Goal: Information Seeking & Learning: Find specific fact

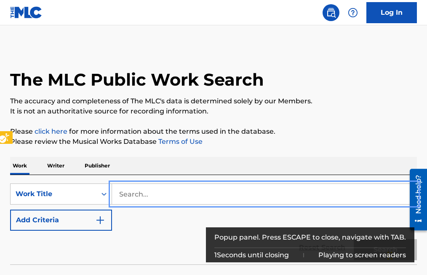
click at [120, 192] on input "Search..." at bounding box center [264, 194] width 305 height 20
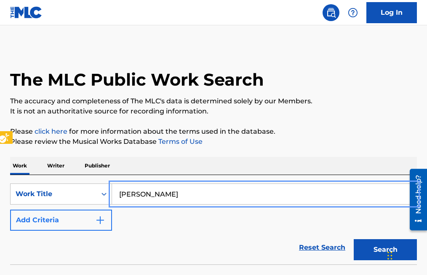
type input "lindo tejas"
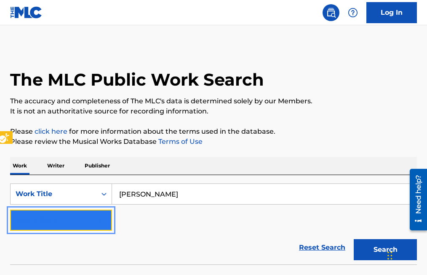
click at [101, 222] on img "Search Form" at bounding box center [100, 220] width 10 height 10
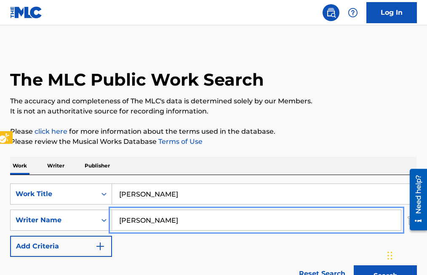
type input "gilberto garcia"
click at [10, 236] on button "Add Criteria" at bounding box center [61, 246] width 102 height 21
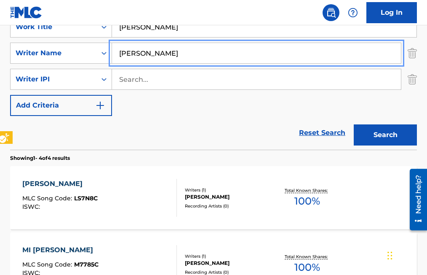
scroll to position [169, 0]
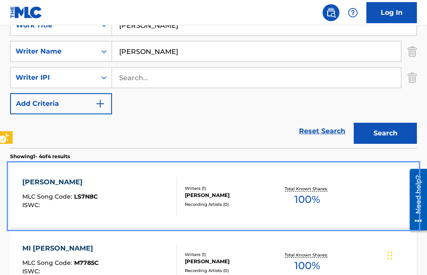
click at [89, 194] on span "LS7N8C" at bounding box center [86, 197] width 24 height 8
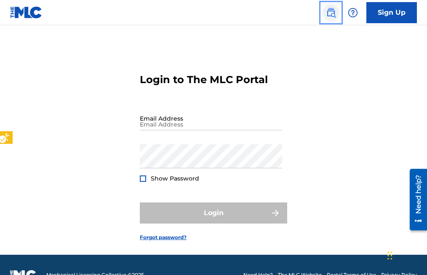
click at [331, 14] on img "Page Menu" at bounding box center [331, 13] width 10 height 10
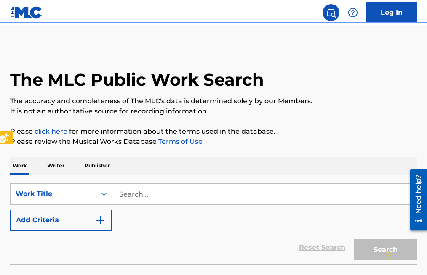
scroll to position [20, 0]
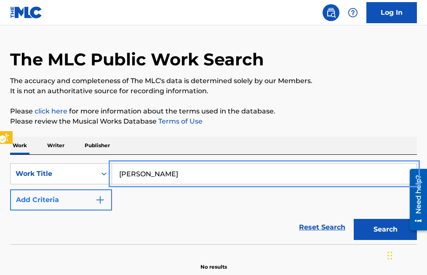
type input "lucy"
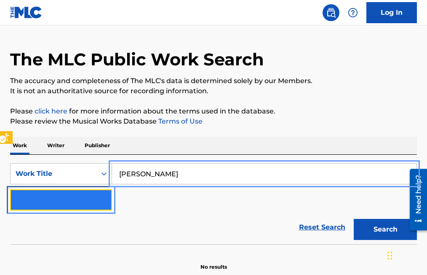
click at [104, 198] on img "Search Form" at bounding box center [100, 200] width 10 height 10
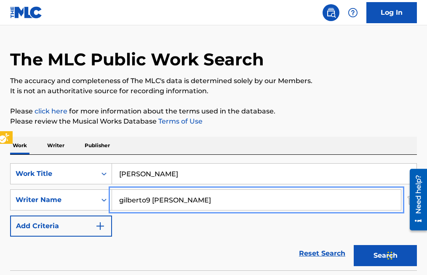
click at [146, 198] on input "gilberto9 garcia" at bounding box center [256, 200] width 289 height 20
click at [150, 196] on input "gilberto9 garcia" at bounding box center [256, 200] width 289 height 20
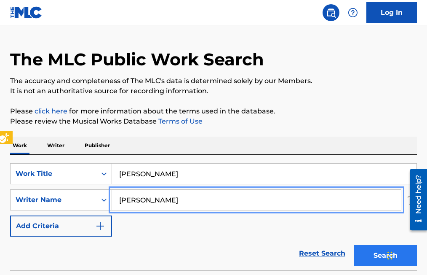
type input "gilberto garcia"
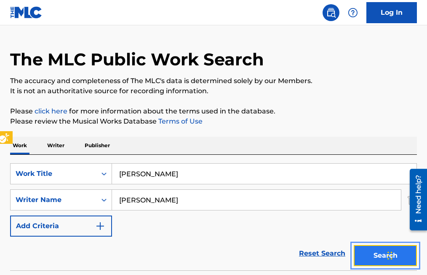
click at [373, 256] on button "Search" at bounding box center [385, 255] width 63 height 21
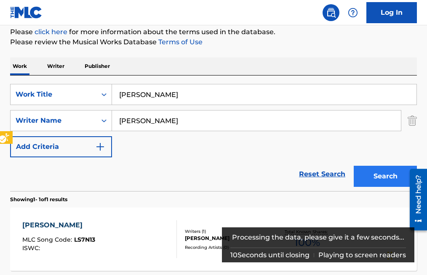
scroll to position [147, 0]
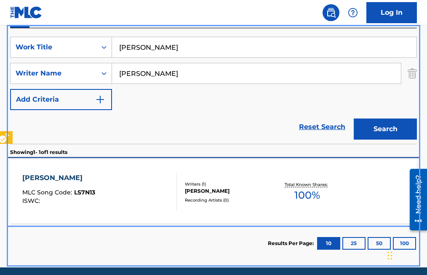
click at [90, 194] on span "LS7N13" at bounding box center [84, 192] width 21 height 8
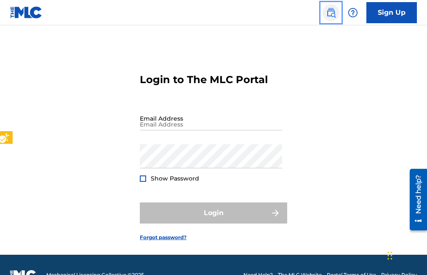
click at [331, 13] on img "Page Menu" at bounding box center [331, 13] width 10 height 10
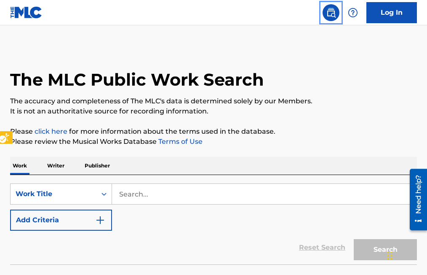
scroll to position [20, 0]
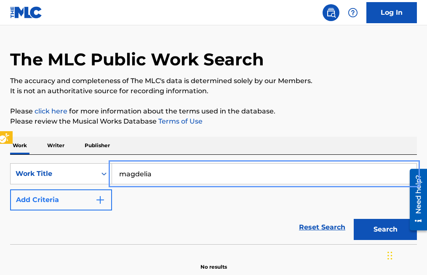
type input "magdelia"
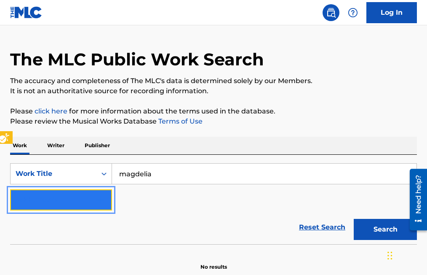
click at [104, 202] on img "Search Form" at bounding box center [100, 200] width 10 height 10
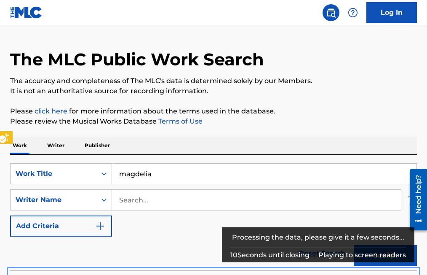
scroll to position [135, 0]
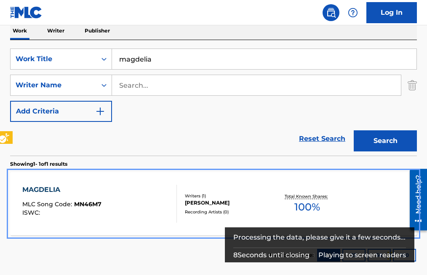
click at [86, 206] on span "MN46M7" at bounding box center [87, 204] width 27 height 8
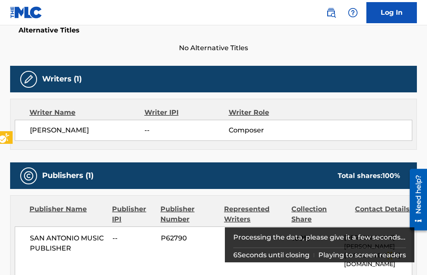
scroll to position [253, 0]
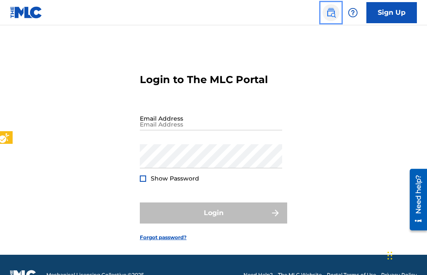
click at [329, 16] on img "Page Menu" at bounding box center [331, 13] width 10 height 10
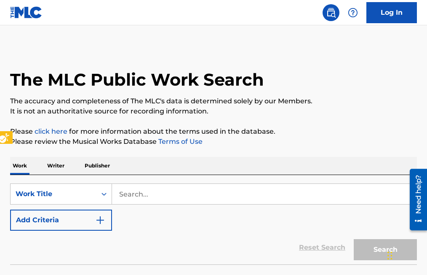
scroll to position [20, 0]
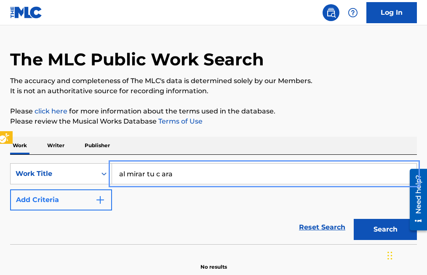
type input "al mirar tu c ara"
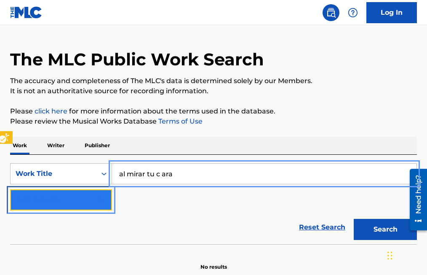
click at [102, 198] on img "Search Form" at bounding box center [100, 200] width 10 height 10
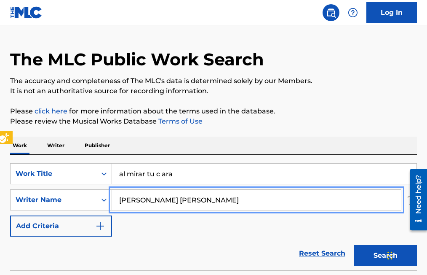
type input "jesus maya garcia"
click at [10, 215] on button "Add Criteria" at bounding box center [61, 225] width 102 height 21
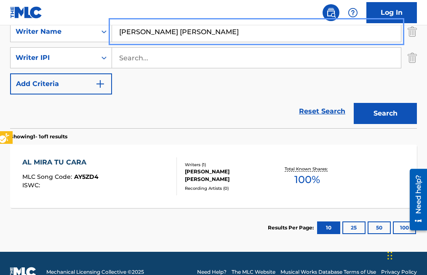
scroll to position [189, 0]
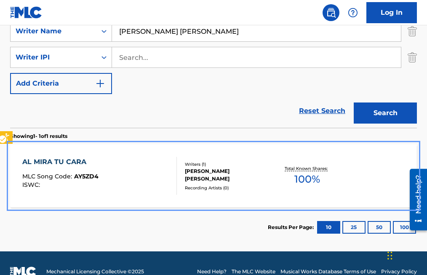
click at [88, 176] on span "AY5ZD4" at bounding box center [86, 176] width 24 height 8
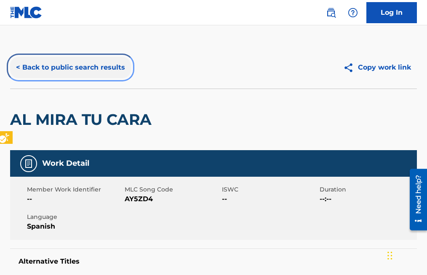
click at [17, 68] on button "< Back to public search results" at bounding box center [70, 67] width 121 height 21
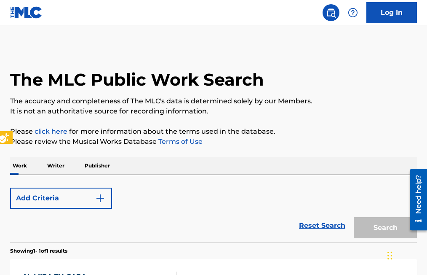
scroll to position [131, 0]
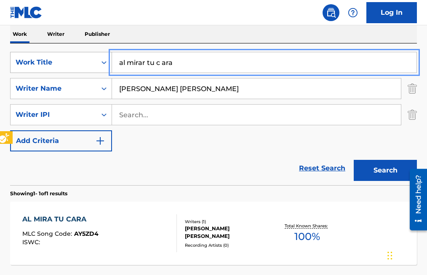
drag, startPoint x: 178, startPoint y: 63, endPoint x: 96, endPoint y: 65, distance: 81.3
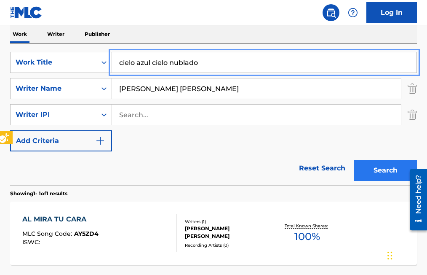
type input "cielo azul cielo nublado"
click at [387, 171] on button "Search" at bounding box center [385, 170] width 63 height 21
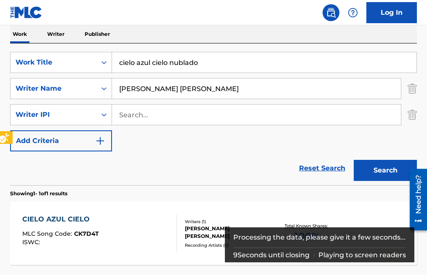
scroll to position [174, 0]
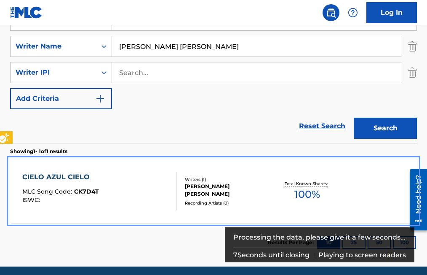
click at [85, 190] on span "CK7D4T" at bounding box center [86, 192] width 25 height 8
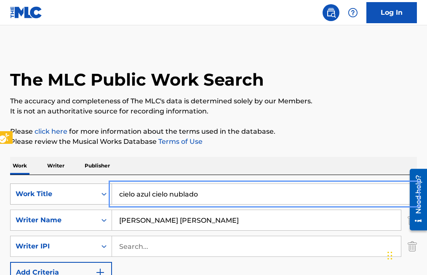
drag, startPoint x: 213, startPoint y: 195, endPoint x: 80, endPoint y: 188, distance: 132.5
type input "HORACIO RAMOS"
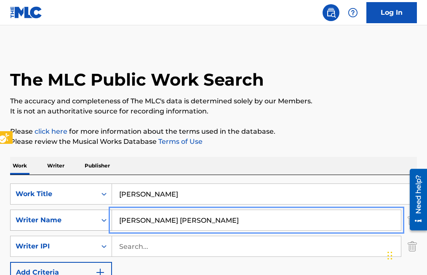
drag, startPoint x: 188, startPoint y: 219, endPoint x: 56, endPoint y: 217, distance: 132.3
type input "vicente garza"
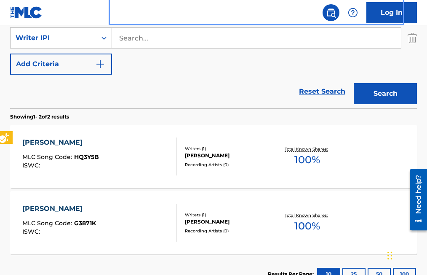
scroll to position [211, 0]
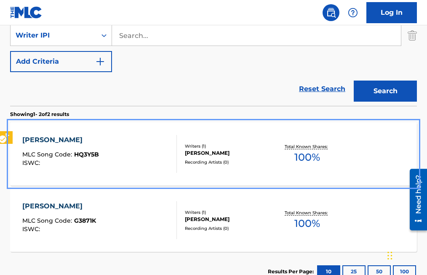
click at [83, 153] on span "HQ3Y5B" at bounding box center [86, 154] width 25 height 8
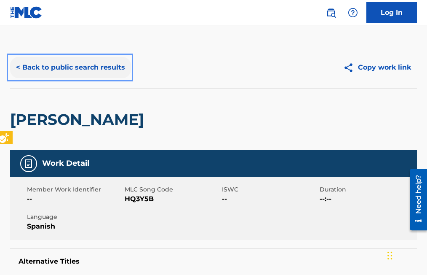
click at [19, 68] on button "< Back to public search results" at bounding box center [70, 67] width 121 height 21
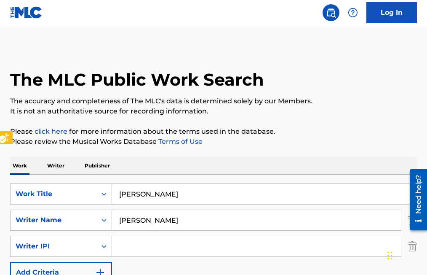
scroll to position [272, 0]
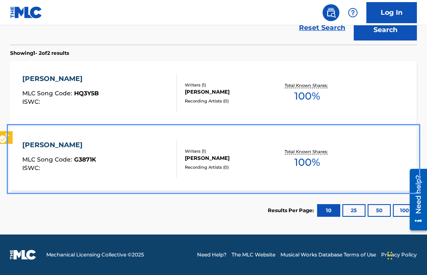
click at [80, 156] on span "G3871K" at bounding box center [85, 159] width 22 height 8
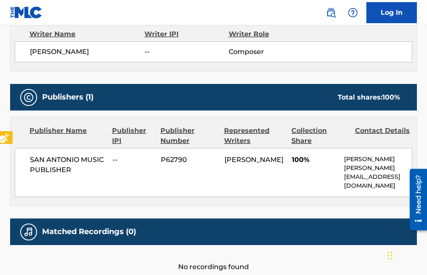
scroll to position [295, 0]
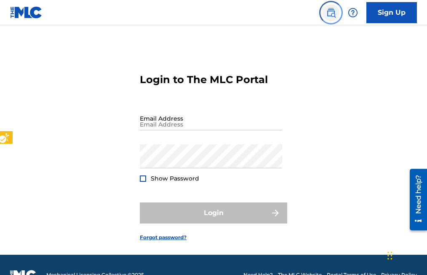
click at [331, 12] on img "Page Menu" at bounding box center [331, 13] width 10 height 10
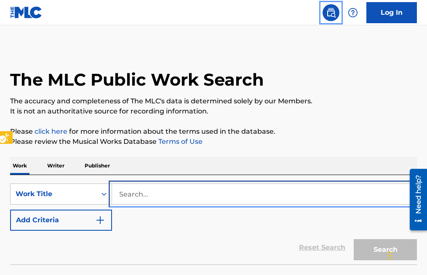
click at [120, 193] on input "Search..." at bounding box center [264, 194] width 305 height 20
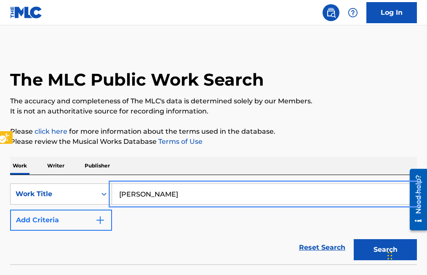
type input "LUCERO LUCERITO"
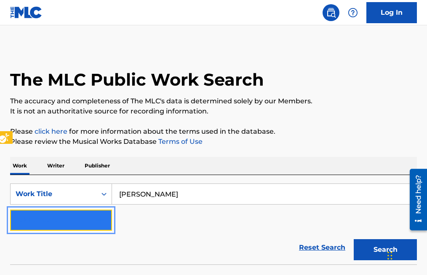
click at [102, 219] on img "Search Form" at bounding box center [100, 220] width 10 height 10
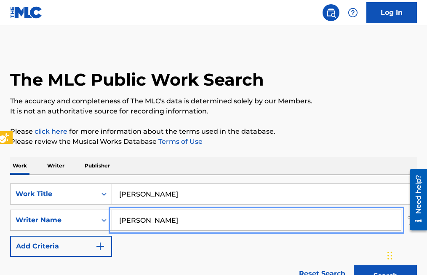
type input "DOMINGO SALDIVAR"
click at [10, 236] on button "Add Criteria" at bounding box center [61, 246] width 102 height 21
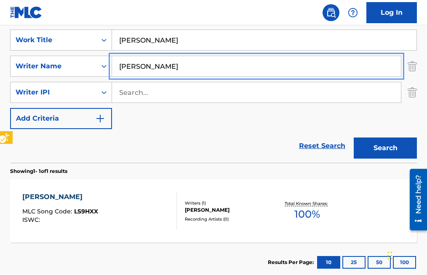
scroll to position [169, 0]
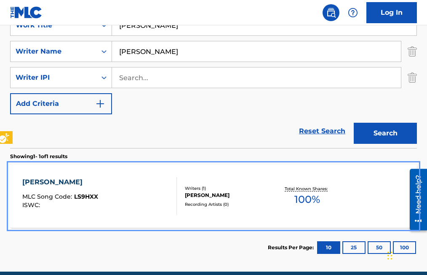
click at [82, 196] on span "LS9HXX" at bounding box center [86, 197] width 24 height 8
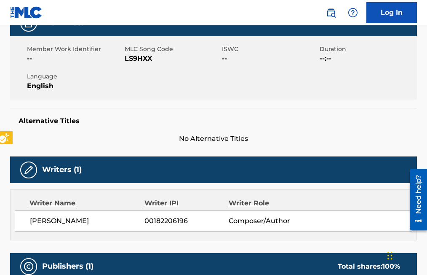
scroll to position [126, 0]
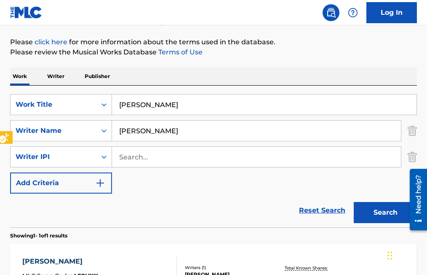
scroll to position [47, 0]
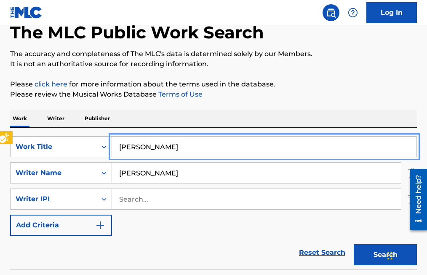
drag, startPoint x: 195, startPoint y: 145, endPoint x: 93, endPoint y: 135, distance: 102.4
type input "MARIE"
click at [354, 244] on button "Search" at bounding box center [385, 254] width 63 height 21
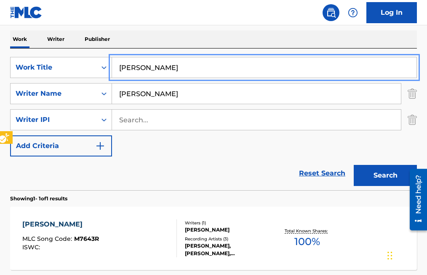
scroll to position [131, 0]
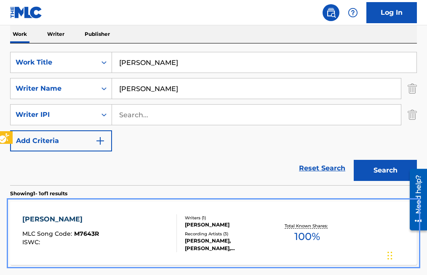
click at [83, 234] on span "M7643R" at bounding box center [86, 234] width 25 height 8
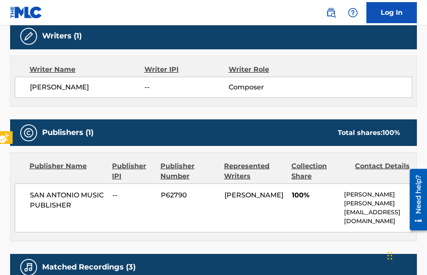
scroll to position [295, 0]
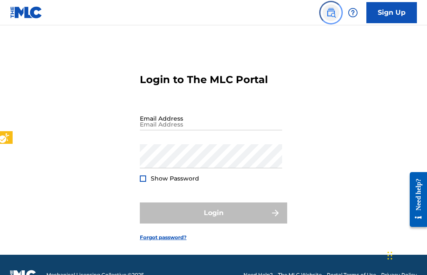
click at [331, 13] on img "Page Menu" at bounding box center [331, 13] width 10 height 10
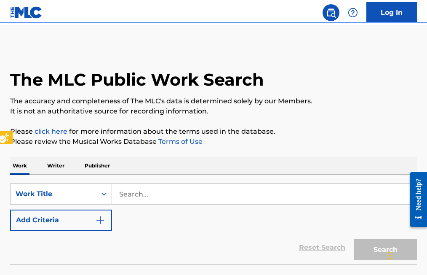
scroll to position [20, 0]
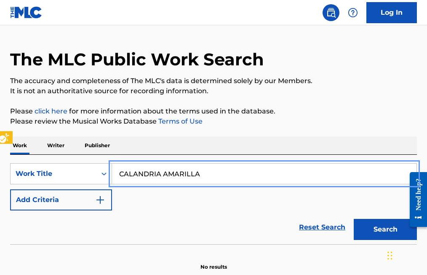
type input "CALANDRIA AMARILLA"
click at [10, 189] on button "Add Criteria" at bounding box center [61, 199] width 102 height 21
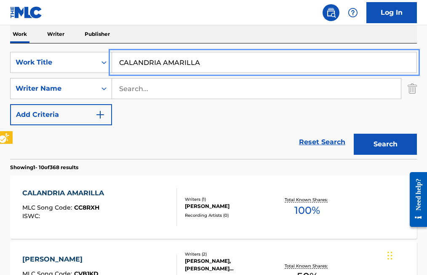
scroll to position [147, 0]
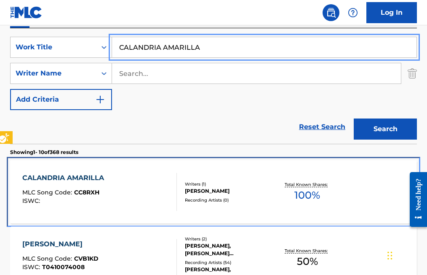
click at [93, 190] on span "CC8RXH" at bounding box center [86, 192] width 25 height 8
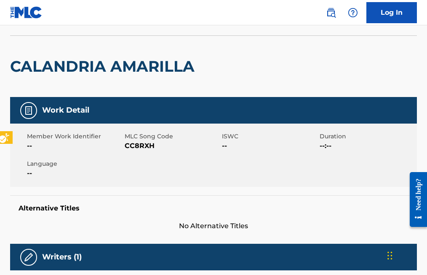
scroll to position [42, 0]
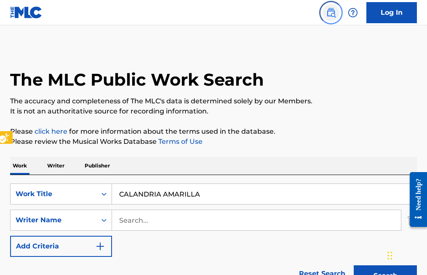
click at [335, 14] on img "Page Menu" at bounding box center [331, 13] width 10 height 10
click at [332, 11] on img "Page Menu" at bounding box center [331, 13] width 10 height 10
click at [332, 13] on img "Page Menu" at bounding box center [331, 13] width 10 height 10
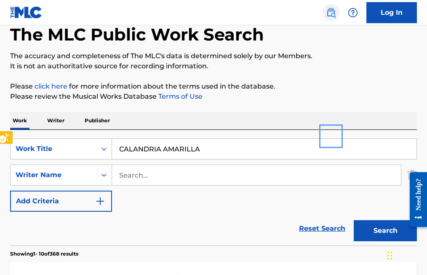
scroll to position [84, 0]
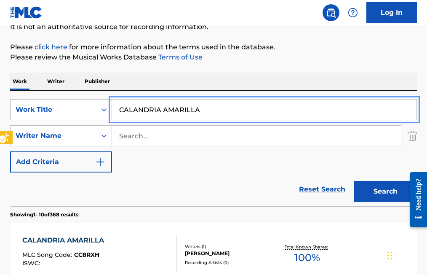
drag, startPoint x: 217, startPoint y: 111, endPoint x: 91, endPoint y: 107, distance: 126.1
type input "LA MARUCA"
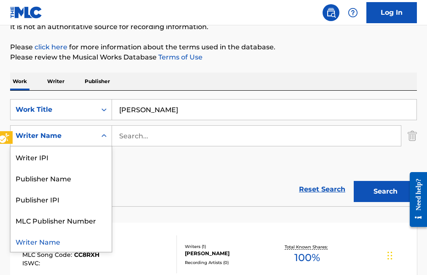
click at [109, 133] on div "Search Form" at bounding box center [103, 135] width 15 height 15
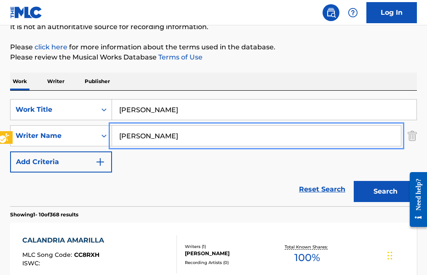
type input "JUAN LOPEZ"
click at [354, 181] on button "Search" at bounding box center [385, 191] width 63 height 21
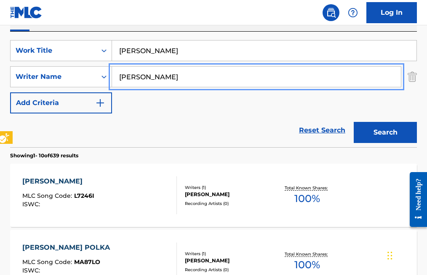
scroll to position [169, 0]
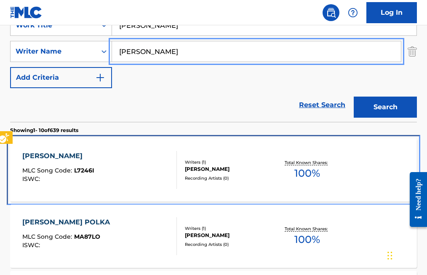
click at [81, 168] on span "L7246I" at bounding box center [84, 170] width 20 height 8
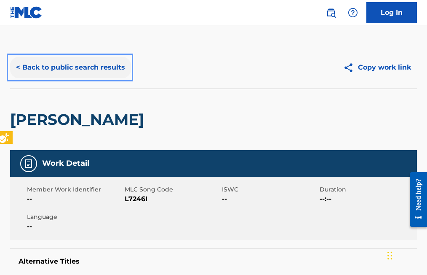
click at [17, 67] on button "< Back to public search results" at bounding box center [70, 67] width 121 height 21
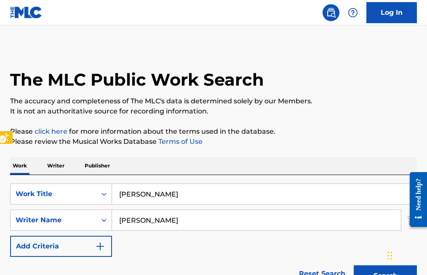
scroll to position [169, 0]
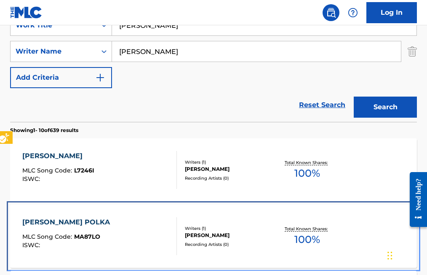
click at [89, 233] on span "MA87LO" at bounding box center [87, 237] width 26 height 8
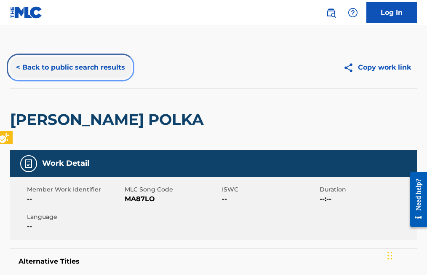
click at [19, 67] on button "< Back to public search results" at bounding box center [70, 67] width 121 height 21
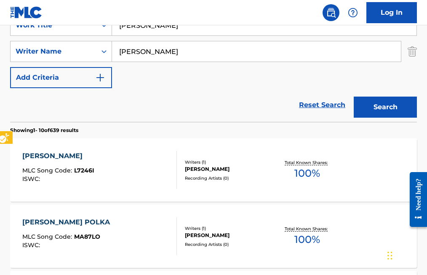
scroll to position [211, 0]
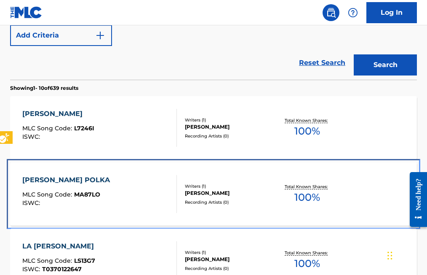
click at [91, 191] on span "MA87LO" at bounding box center [87, 194] width 26 height 8
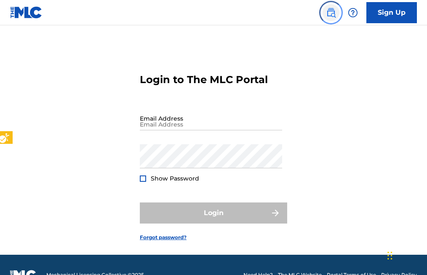
click at [331, 11] on img "Page Menu" at bounding box center [331, 13] width 10 height 10
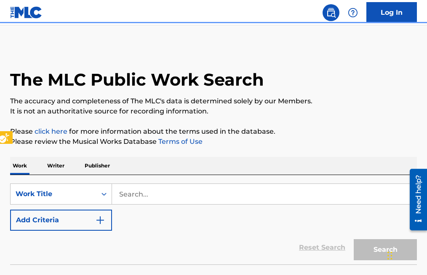
scroll to position [20, 0]
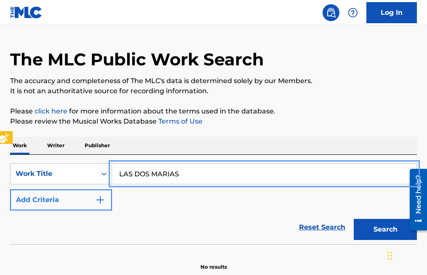
type input "LAS DOS MARIAS"
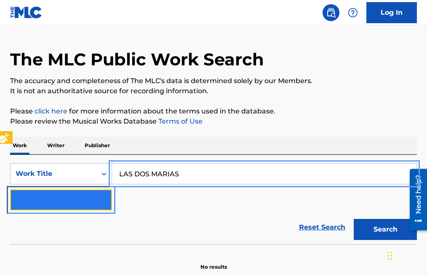
click at [102, 196] on img "Search Form" at bounding box center [100, 200] width 10 height 10
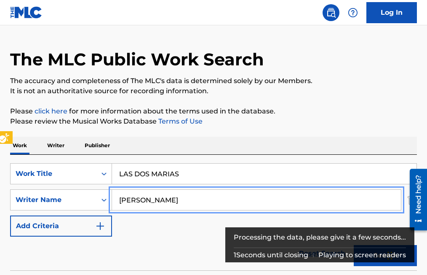
type input "[PERSON_NAME]"
click at [10, 215] on button "Add Criteria" at bounding box center [61, 225] width 102 height 21
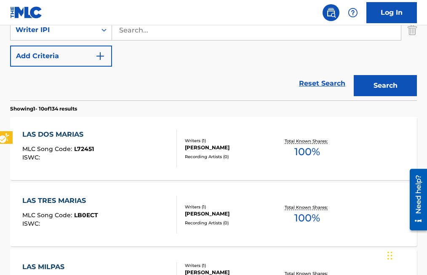
scroll to position [231, 0]
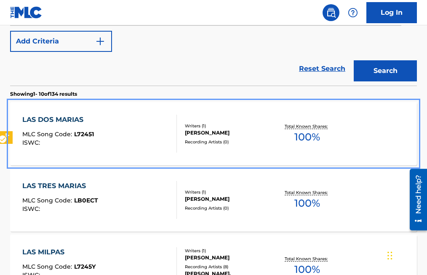
click at [83, 133] on span "L72451" at bounding box center [84, 134] width 20 height 8
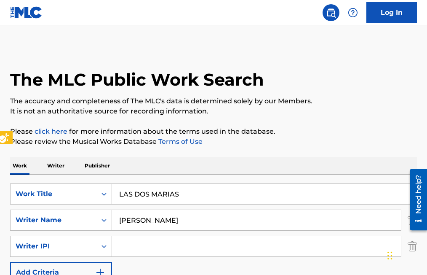
scroll to position [305, 0]
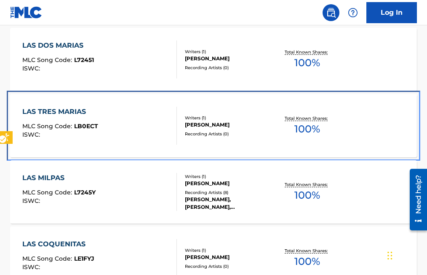
click at [91, 126] on span "LB0ECT" at bounding box center [86, 126] width 24 height 8
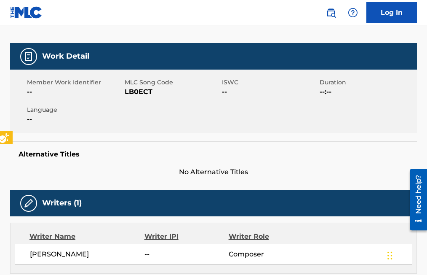
scroll to position [13, 0]
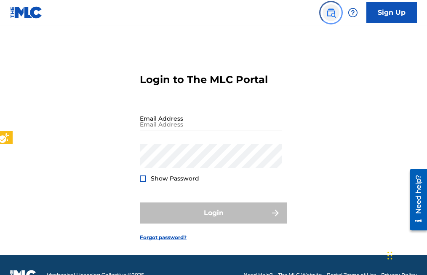
click at [334, 16] on img "Page Menu" at bounding box center [331, 13] width 10 height 10
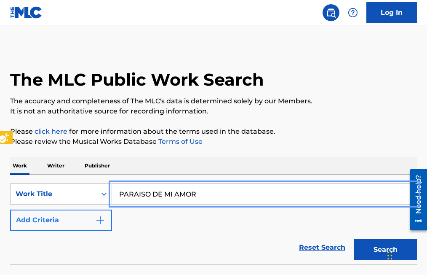
type input "PARAISO DE MI AMOR"
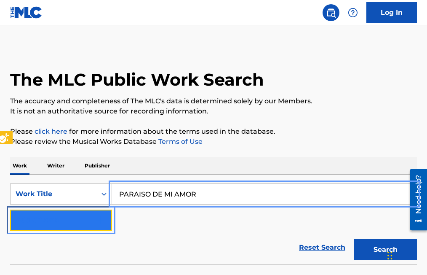
click at [99, 216] on img "Search Form" at bounding box center [100, 220] width 10 height 10
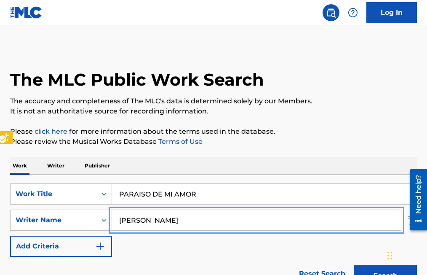
type input "FEDERICO BLANCO JR."
click at [10, 236] on button "Add Criteria" at bounding box center [61, 246] width 102 height 21
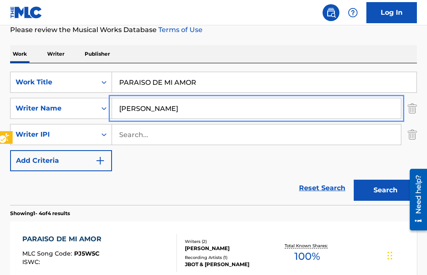
scroll to position [126, 0]
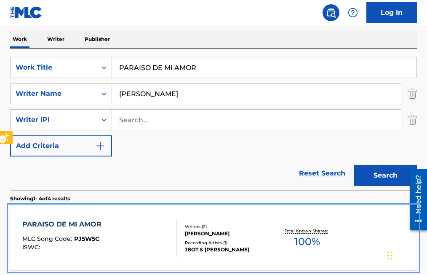
click at [93, 241] on span "PJ5W5C" at bounding box center [86, 239] width 25 height 8
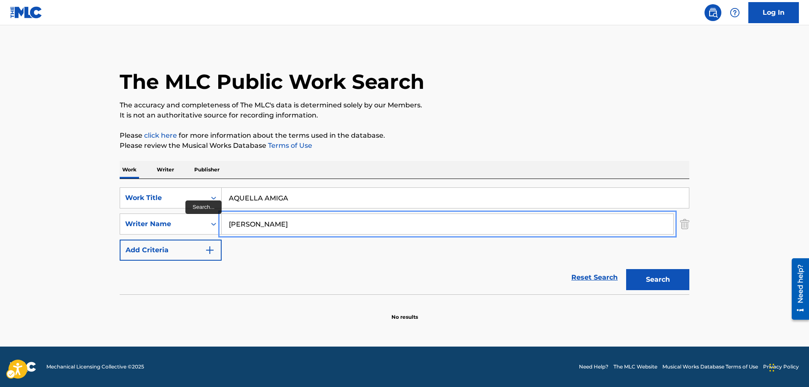
click at [312, 224] on input "ENRIQUETA MARTINEZ" at bounding box center [448, 224] width 452 height 20
click at [626, 269] on button "Search" at bounding box center [657, 279] width 63 height 21
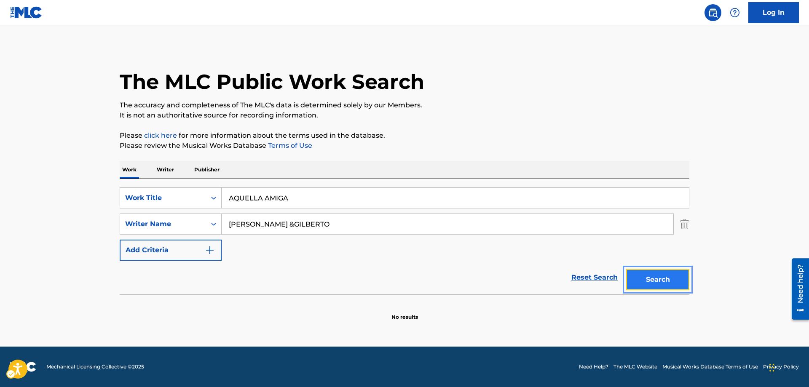
click at [662, 277] on button "Search" at bounding box center [657, 279] width 63 height 21
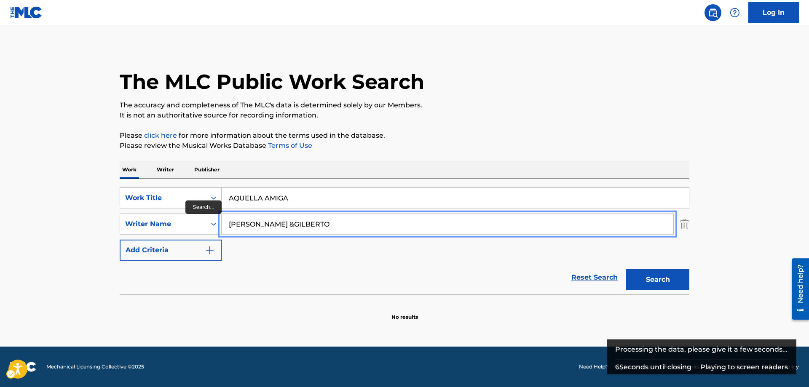
click at [358, 226] on input "ENRIQUETA MARTINEZ &GILBERTO" at bounding box center [448, 224] width 452 height 20
type input "E"
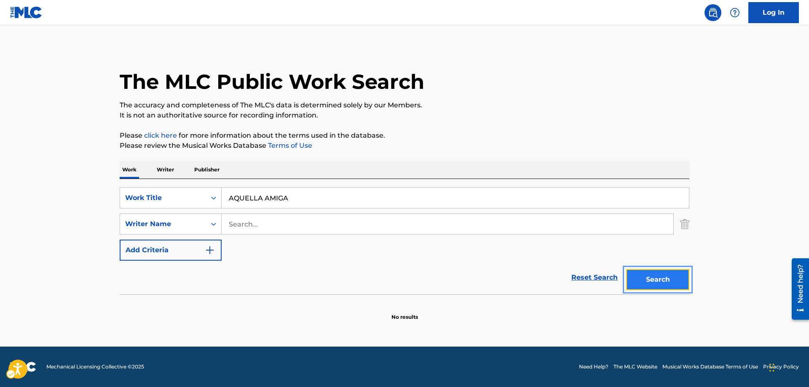
click at [653, 279] on button "Search" at bounding box center [657, 279] width 63 height 21
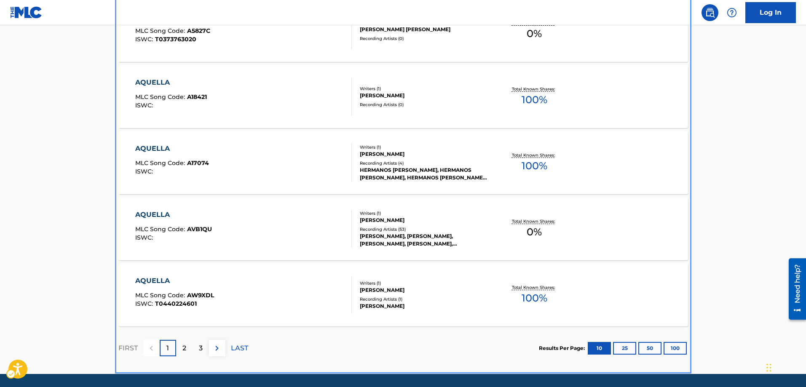
scroll to position [670, 0]
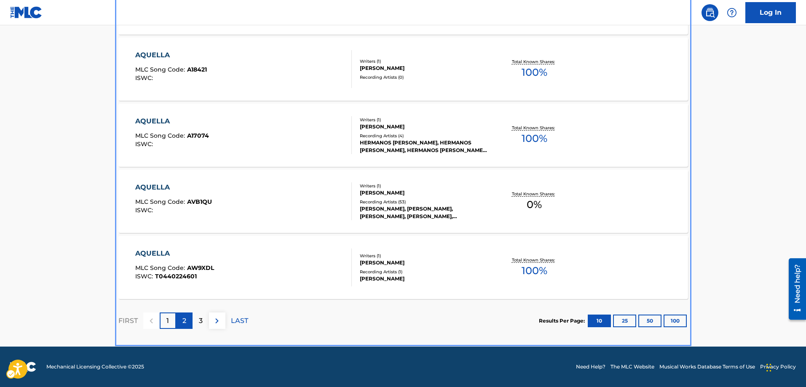
click at [183, 320] on p "2" at bounding box center [184, 321] width 4 height 10
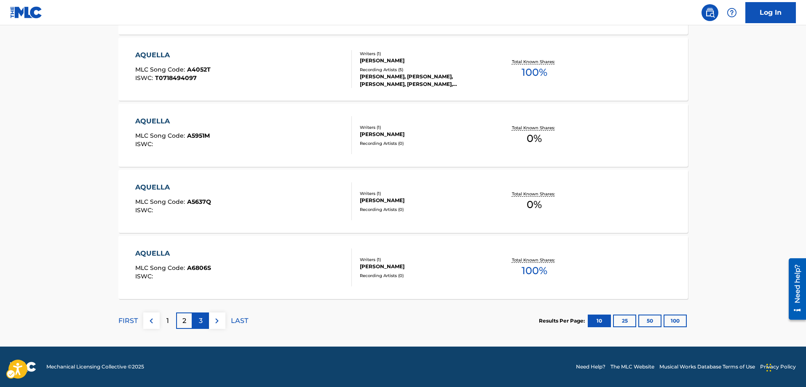
click at [201, 320] on p "3" at bounding box center [201, 321] width 4 height 10
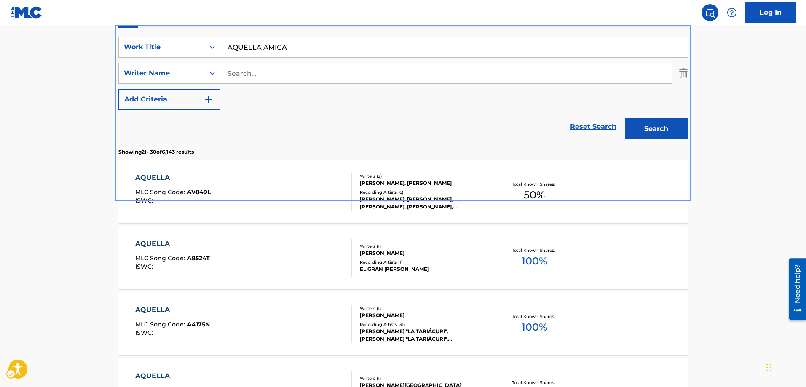
scroll to position [165, 0]
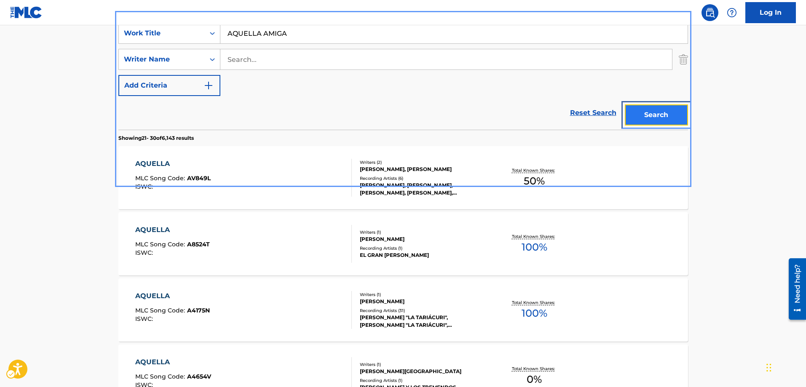
click at [661, 116] on button "Search" at bounding box center [656, 114] width 63 height 21
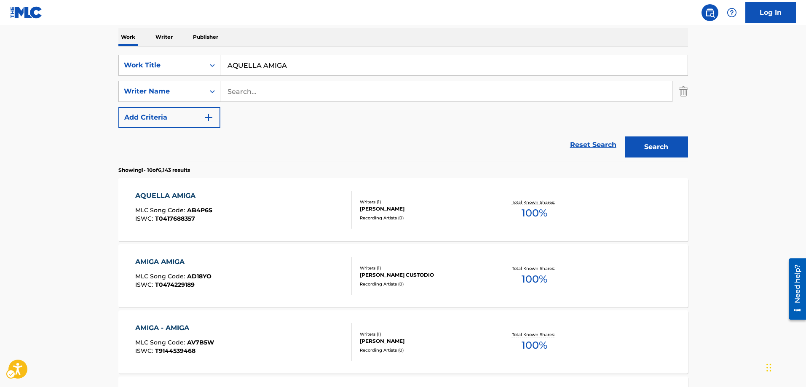
scroll to position [84, 0]
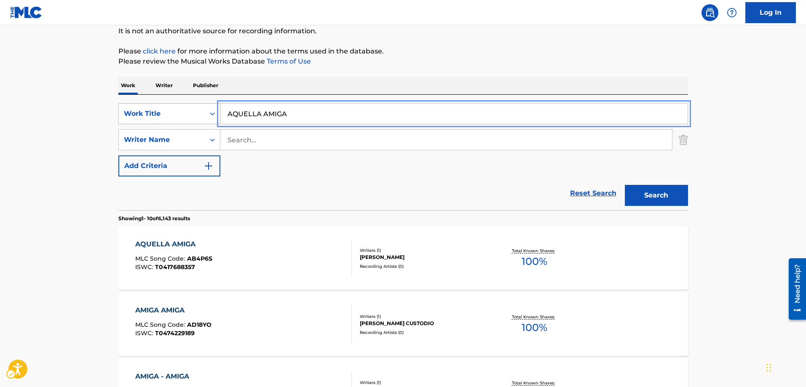
drag, startPoint x: 289, startPoint y: 112, endPoint x: 174, endPoint y: 116, distance: 115.9
click at [174, 116] on div "SearchWithCriteria9a95ff98-efad-4f9c-b83d-fd0996a5c3e5 Work Title AQUELLA AMIGA" at bounding box center [403, 113] width 570 height 21
type input "MI JUVENTUD"
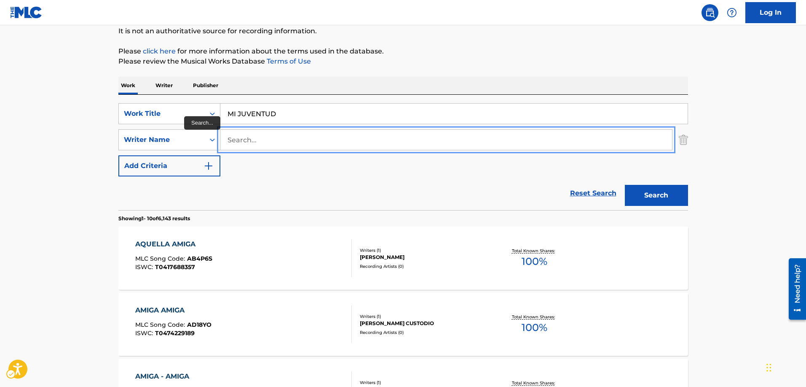
click at [230, 139] on input "Search..." at bounding box center [446, 140] width 452 height 20
type input "ENRIQUETA MARTINEZ"
click at [118, 155] on button "Add Criteria" at bounding box center [169, 165] width 102 height 21
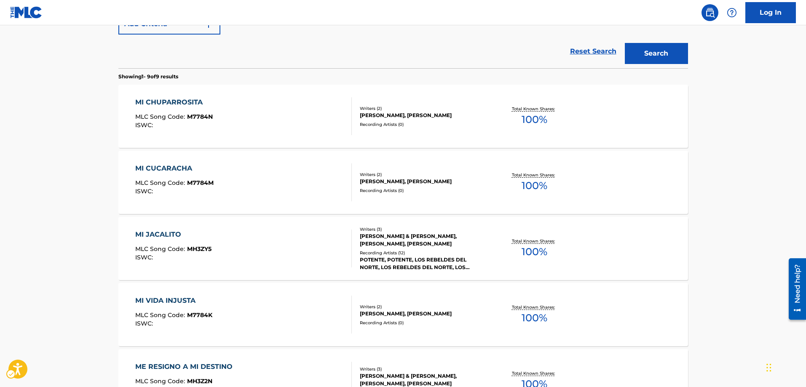
scroll to position [205, 0]
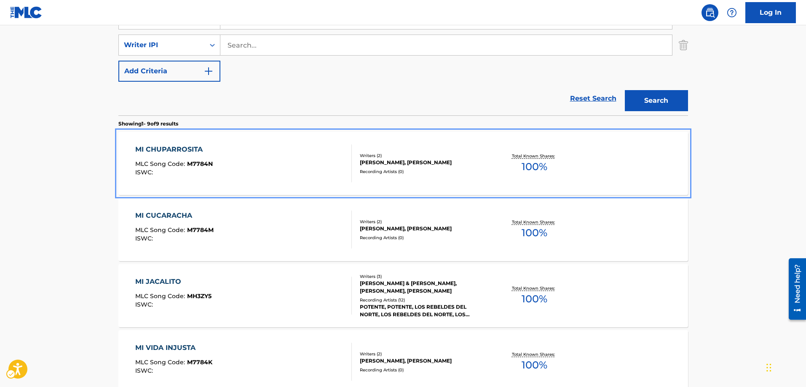
click at [204, 162] on span "M7784N" at bounding box center [200, 164] width 26 height 8
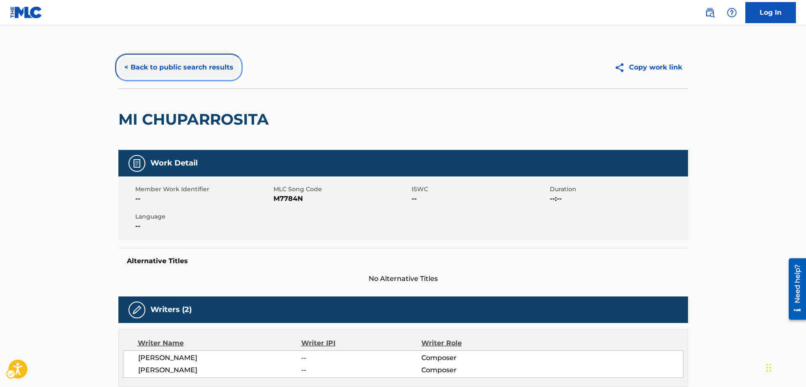
click at [126, 66] on button "< Back to public search results" at bounding box center [178, 67] width 121 height 21
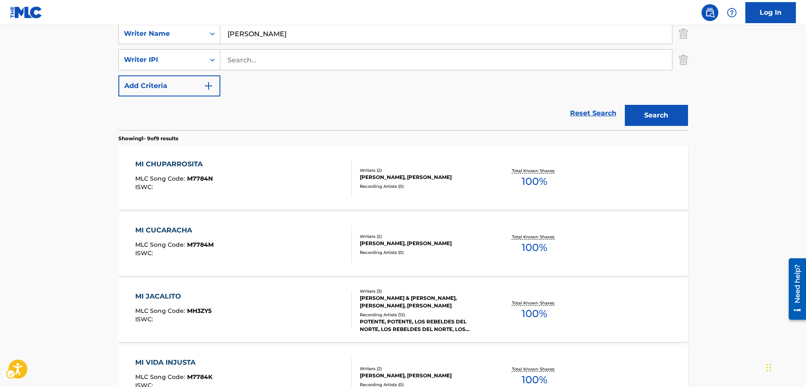
scroll to position [205, 0]
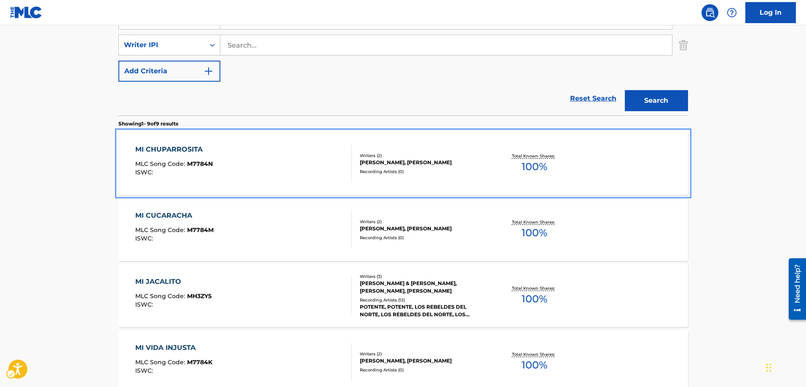
click at [192, 161] on span "M7784N" at bounding box center [200, 164] width 26 height 8
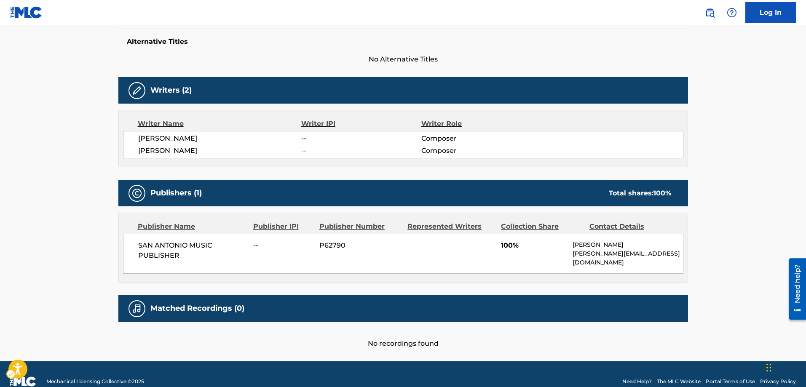
scroll to position [234, 0]
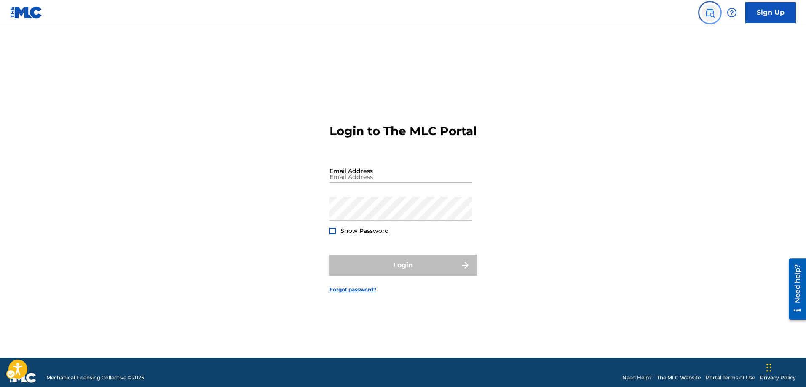
click at [713, 11] on img "Page Menu" at bounding box center [710, 13] width 10 height 10
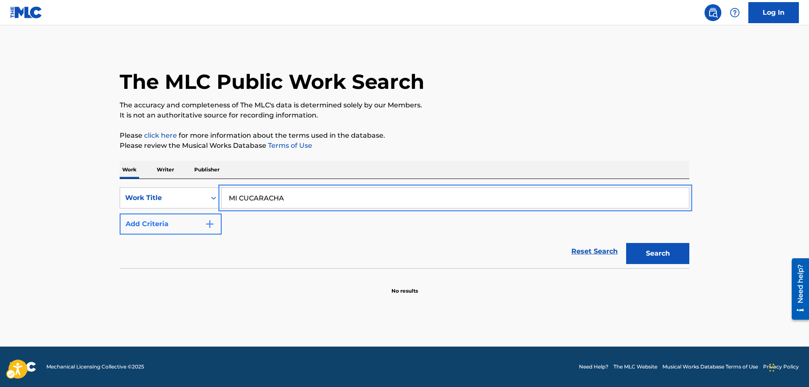
type input "MI CUCARACHA"
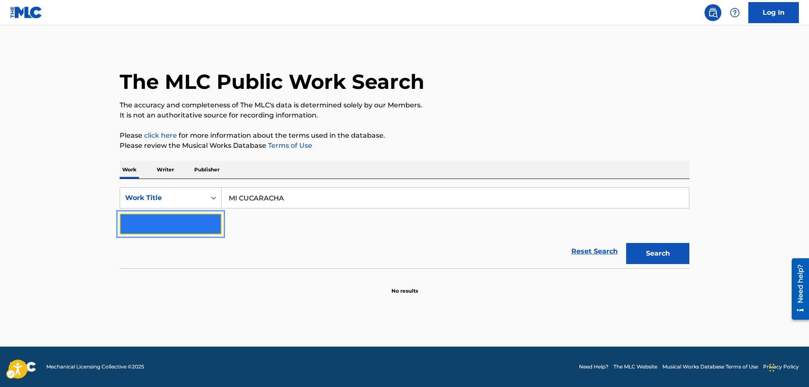
click at [215, 220] on button "Add Criteria" at bounding box center [171, 224] width 102 height 21
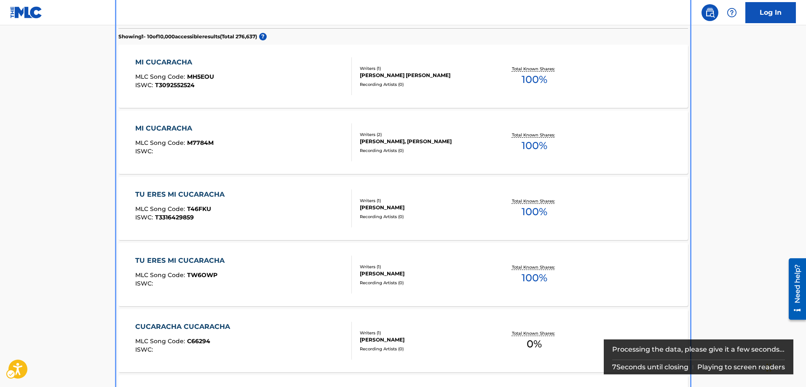
scroll to position [252, 0]
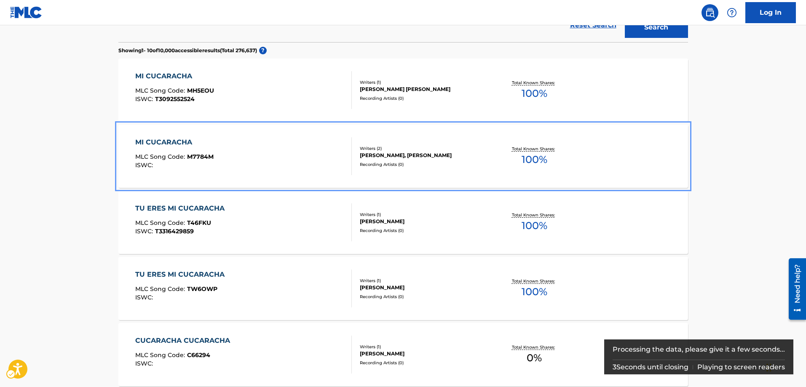
click at [201, 155] on span "M7784M" at bounding box center [200, 157] width 27 height 8
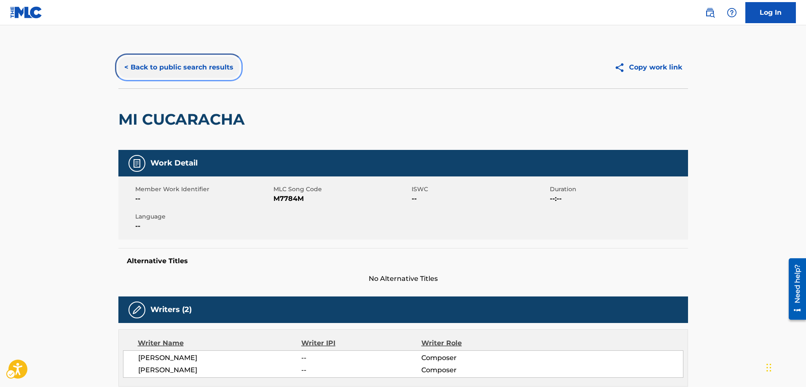
click at [126, 67] on button "< Back to public search results" at bounding box center [178, 67] width 121 height 21
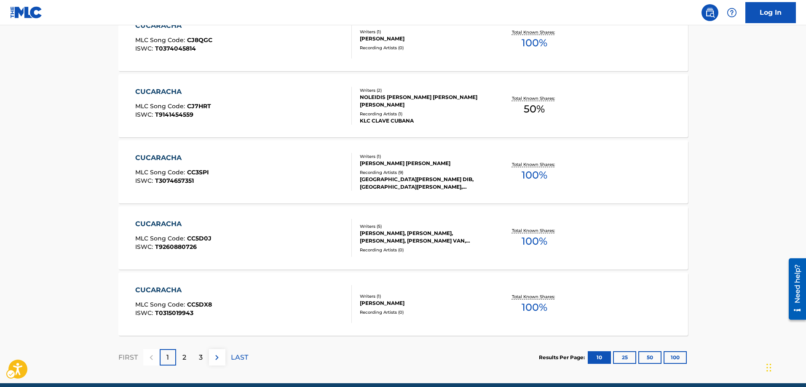
scroll to position [638, 0]
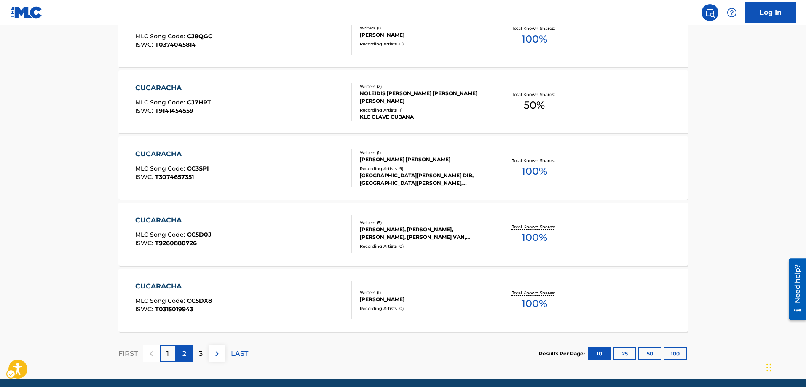
click at [187, 353] on div "2" at bounding box center [184, 354] width 16 height 16
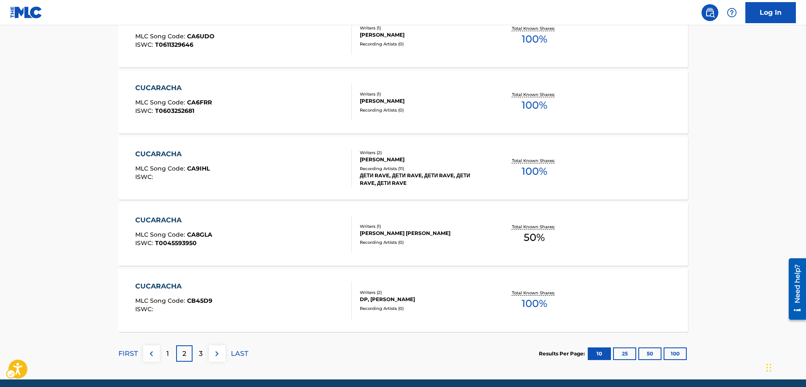
click at [187, 353] on div "2" at bounding box center [184, 354] width 16 height 16
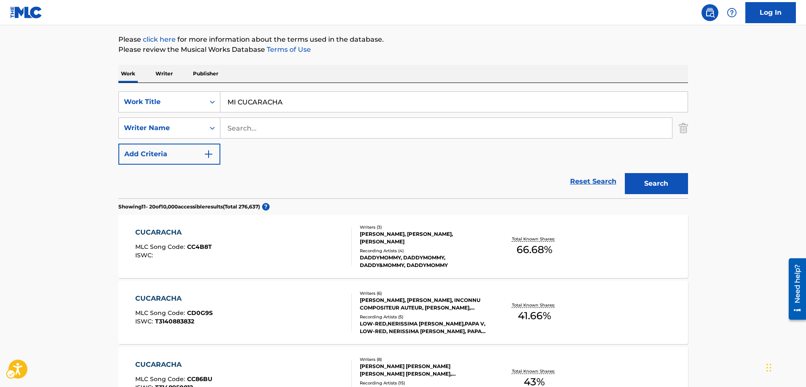
scroll to position [90, 0]
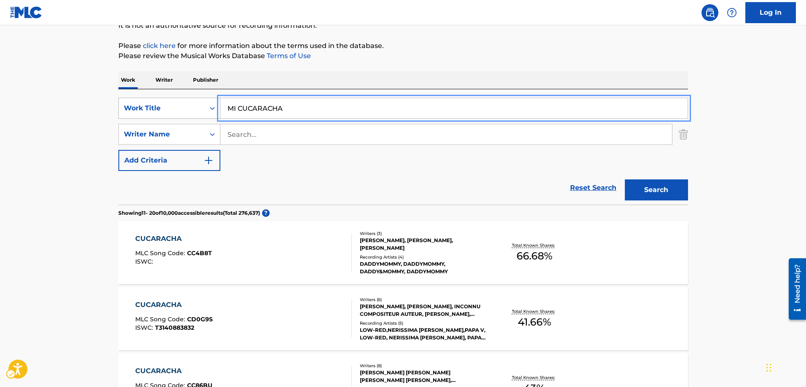
drag, startPoint x: 290, startPoint y: 109, endPoint x: 194, endPoint y: 105, distance: 96.2
type input "MI JACALITO"
click at [118, 150] on button "Add Criteria" at bounding box center [169, 160] width 102 height 21
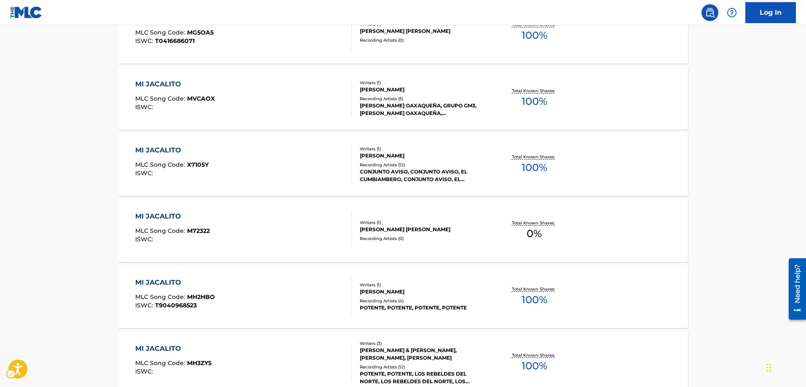
scroll to position [511, 0]
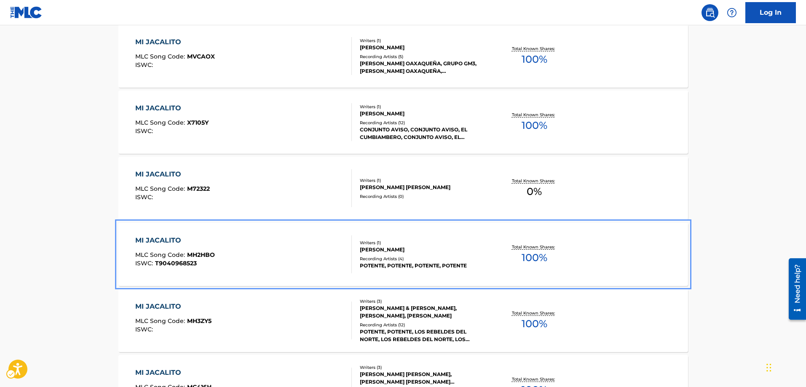
click at [205, 253] on span "MH2HBO" at bounding box center [201, 255] width 28 height 8
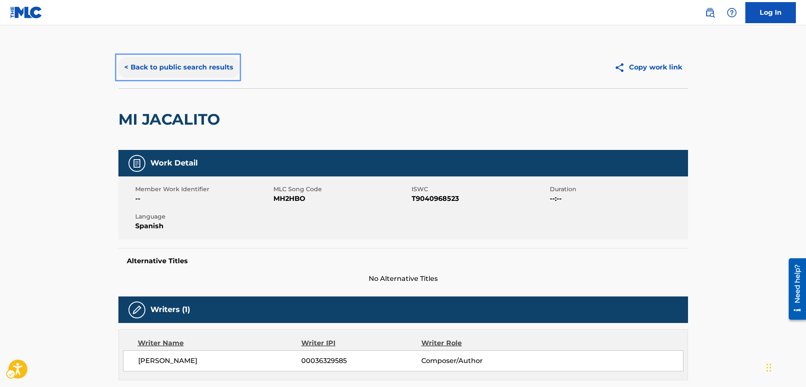
click at [125, 65] on button "< Back to public search results" at bounding box center [178, 67] width 121 height 21
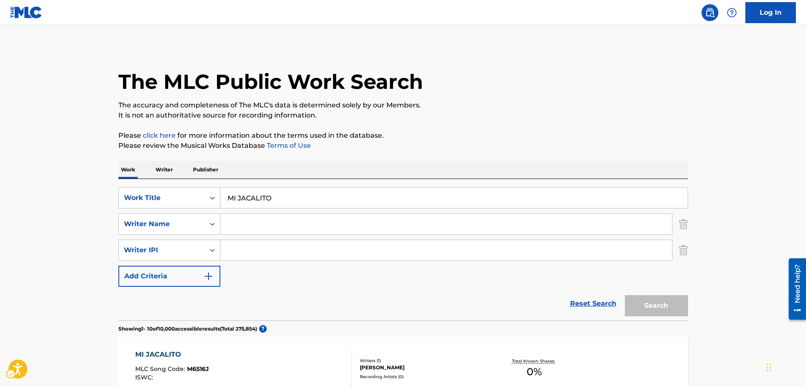
scroll to position [585, 0]
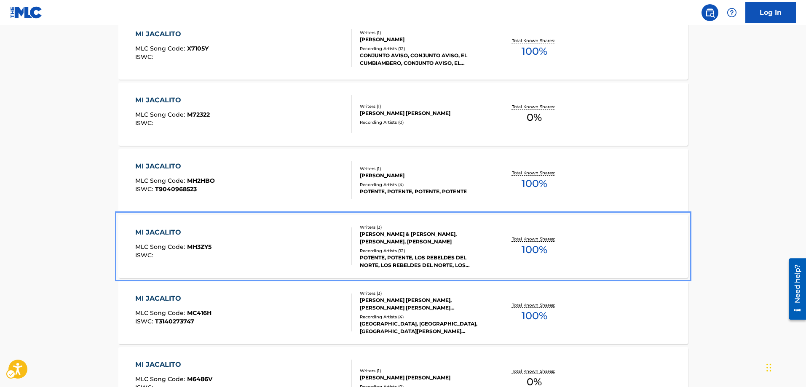
click at [198, 247] on span "MH3ZY5" at bounding box center [199, 247] width 24 height 8
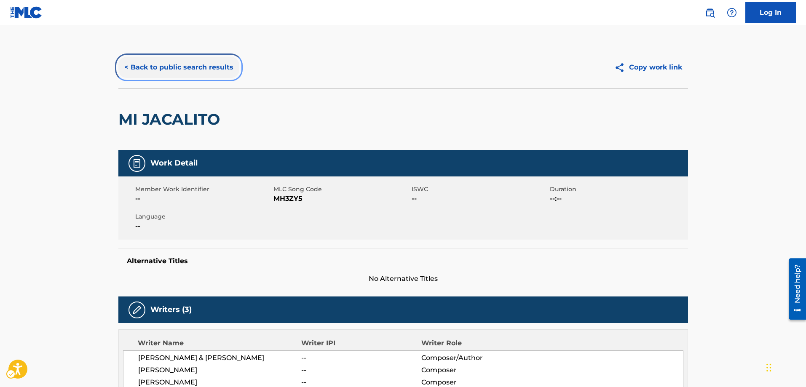
click at [125, 69] on button "< Back to public search results" at bounding box center [178, 67] width 121 height 21
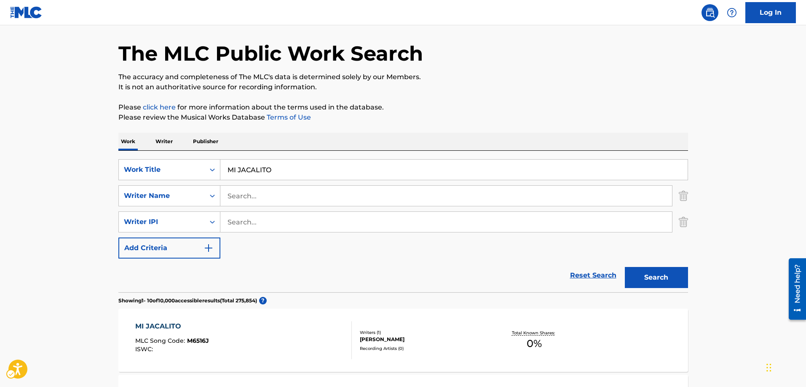
scroll to position [27, 0]
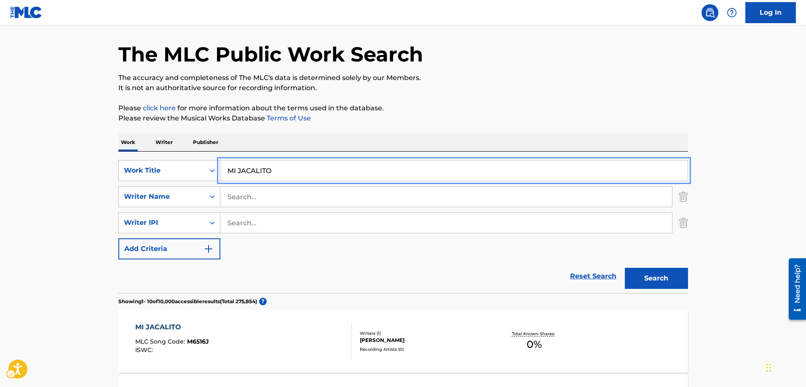
drag, startPoint x: 284, startPoint y: 171, endPoint x: 179, endPoint y: 173, distance: 104.1
type input "MI JUVENTUD"
click at [625, 268] on button "Search" at bounding box center [656, 278] width 63 height 21
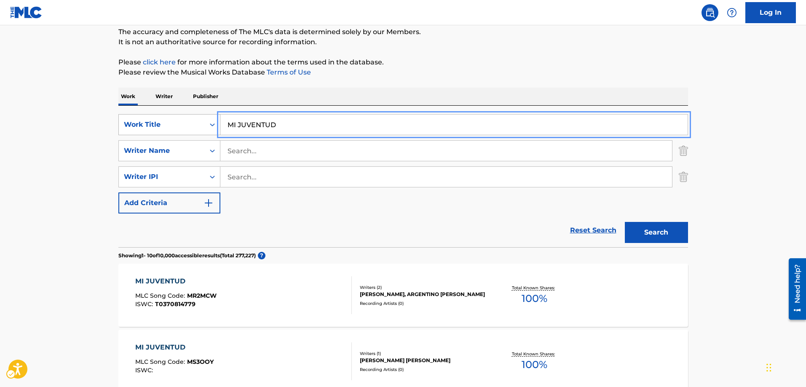
scroll to position [64, 0]
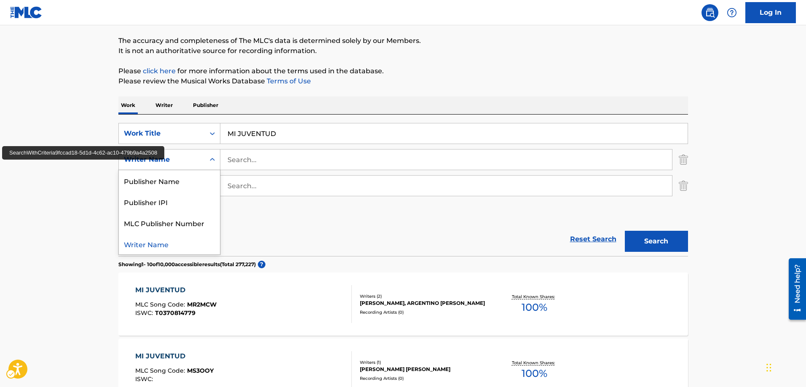
click at [212, 162] on icon "Search Form" at bounding box center [212, 159] width 8 height 8
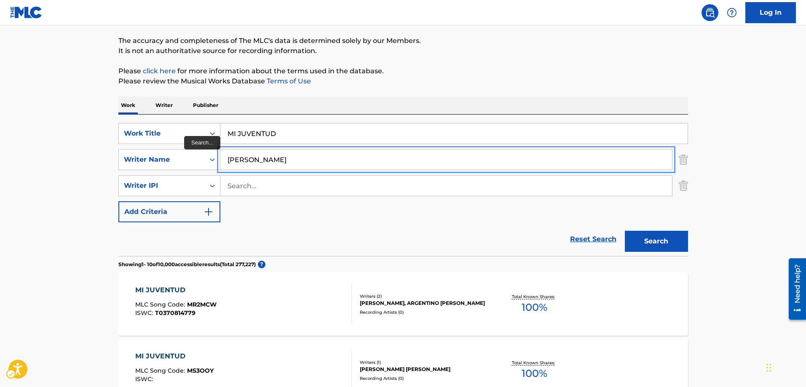
click at [625, 231] on button "Search" at bounding box center [656, 241] width 63 height 21
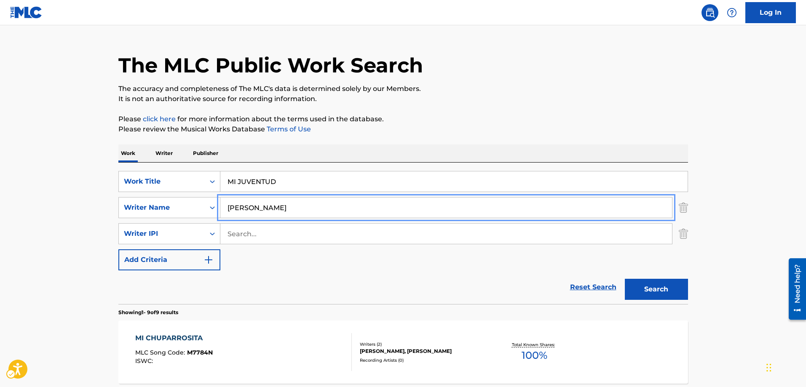
scroll to position [0, 0]
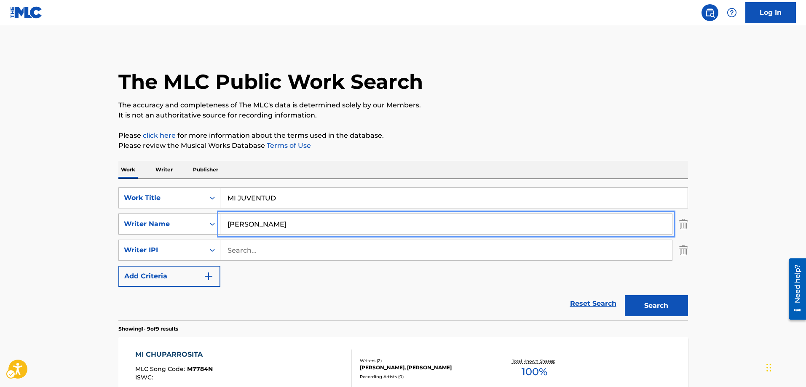
drag, startPoint x: 311, startPoint y: 223, endPoint x: 209, endPoint y: 223, distance: 102.8
click at [209, 223] on div "SearchWithCriteria9fccad18-5d1d-4c62-ac10-479b9a4a2508 Writer Name ENRIQUETA MA…" at bounding box center [403, 224] width 570 height 21
type input "GILBERTO & ENRIQUETA"
click at [625, 295] on button "Search" at bounding box center [656, 305] width 63 height 21
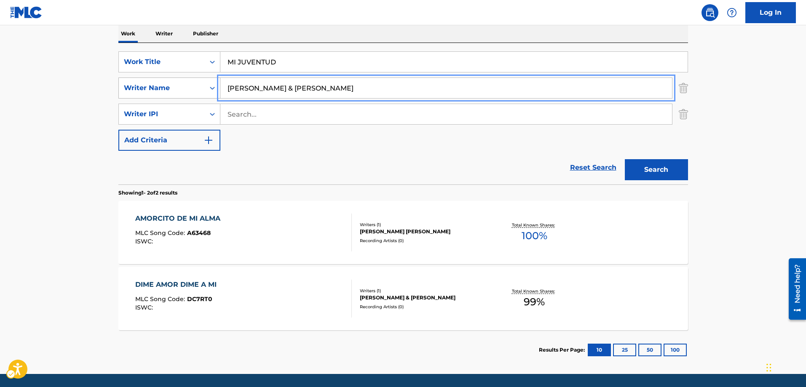
scroll to position [121, 0]
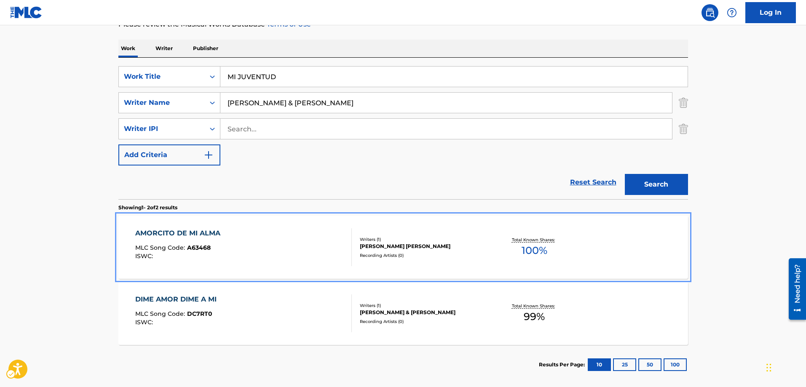
click at [193, 250] on span "A63468" at bounding box center [199, 248] width 24 height 8
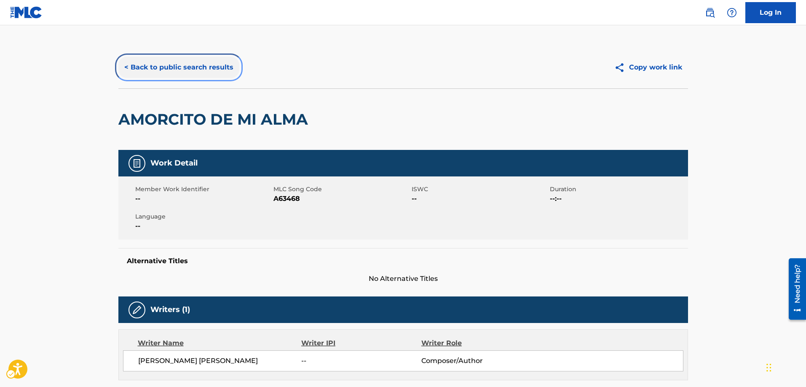
click at [123, 69] on button "< Back to public search results" at bounding box center [178, 67] width 121 height 21
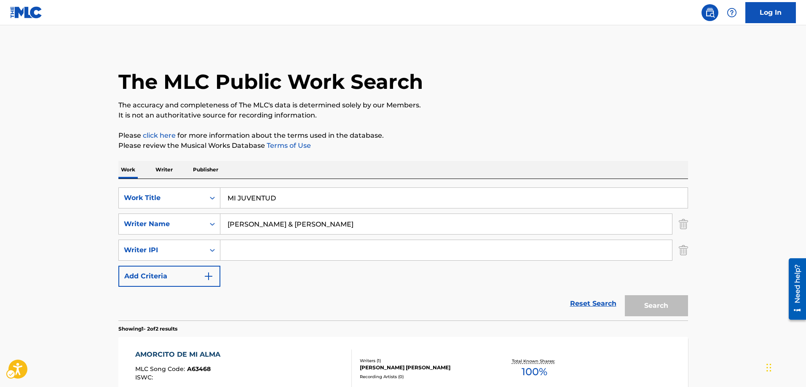
scroll to position [89, 0]
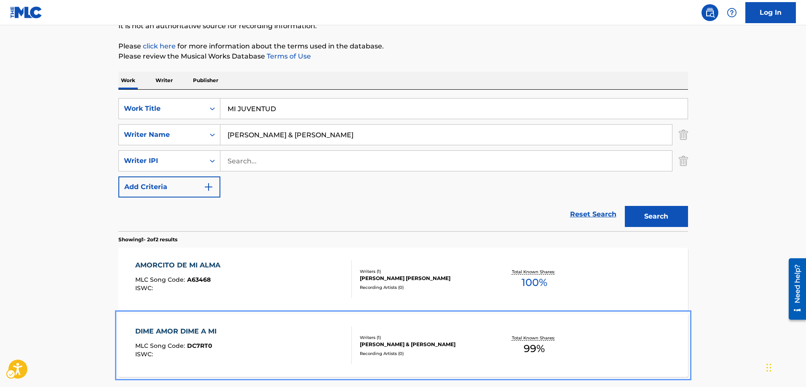
click at [187, 346] on span "DC7RT0" at bounding box center [199, 346] width 25 height 8
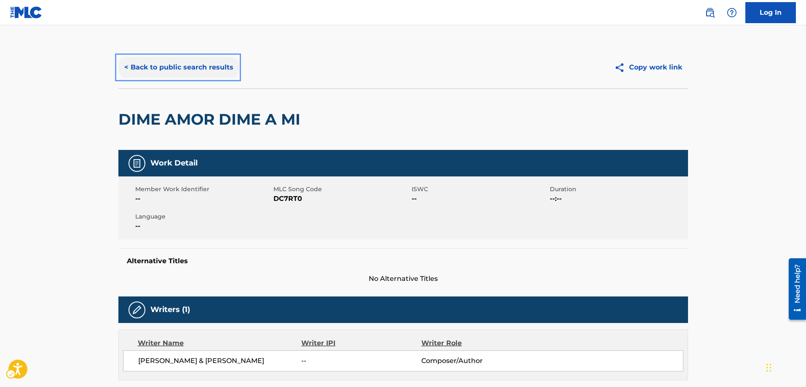
click at [127, 67] on button "< Back to public search results" at bounding box center [178, 67] width 121 height 21
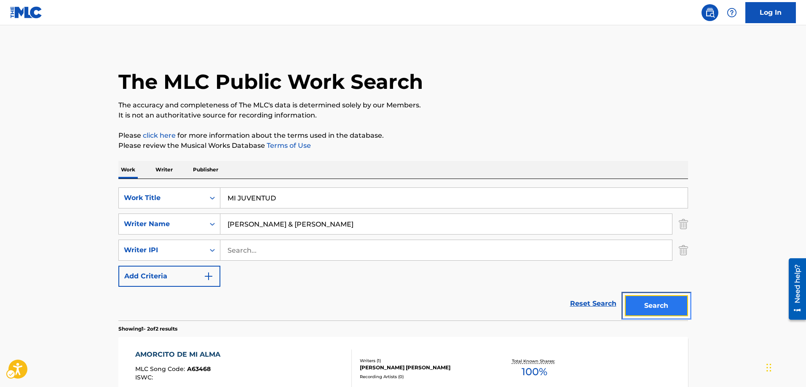
click at [654, 309] on button "Search" at bounding box center [656, 305] width 63 height 21
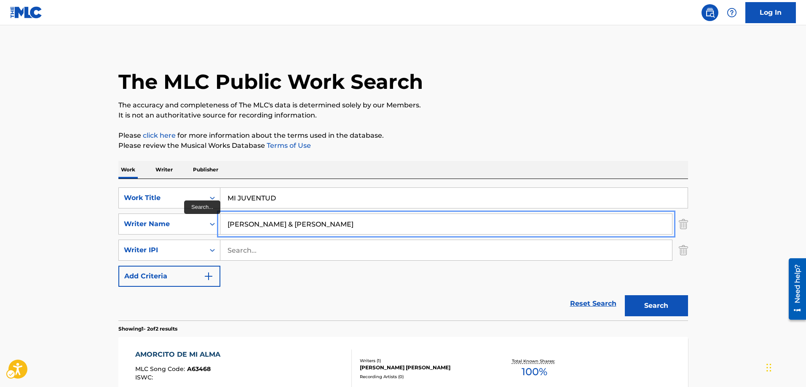
type input "GILBERTO & ENRIQUETA MARTINEZ"
click at [625, 295] on button "Search" at bounding box center [656, 305] width 63 height 21
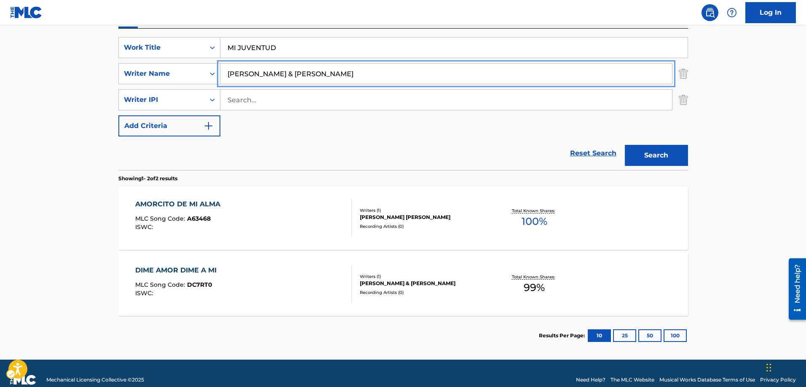
scroll to position [163, 0]
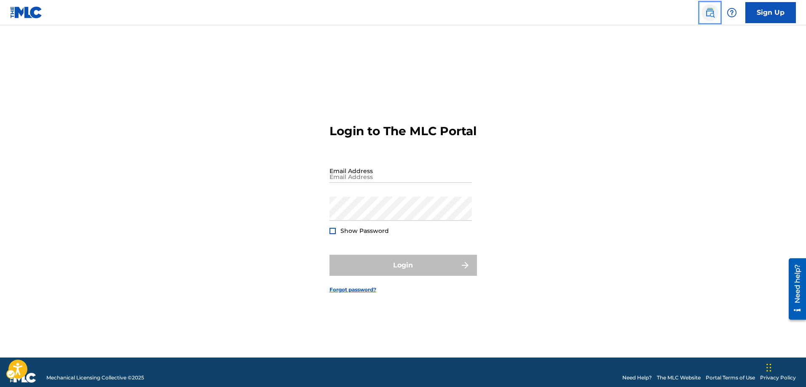
click at [711, 11] on img "Page Menu" at bounding box center [710, 13] width 10 height 10
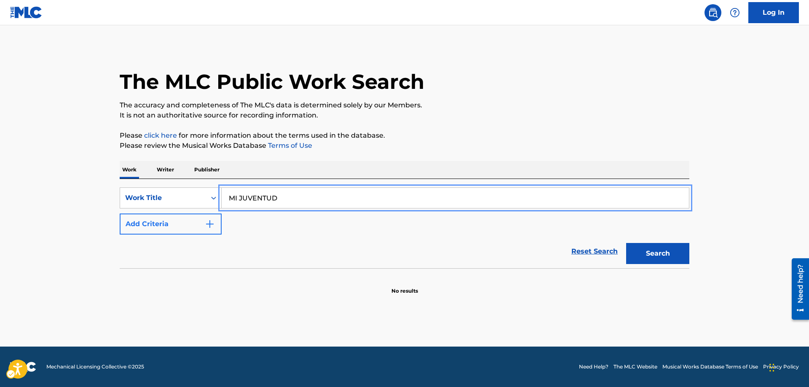
type input "MI JUVENTUD"
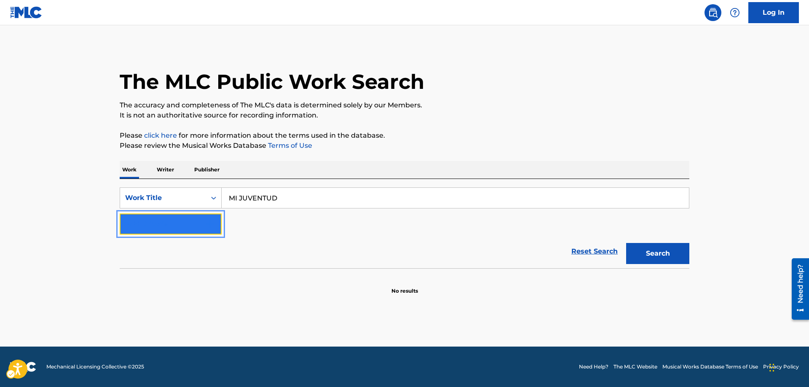
click at [213, 223] on img "Search Form" at bounding box center [210, 224] width 10 height 10
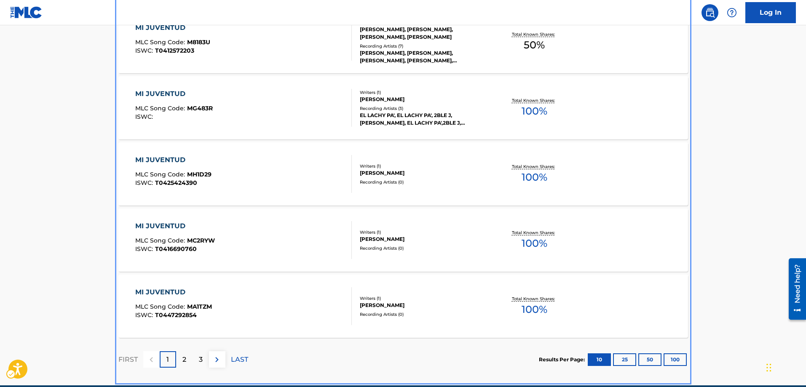
scroll to position [670, 0]
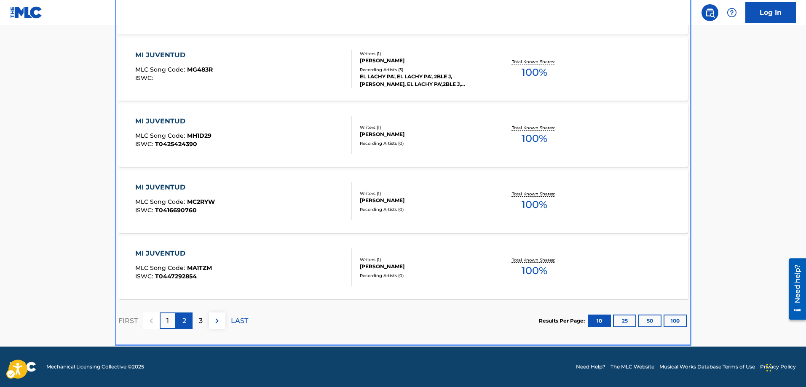
click at [183, 323] on p "2" at bounding box center [184, 321] width 4 height 10
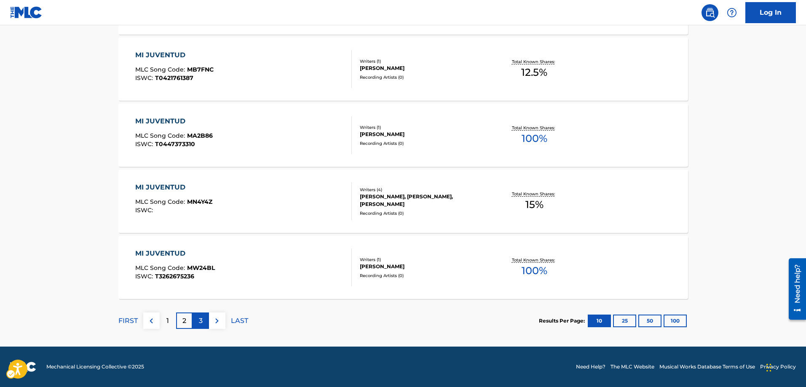
click at [202, 319] on p "3" at bounding box center [201, 321] width 4 height 10
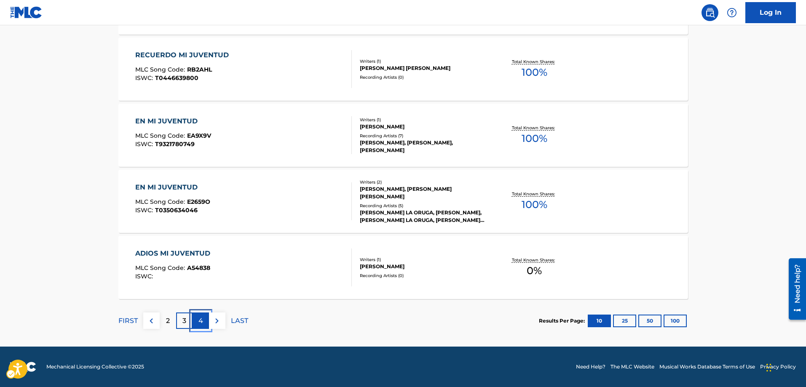
click at [202, 319] on p "4" at bounding box center [200, 321] width 5 height 10
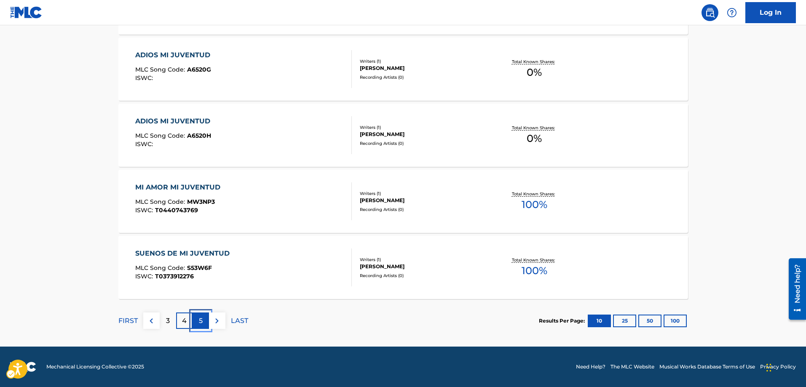
click at [202, 319] on p "5" at bounding box center [201, 321] width 4 height 10
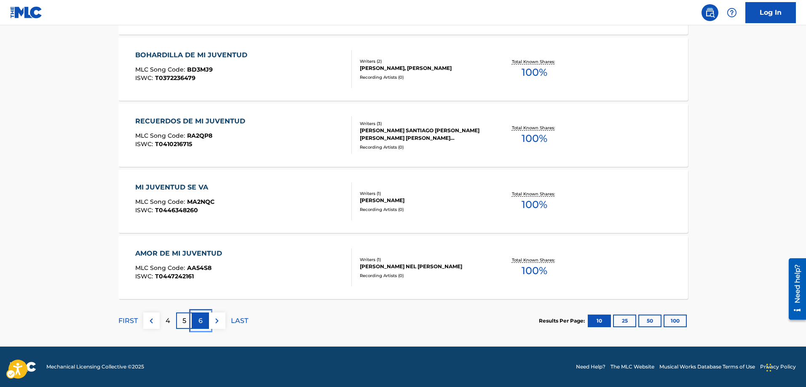
click at [202, 319] on p "6" at bounding box center [200, 321] width 4 height 10
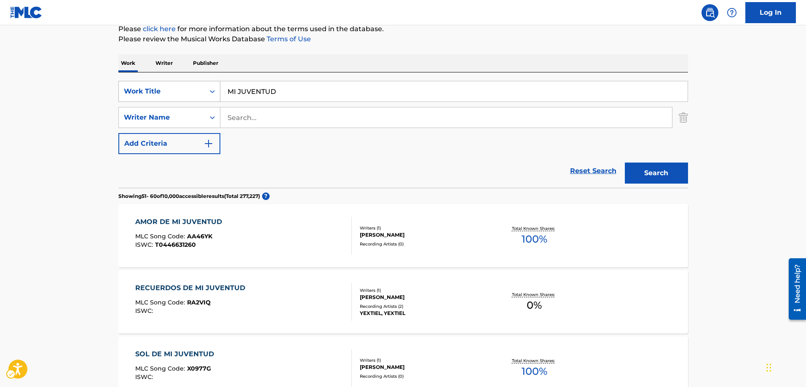
scroll to position [80, 0]
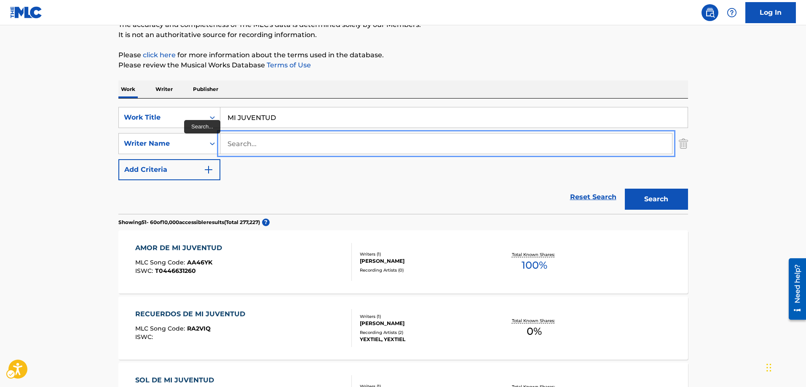
paste input "GILBERT & ENRIQUETA"
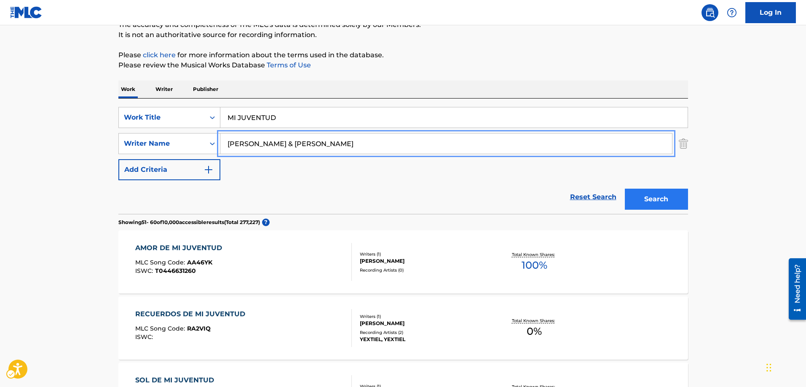
type input "GILBERT & ENRIQUETA"
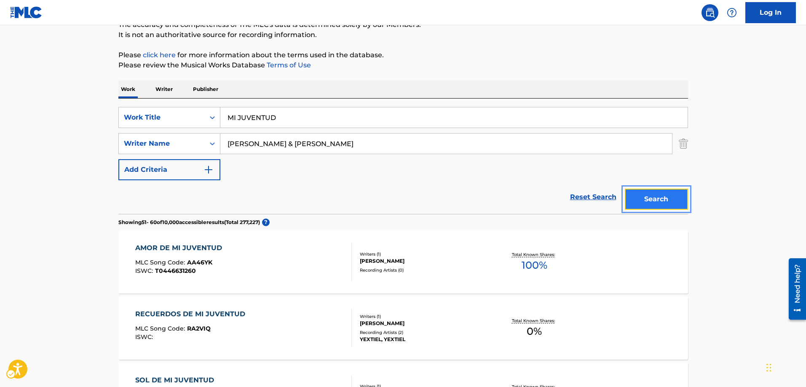
click at [647, 201] on button "Search" at bounding box center [656, 199] width 63 height 21
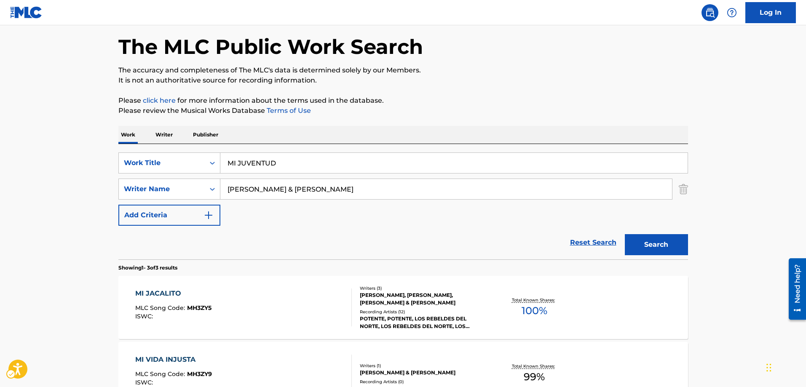
scroll to position [0, 0]
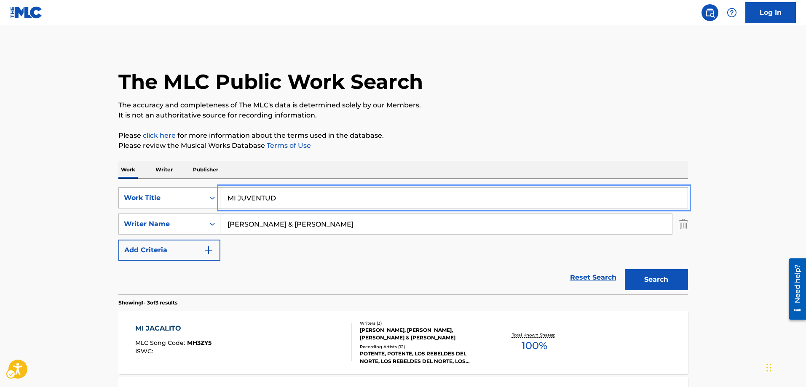
drag, startPoint x: 286, startPoint y: 196, endPoint x: 195, endPoint y: 197, distance: 91.4
click at [195, 197] on div "SearchWithCriteria117813af-480a-4918-a24a-524ab900f4e7 Work Title MI JUVENTUD" at bounding box center [403, 198] width 570 height 21
type input "MEJOR MATAME"
click at [118, 240] on button "Add Criteria" at bounding box center [169, 250] width 102 height 21
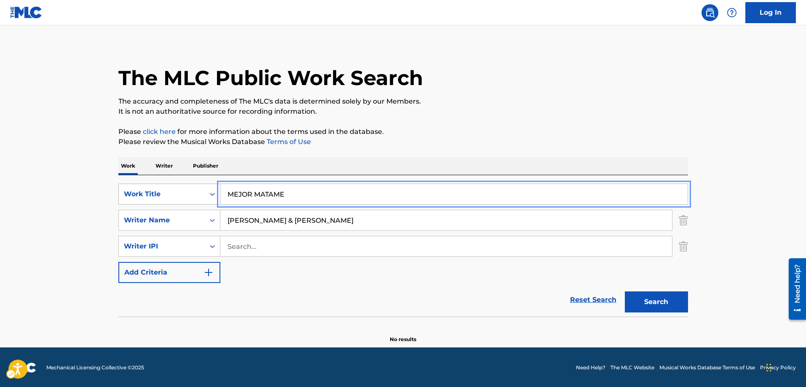
scroll to position [5, 0]
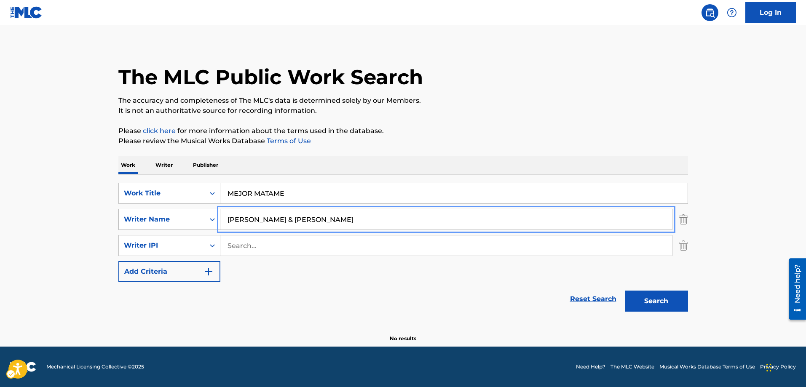
drag, startPoint x: 322, startPoint y: 217, endPoint x: 208, endPoint y: 216, distance: 113.8
click at [208, 216] on div "SearchWithCriteriaec2f9149-cde8-487c-983d-b2194c11daed Writer Name GILBERT & EN…" at bounding box center [403, 219] width 570 height 21
click at [643, 303] on button "Search" at bounding box center [656, 301] width 63 height 21
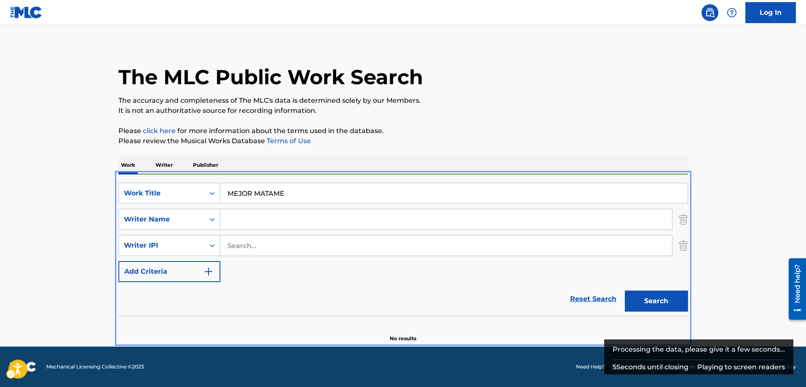
scroll to position [0, 0]
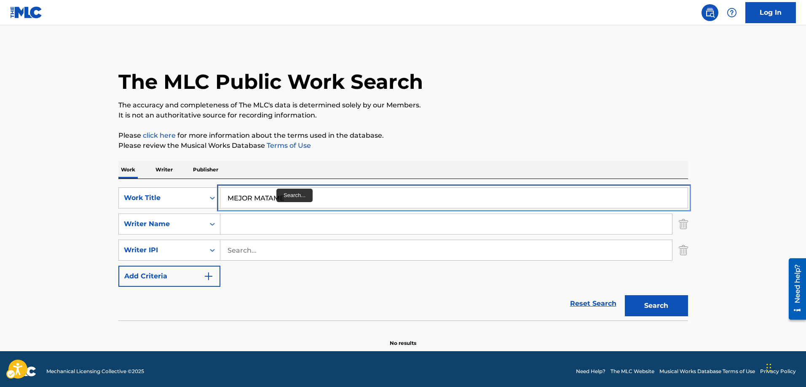
click at [292, 199] on input "MEJOR MATAME" at bounding box center [453, 198] width 467 height 20
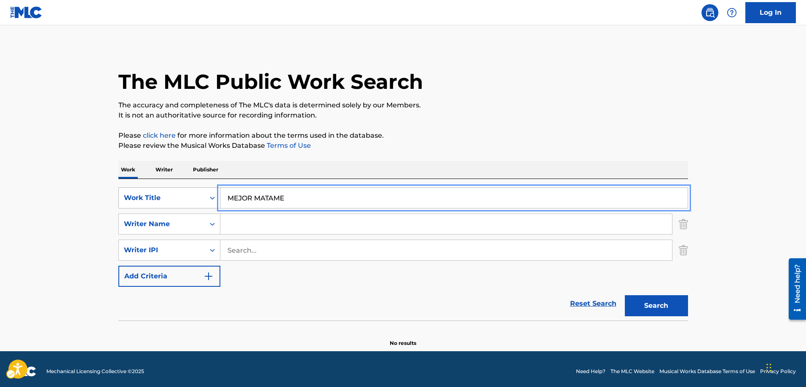
drag, startPoint x: 292, startPoint y: 199, endPoint x: 196, endPoint y: 204, distance: 95.8
click at [196, 204] on div "SearchWithCriteria117813af-480a-4918-a24a-524ab900f4e7 Work Title MEJOR MATAME" at bounding box center [403, 198] width 570 height 21
click at [118, 266] on button "Add Criteria" at bounding box center [169, 276] width 102 height 21
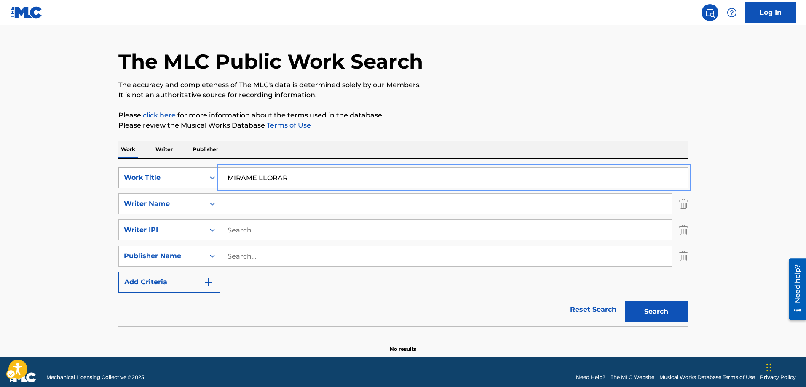
scroll to position [31, 0]
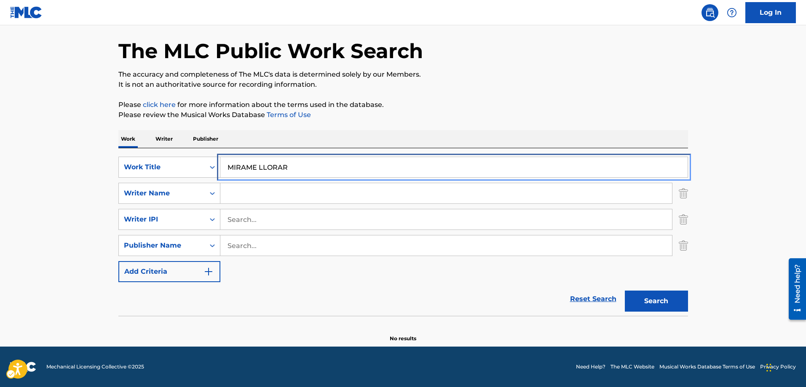
drag, startPoint x: 307, startPoint y: 178, endPoint x: 237, endPoint y: 173, distance: 70.1
click at [230, 176] on div "SearchWithCriteria117813af-480a-4918-a24a-524ab900f4e7 Work Title MIRAME LLORAR…" at bounding box center [403, 220] width 570 height 126
drag, startPoint x: 295, startPoint y: 166, endPoint x: 216, endPoint y: 166, distance: 79.2
click at [216, 166] on div "SearchWithCriteria117813af-480a-4918-a24a-524ab900f4e7 Work Title MIRAME LLORAR" at bounding box center [403, 167] width 570 height 21
type input "NO ME HAGAS LLORAR"
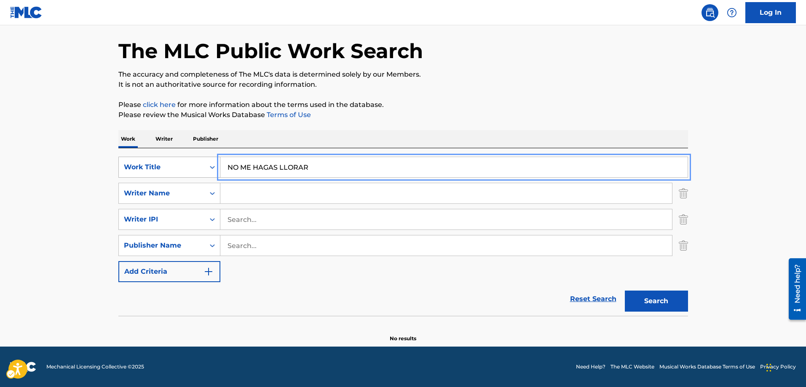
click at [118, 261] on button "Add Criteria" at bounding box center [169, 271] width 102 height 21
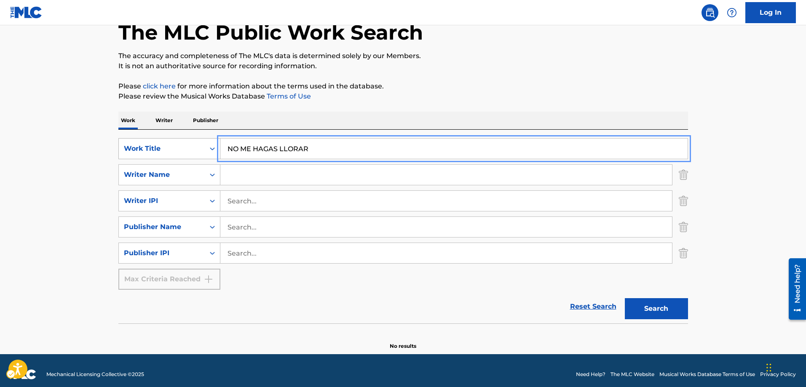
scroll to position [57, 0]
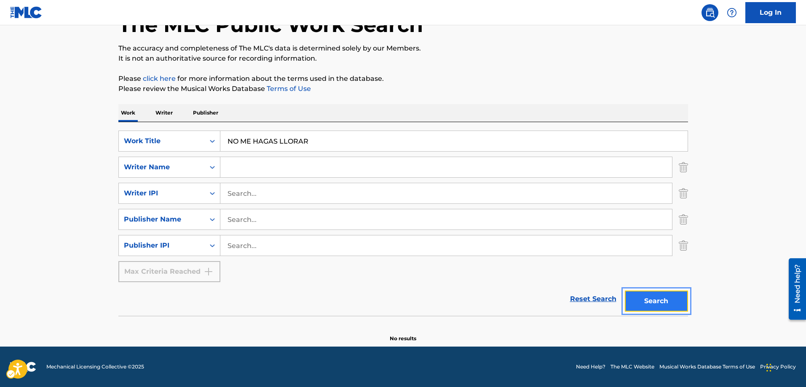
click at [656, 305] on button "Search" at bounding box center [656, 301] width 63 height 21
click at [214, 169] on icon "Search Form" at bounding box center [212, 167] width 8 height 8
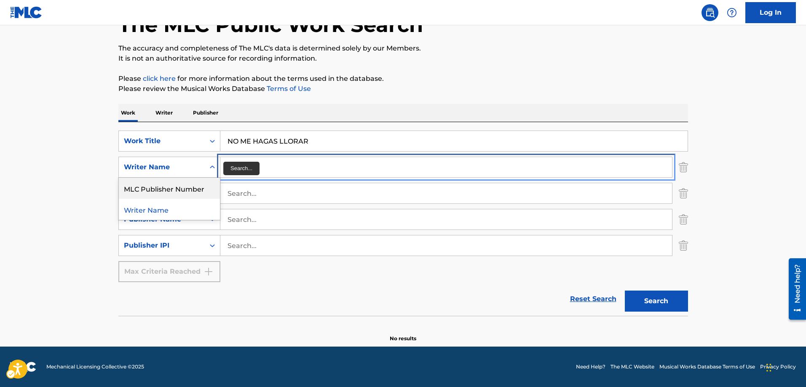
click at [232, 161] on input "Search..." at bounding box center [446, 167] width 452 height 20
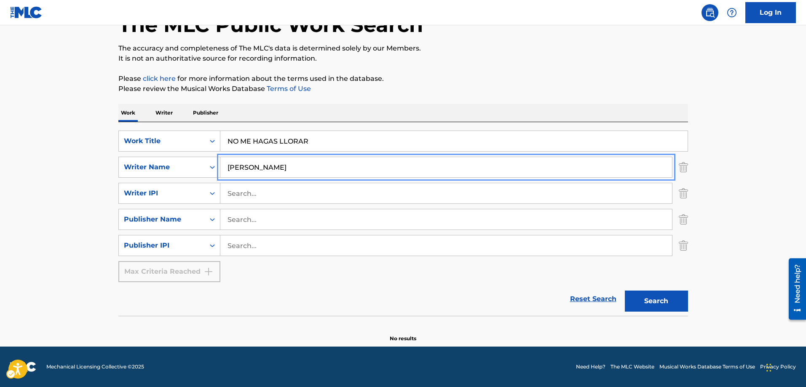
type input "ENRIQUETA MARTINEZ"
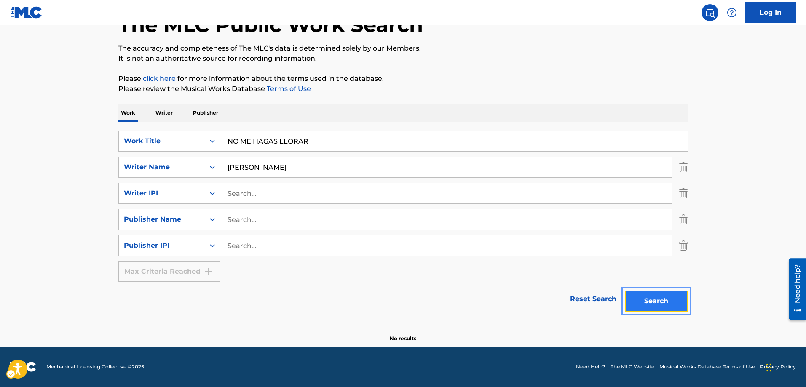
click at [651, 296] on button "Search" at bounding box center [656, 301] width 63 height 21
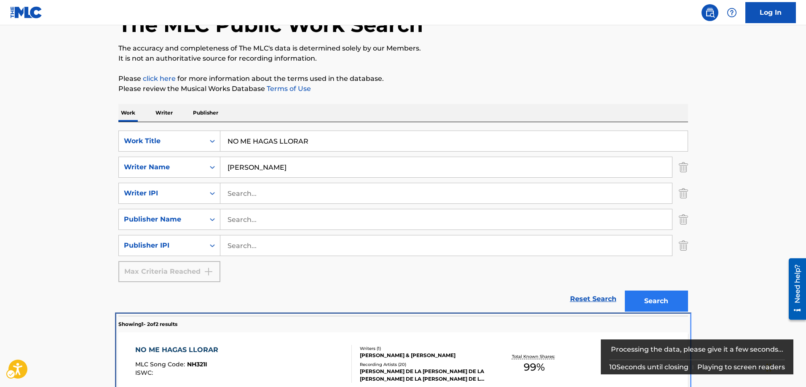
scroll to position [171, 0]
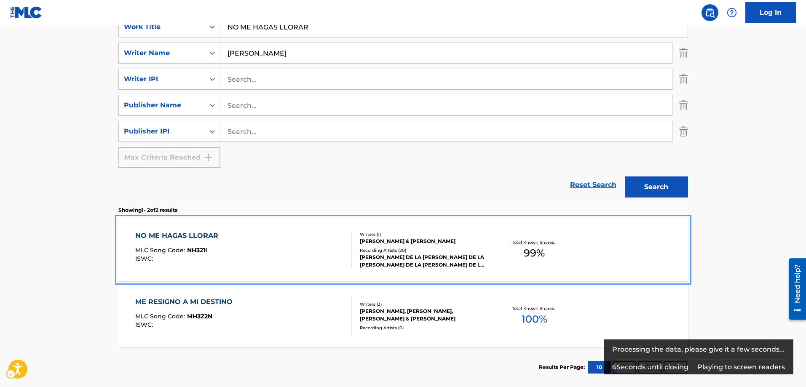
click at [198, 244] on div "NO ME HAGAS LLORAR MLC Song Code : NH321I ISWC :" at bounding box center [178, 250] width 87 height 38
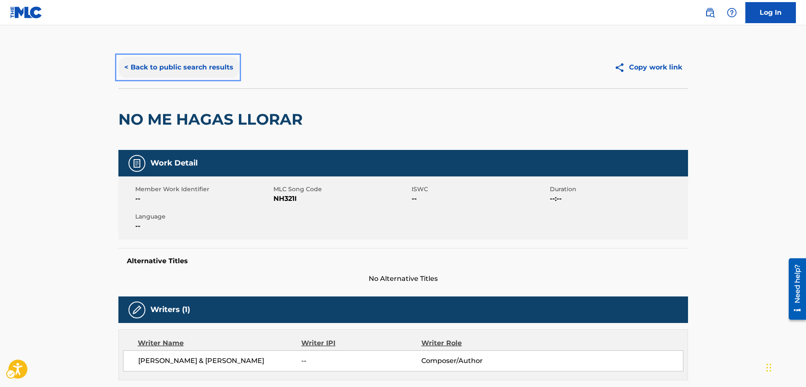
click at [127, 64] on button "< Back to public search results" at bounding box center [178, 67] width 121 height 21
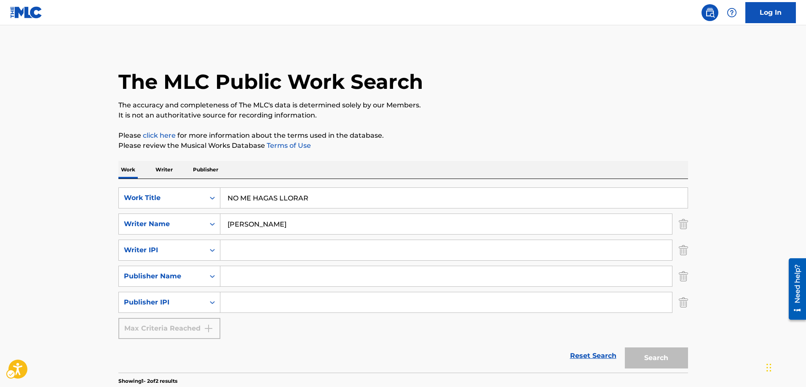
scroll to position [89, 0]
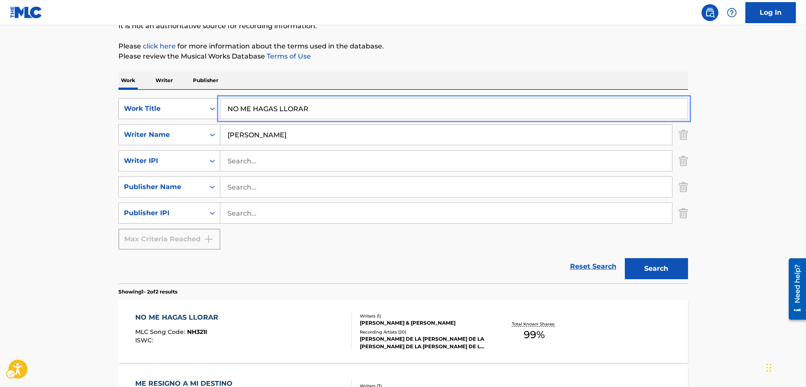
drag, startPoint x: 318, startPoint y: 104, endPoint x: 212, endPoint y: 106, distance: 106.6
type input "ADIOS AMOR"
click at [625, 258] on button "Search" at bounding box center [656, 268] width 63 height 21
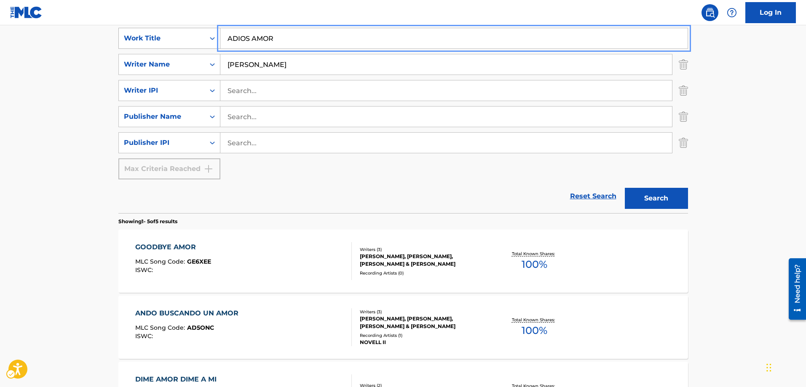
scroll to position [174, 0]
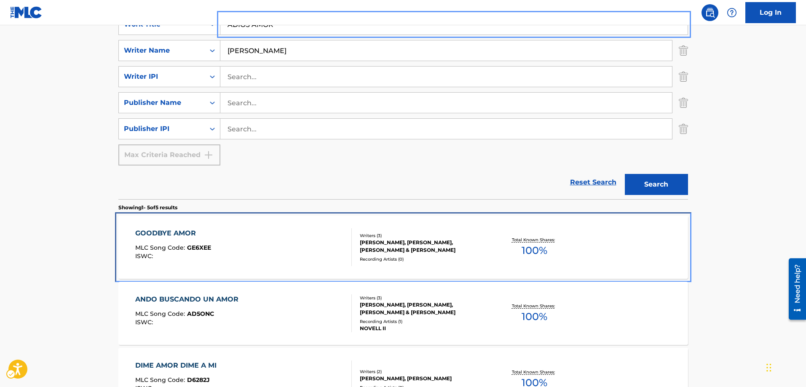
click at [196, 245] on span "GE6XEE" at bounding box center [199, 248] width 24 height 8
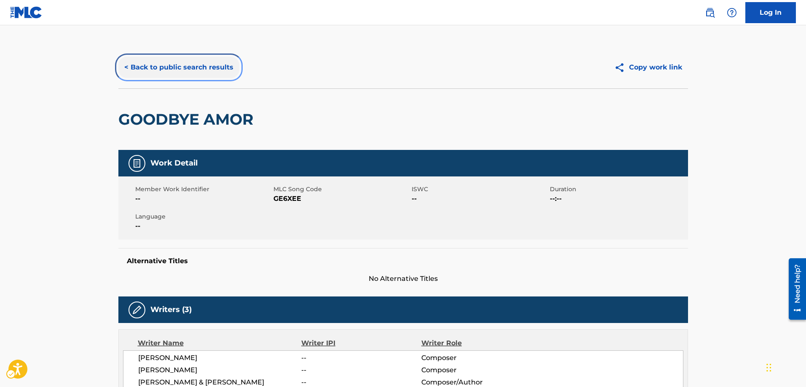
click at [127, 68] on button "< Back to public search results" at bounding box center [178, 67] width 121 height 21
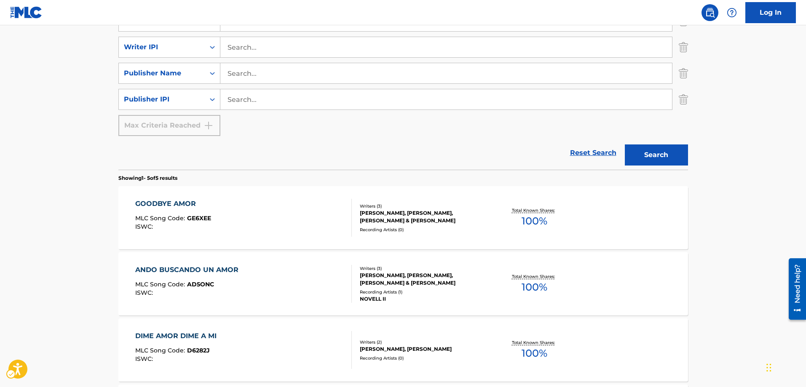
scroll to position [216, 0]
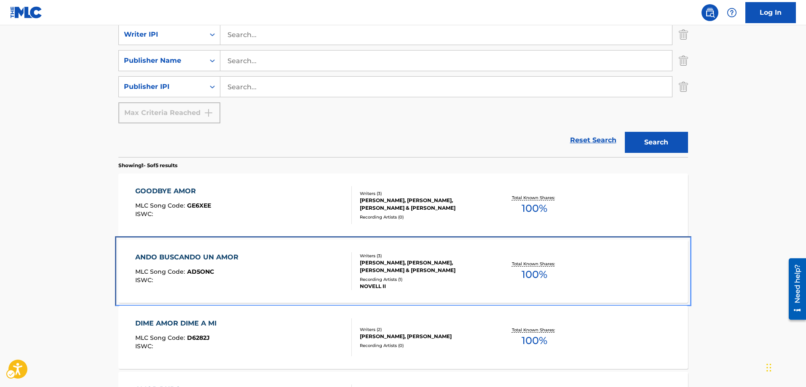
click at [204, 273] on span "AD5ONC" at bounding box center [200, 272] width 27 height 8
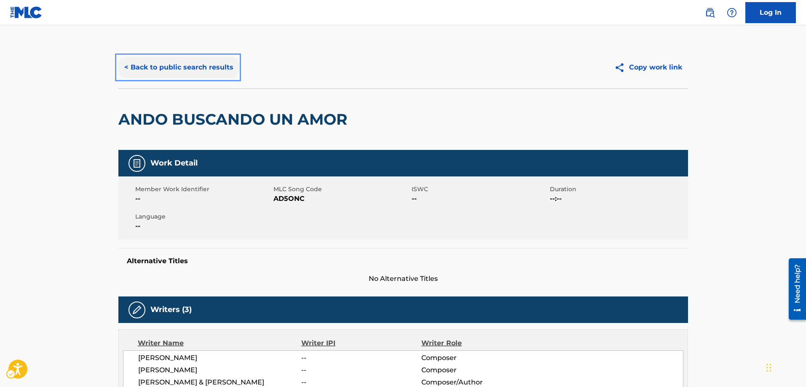
click at [126, 67] on button "< Back to public search results" at bounding box center [178, 67] width 121 height 21
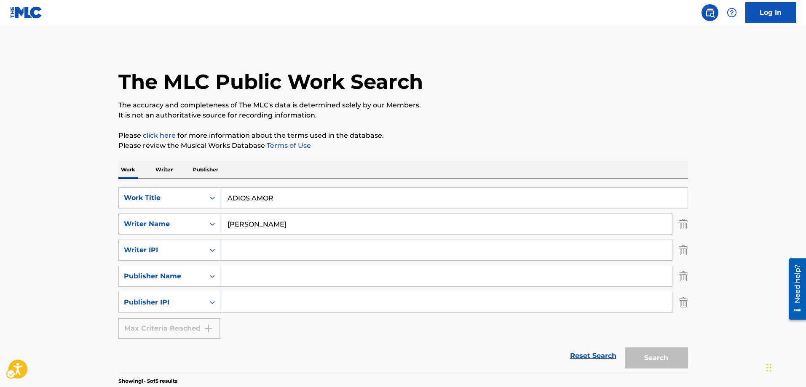
scroll to position [342, 0]
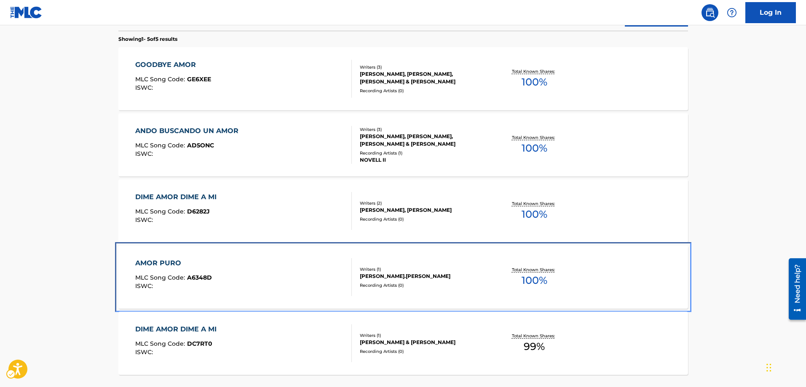
click at [205, 278] on span "A6348D" at bounding box center [199, 278] width 25 height 8
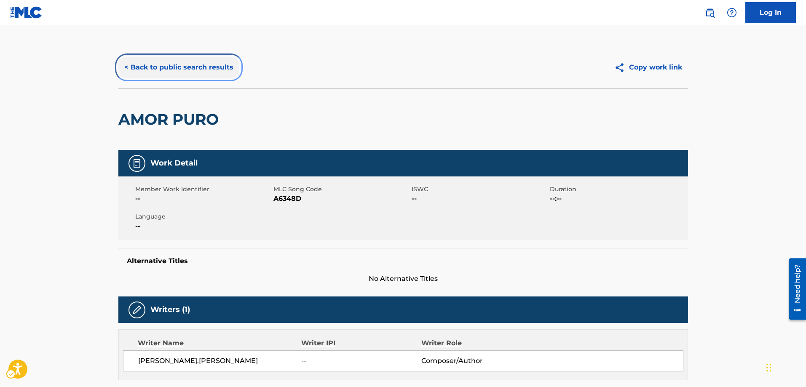
click at [125, 65] on button "< Back to public search results" at bounding box center [178, 67] width 121 height 21
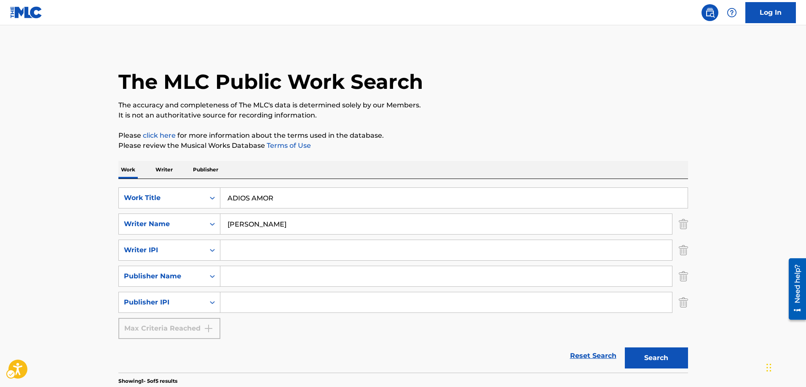
scroll to position [414, 0]
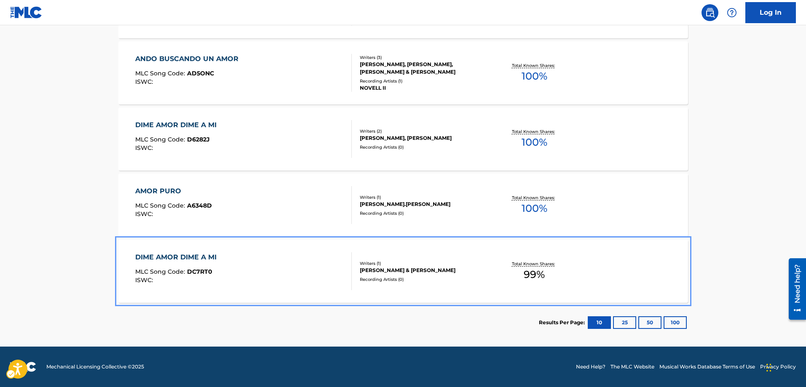
click at [203, 273] on span "DC7RT0" at bounding box center [199, 272] width 25 height 8
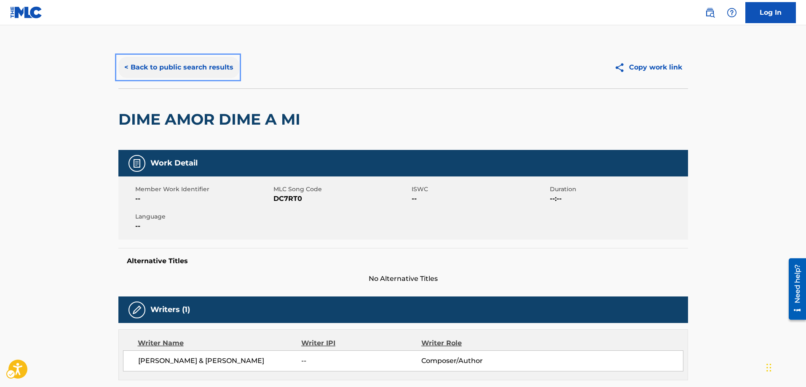
click at [125, 67] on button "< Back to public search results" at bounding box center [178, 67] width 121 height 21
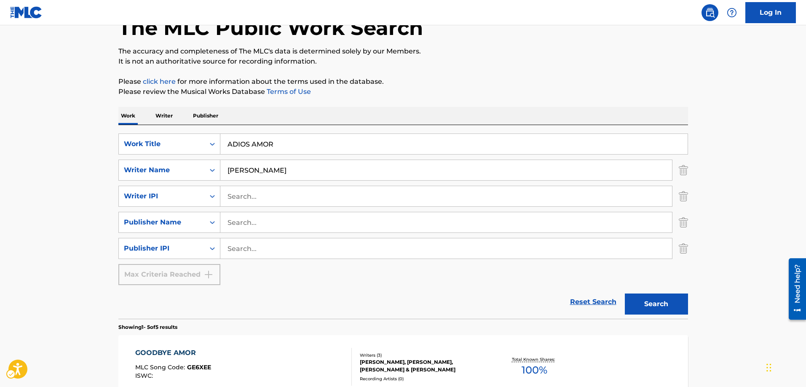
scroll to position [35, 0]
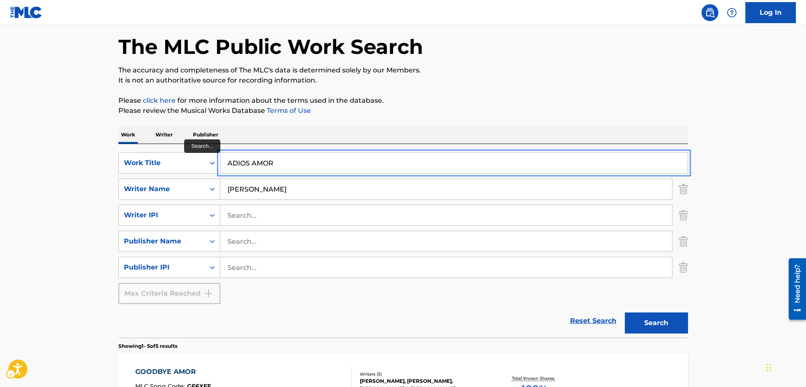
drag, startPoint x: 286, startPoint y: 167, endPoint x: 223, endPoint y: 168, distance: 62.8
click at [625, 313] on button "Search" at bounding box center [656, 323] width 63 height 21
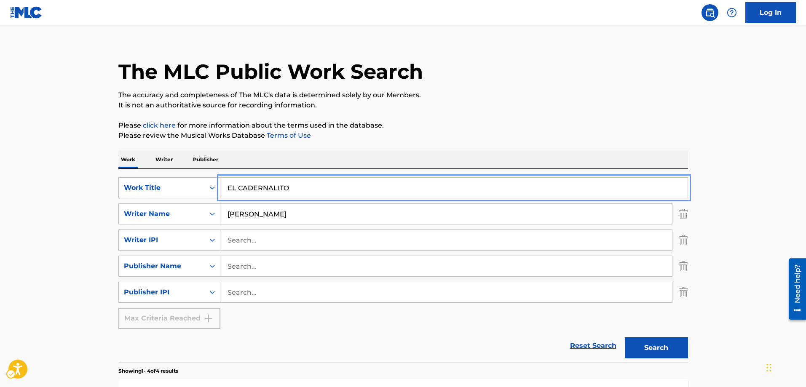
scroll to position [0, 0]
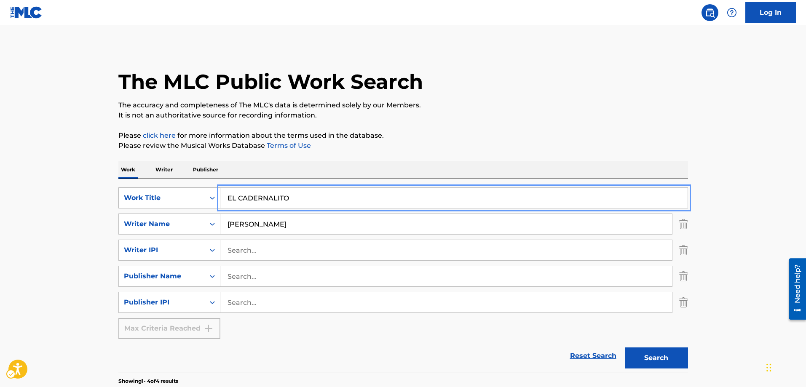
drag, startPoint x: 293, startPoint y: 196, endPoint x: 219, endPoint y: 196, distance: 73.7
click at [219, 196] on div "SearchWithCriteria117813af-480a-4918-a24a-524ab900f4e7 Work Title EL CADERNALITO" at bounding box center [403, 198] width 570 height 21
type input "MALA PALOMA"
click at [625, 348] on button "Search" at bounding box center [656, 358] width 63 height 21
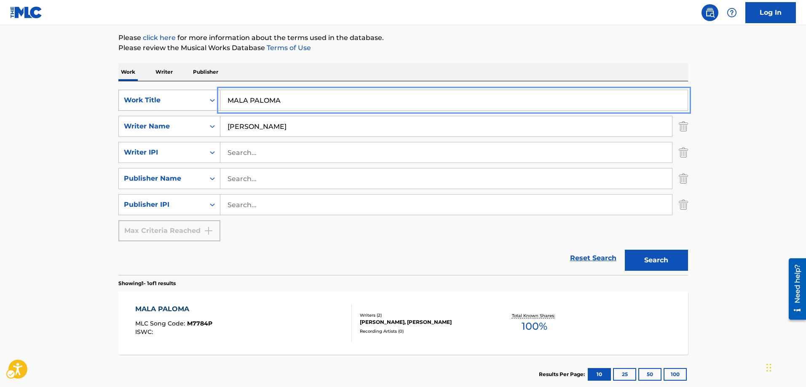
scroll to position [150, 0]
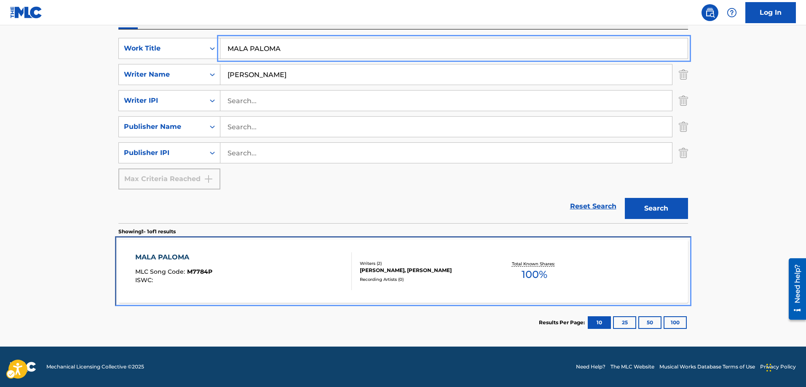
click at [201, 273] on span "M7784P" at bounding box center [199, 272] width 25 height 8
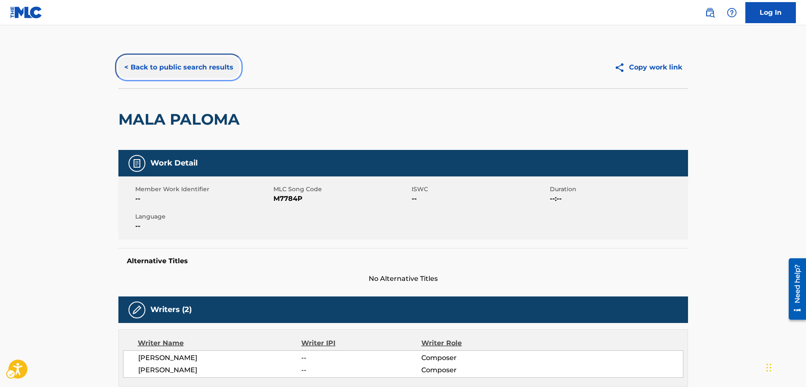
click at [127, 70] on button "< Back to public search results" at bounding box center [178, 67] width 121 height 21
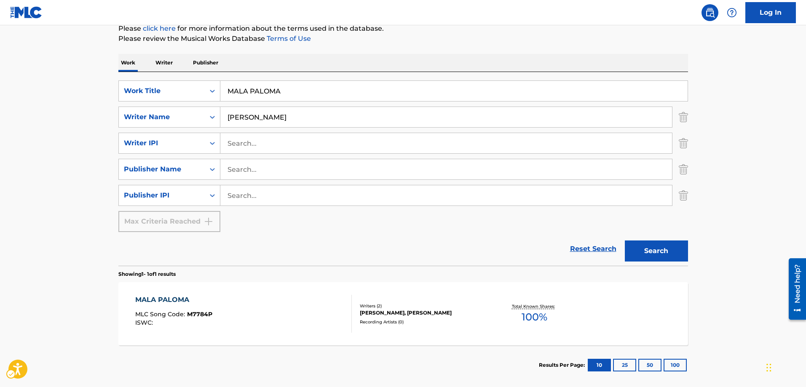
scroll to position [107, 0]
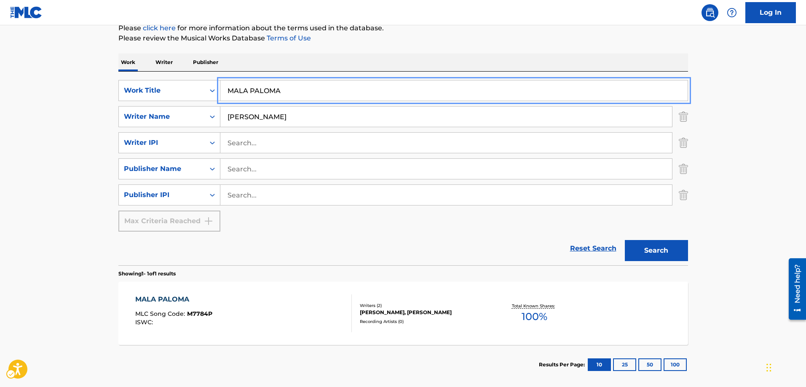
drag, startPoint x: 281, startPoint y: 95, endPoint x: 214, endPoint y: 103, distance: 67.5
type input "LOS HIJOS DE DON ALVINO"
click at [625, 240] on button "Search" at bounding box center [656, 250] width 63 height 21
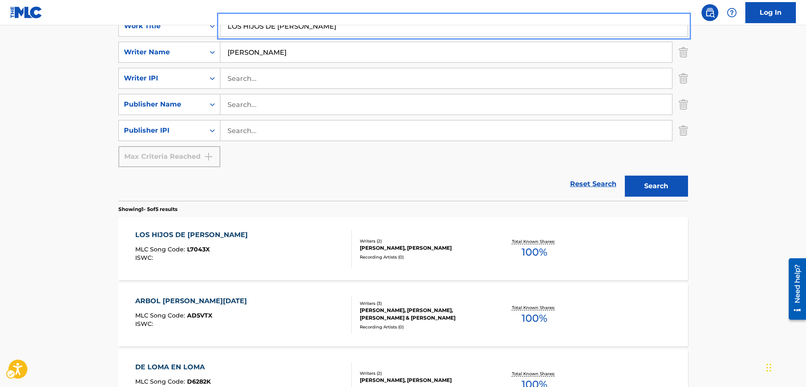
scroll to position [192, 0]
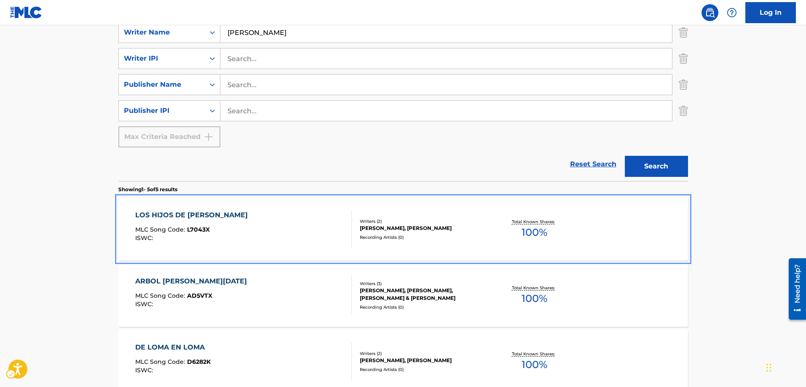
click at [204, 229] on span "L7043X" at bounding box center [198, 230] width 23 height 8
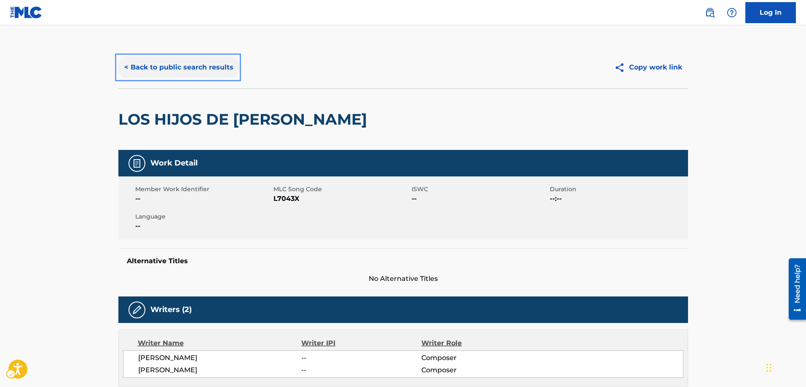
click at [121, 65] on button "< Back to public search results" at bounding box center [178, 67] width 121 height 21
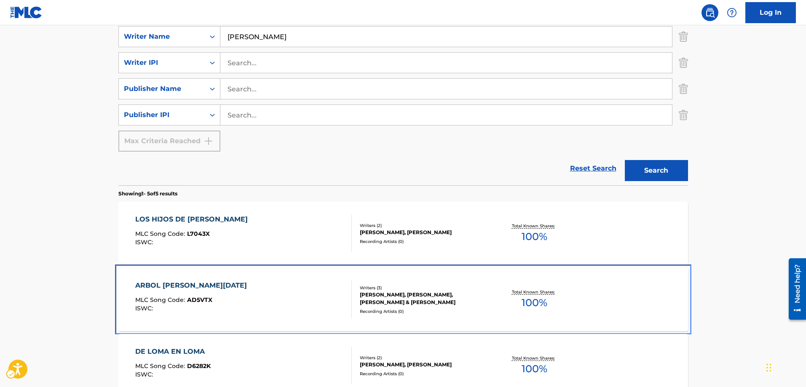
click at [207, 301] on span "AD5VTX" at bounding box center [199, 300] width 25 height 8
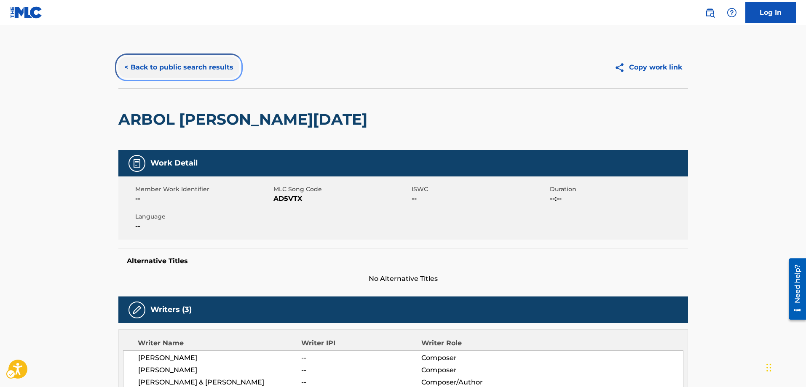
click at [123, 67] on button "< Back to public search results" at bounding box center [178, 67] width 121 height 21
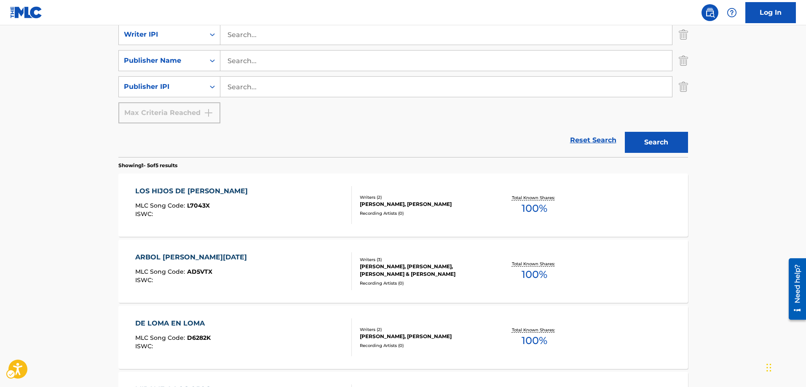
scroll to position [272, 0]
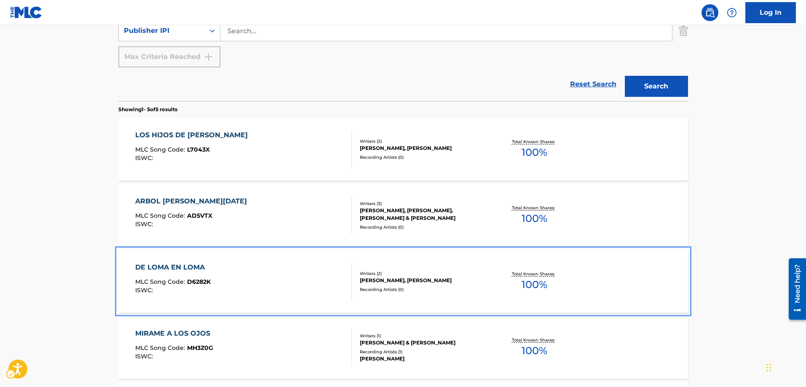
click at [202, 281] on span "D6282K" at bounding box center [199, 282] width 24 height 8
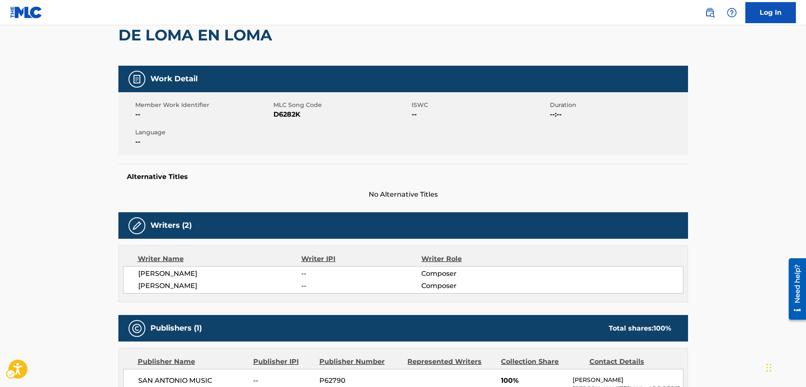
scroll to position [42, 0]
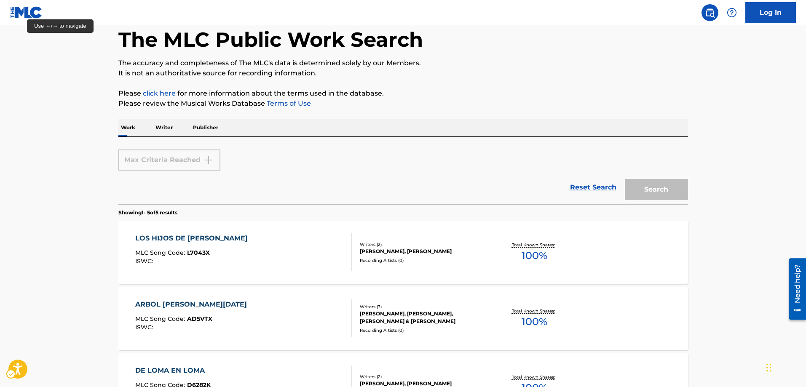
scroll to position [398, 0]
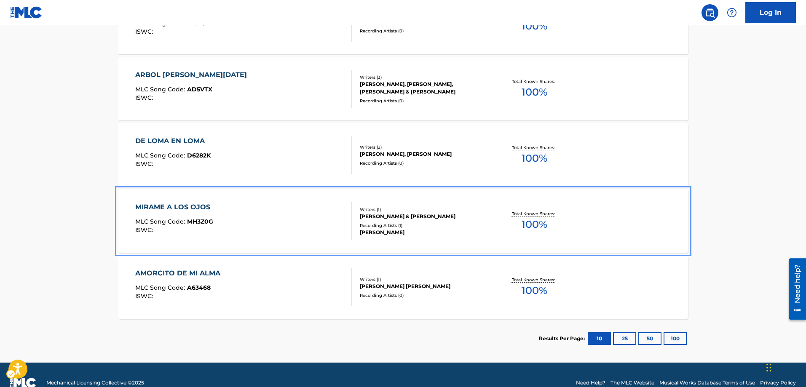
click at [204, 223] on span "MH3Z0G" at bounding box center [200, 222] width 26 height 8
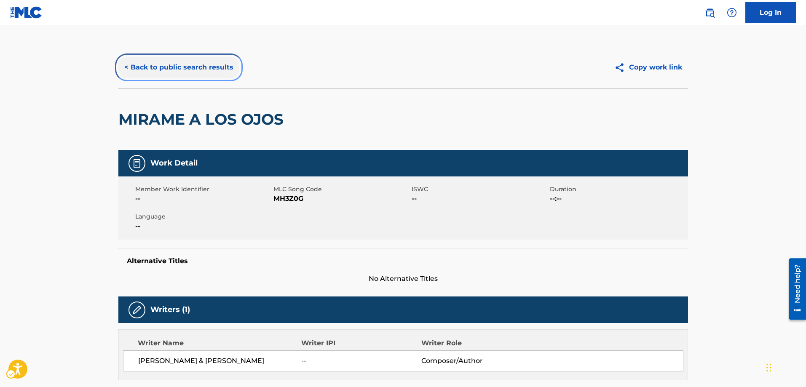
click at [126, 67] on button "< Back to public search results" at bounding box center [178, 67] width 121 height 21
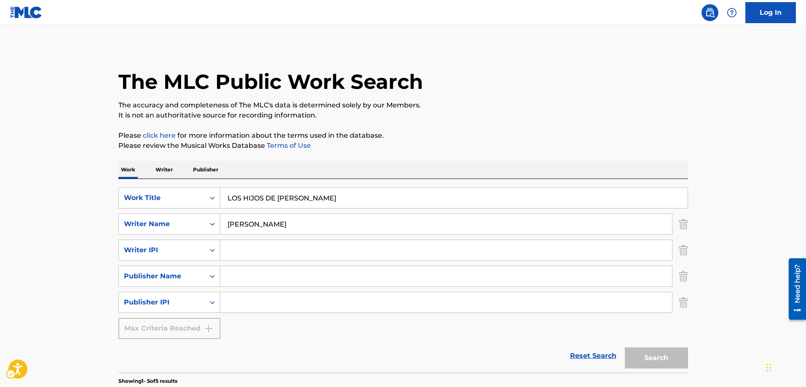
scroll to position [414, 0]
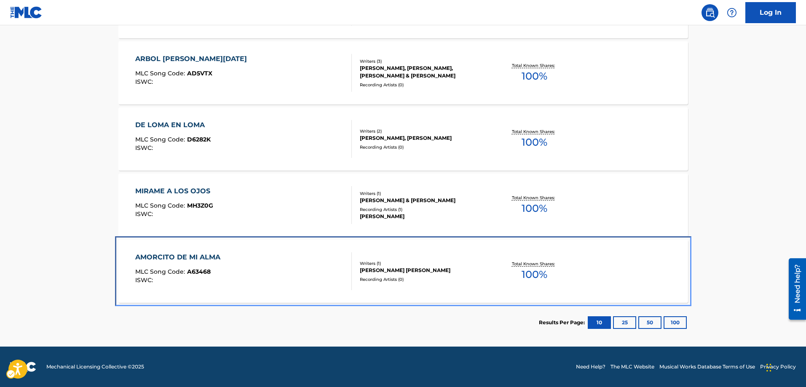
click at [199, 271] on span "A63468" at bounding box center [199, 272] width 24 height 8
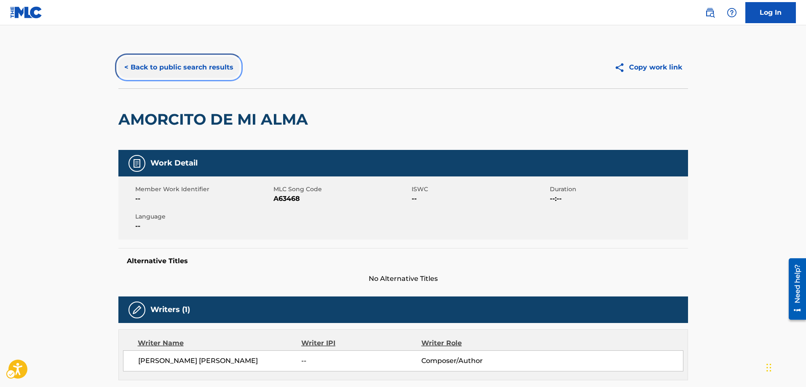
click at [125, 66] on button "< Back to public search results" at bounding box center [178, 67] width 121 height 21
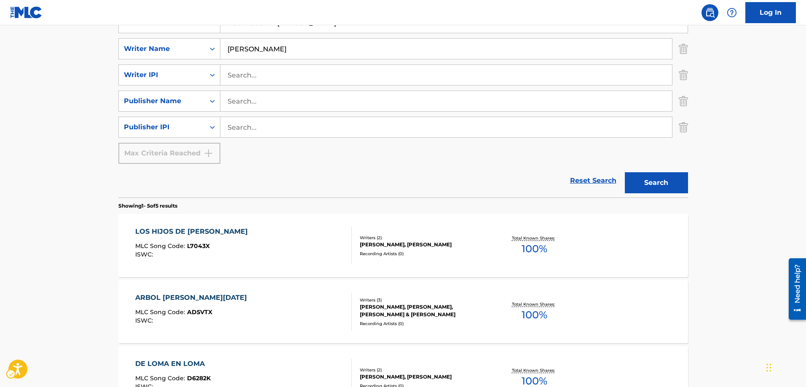
scroll to position [119, 0]
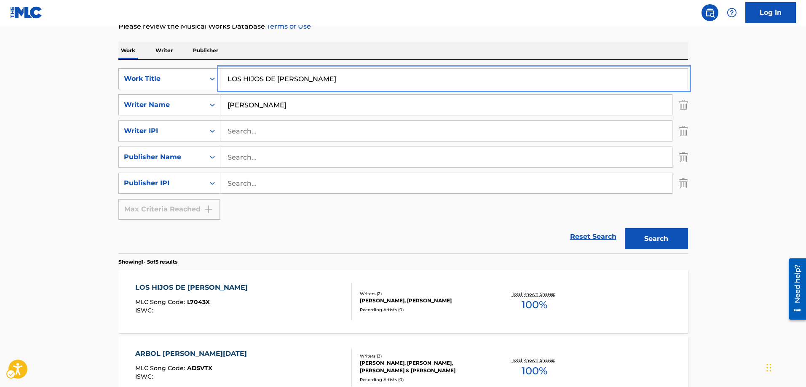
drag, startPoint x: 341, startPoint y: 81, endPoint x: 204, endPoint y: 78, distance: 137.4
type input "NO ME HAGAS LLORAR"
click at [664, 237] on button "Search" at bounding box center [656, 238] width 63 height 21
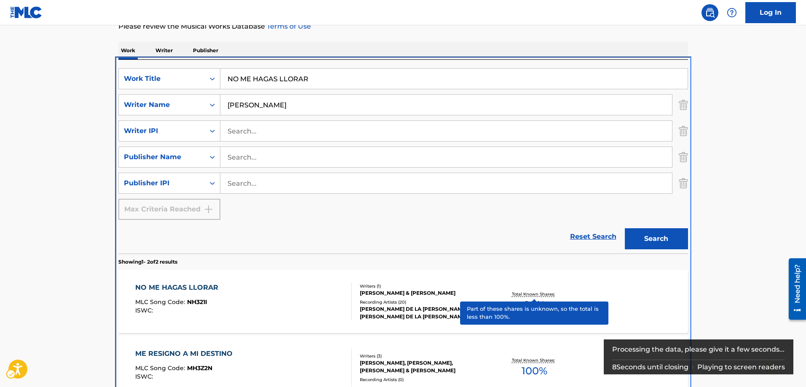
scroll to position [171, 0]
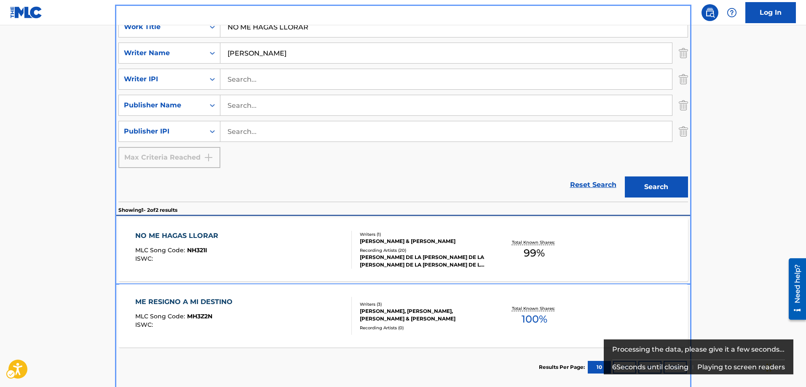
click at [200, 247] on span "NH321I" at bounding box center [197, 250] width 20 height 8
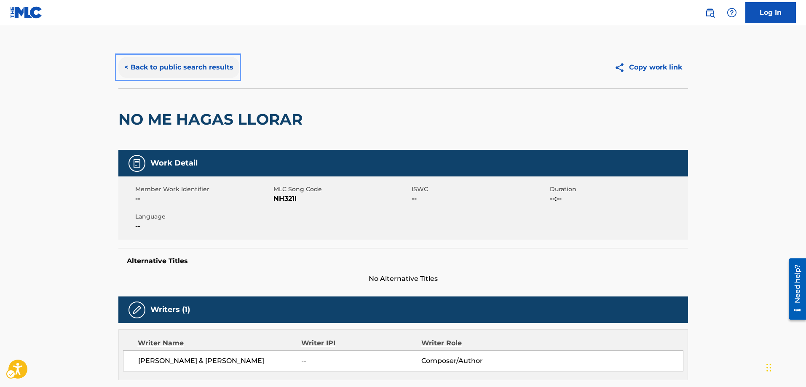
click at [127, 64] on button "< Back to public search results" at bounding box center [178, 67] width 121 height 21
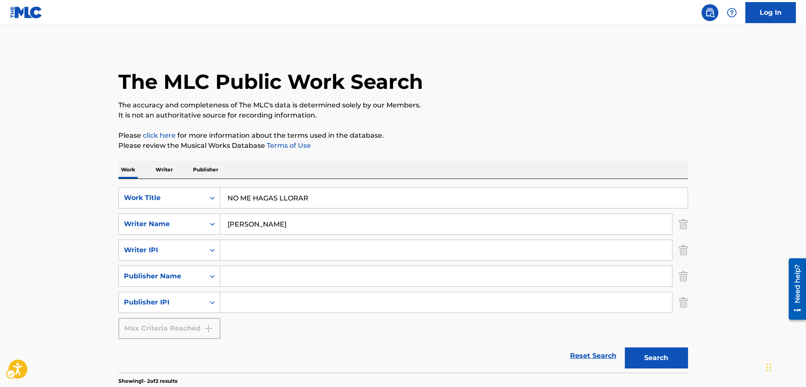
scroll to position [89, 0]
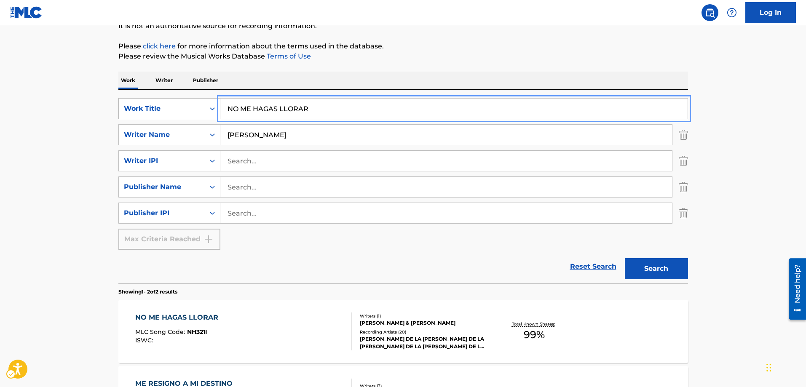
drag, startPoint x: 324, startPoint y: 109, endPoint x: 195, endPoint y: 103, distance: 129.9
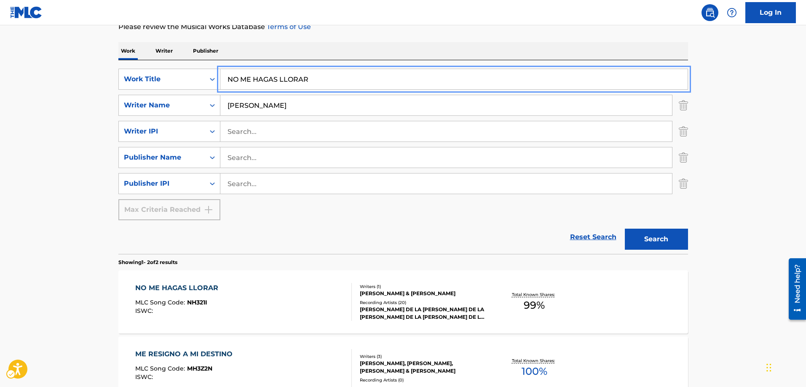
scroll to position [174, 0]
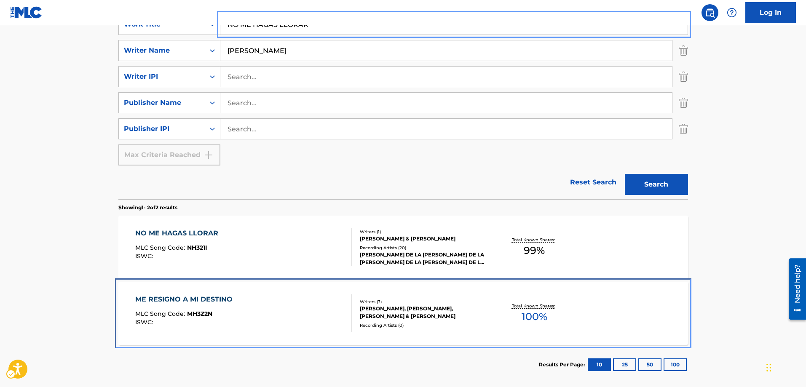
click at [198, 314] on span "MH3Z2N" at bounding box center [199, 314] width 25 height 8
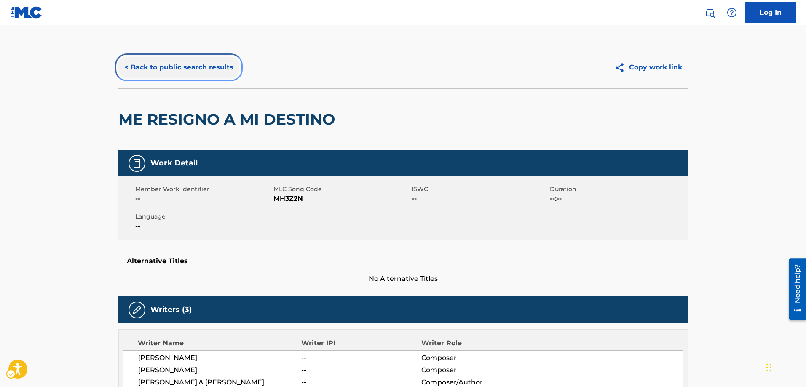
click at [126, 65] on button "< Back to public search results" at bounding box center [178, 67] width 121 height 21
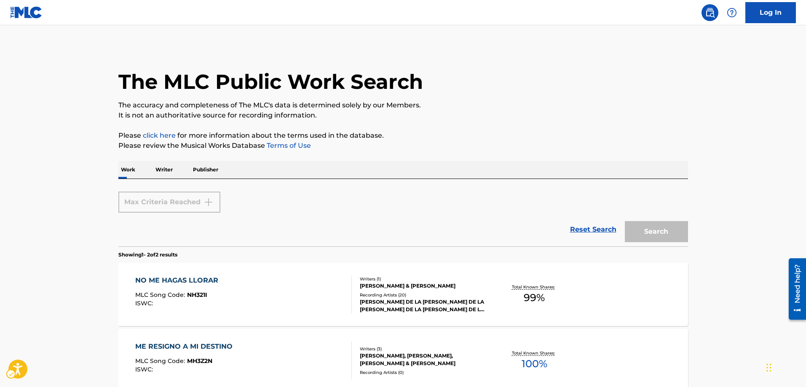
scroll to position [89, 0]
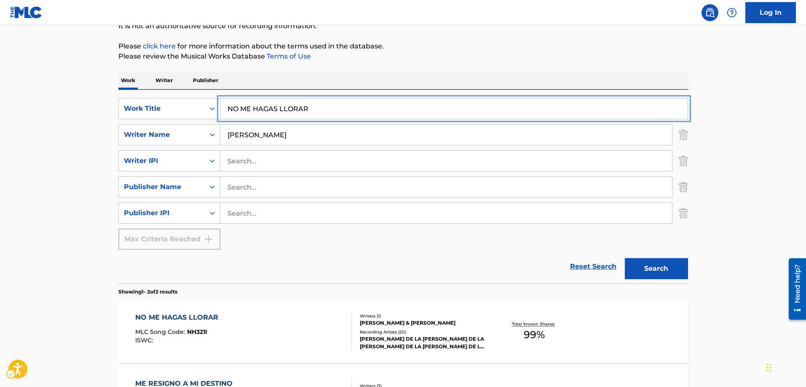
drag, startPoint x: 323, startPoint y: 107, endPoint x: 202, endPoint y: 96, distance: 121.8
type input "PREGUNTANDO"
click at [625, 258] on button "Search" at bounding box center [656, 268] width 63 height 21
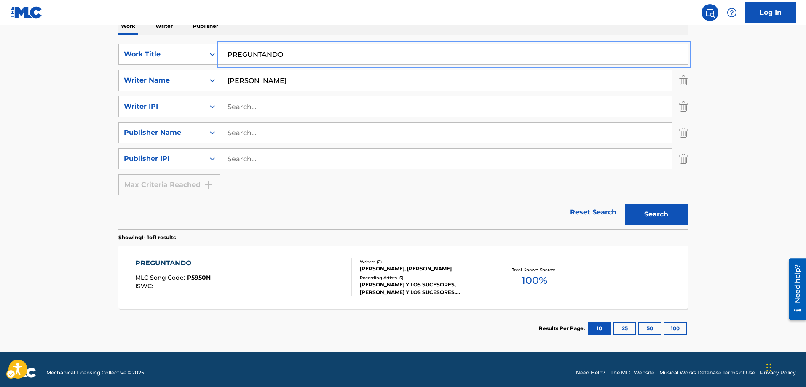
scroll to position [150, 0]
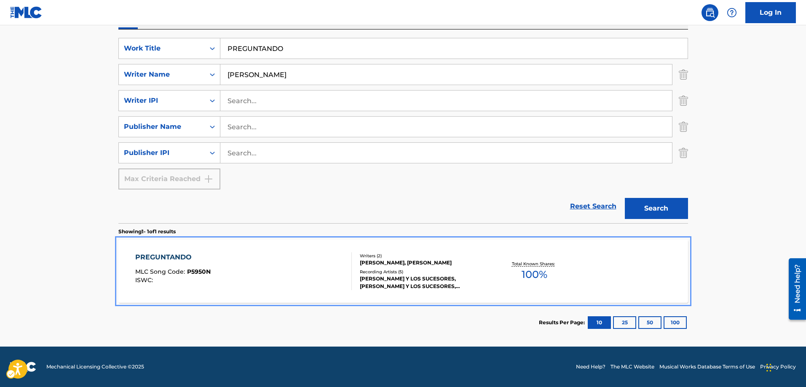
click at [199, 271] on span "P5950N" at bounding box center [199, 272] width 24 height 8
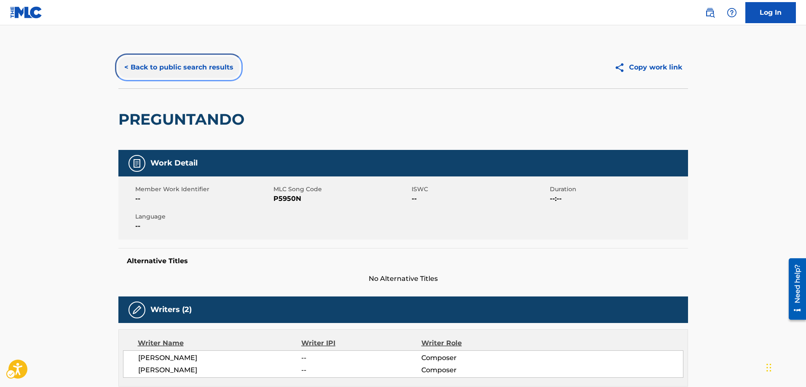
click at [127, 66] on button "< Back to public search results" at bounding box center [178, 67] width 121 height 21
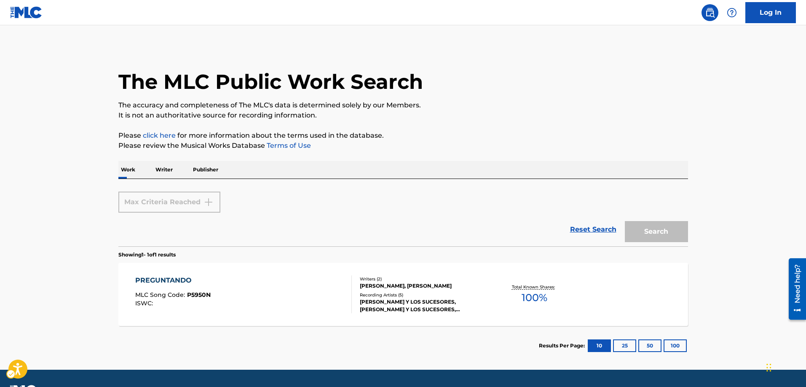
scroll to position [23, 0]
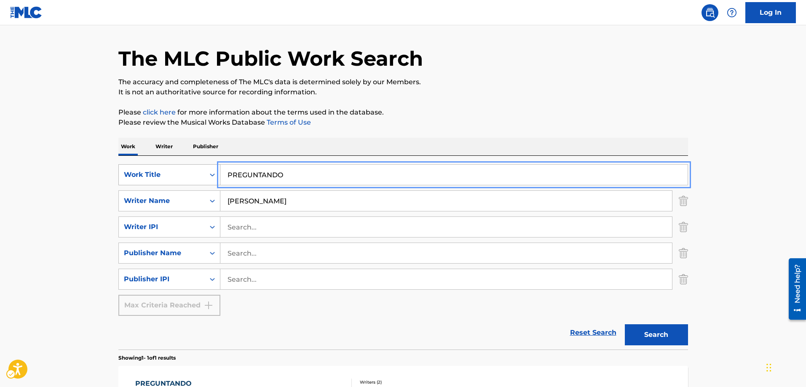
drag, startPoint x: 301, startPoint y: 179, endPoint x: 219, endPoint y: 184, distance: 82.3
type input "REVERENCIA"
click at [625, 324] on button "Search" at bounding box center [656, 334] width 63 height 21
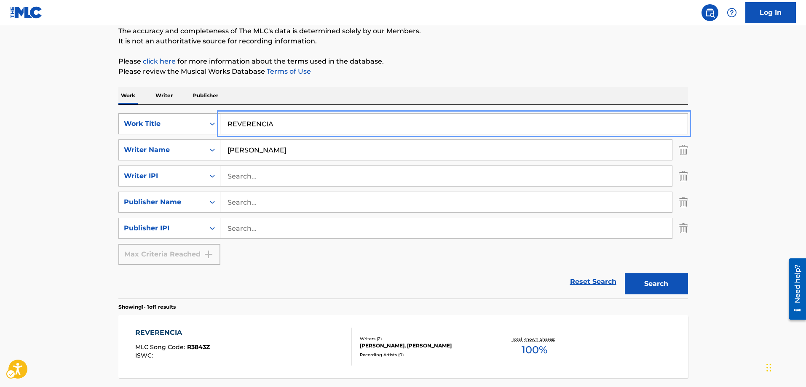
scroll to position [150, 0]
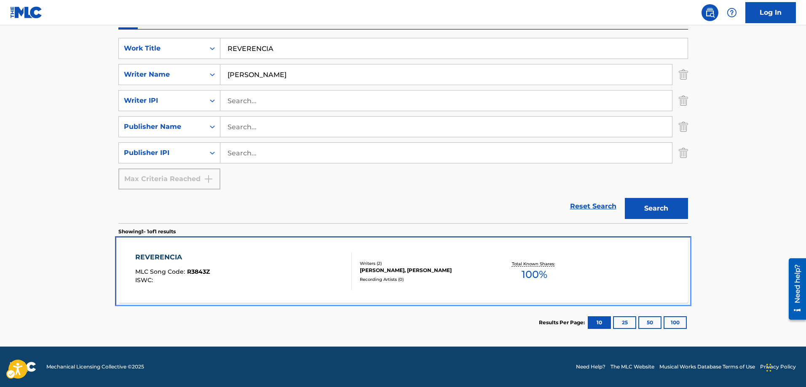
click at [205, 270] on span "R3843Z" at bounding box center [198, 272] width 23 height 8
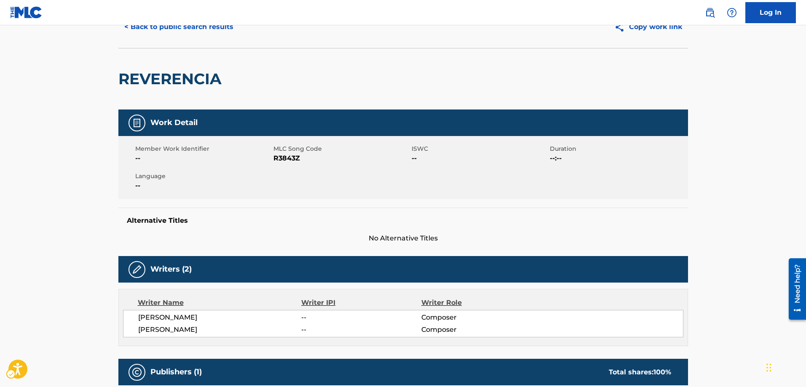
scroll to position [24, 0]
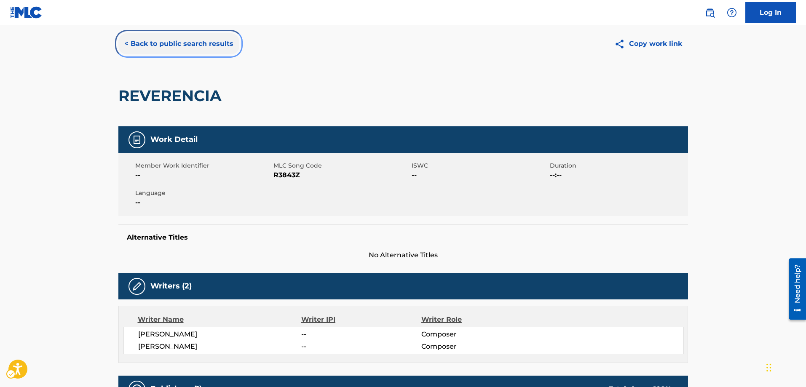
click at [125, 45] on button "< Back to public search results" at bounding box center [178, 43] width 121 height 21
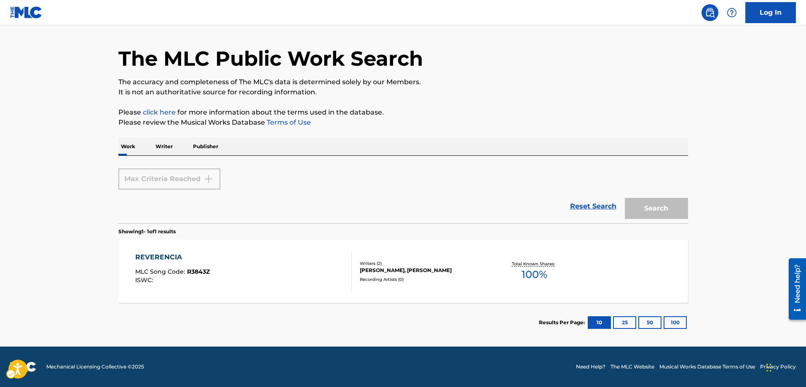
scroll to position [24, 0]
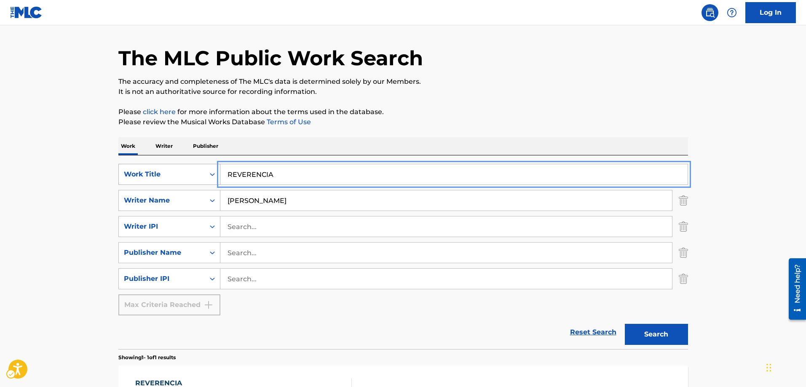
drag, startPoint x: 281, startPoint y: 173, endPoint x: 208, endPoint y: 175, distance: 72.9
type input "TENGO PENAS"
click at [625, 324] on button "Search" at bounding box center [656, 334] width 63 height 21
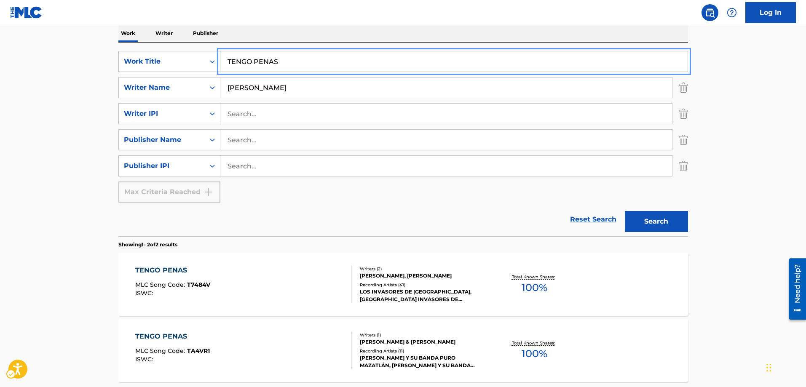
scroll to position [150, 0]
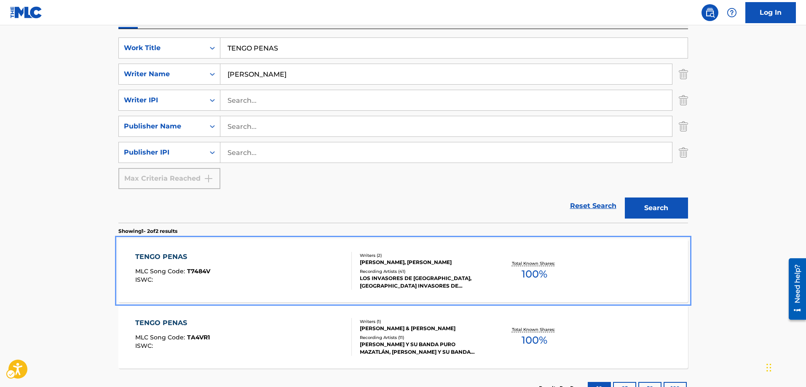
click at [204, 274] on span "T7484V" at bounding box center [198, 272] width 23 height 8
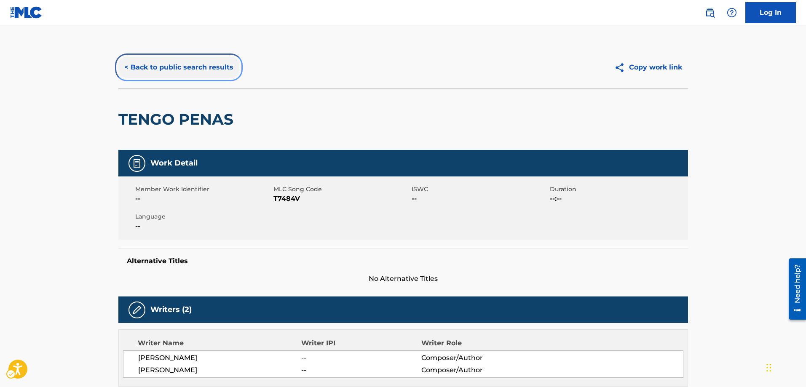
click at [123, 66] on button "< Back to public search results" at bounding box center [178, 67] width 121 height 21
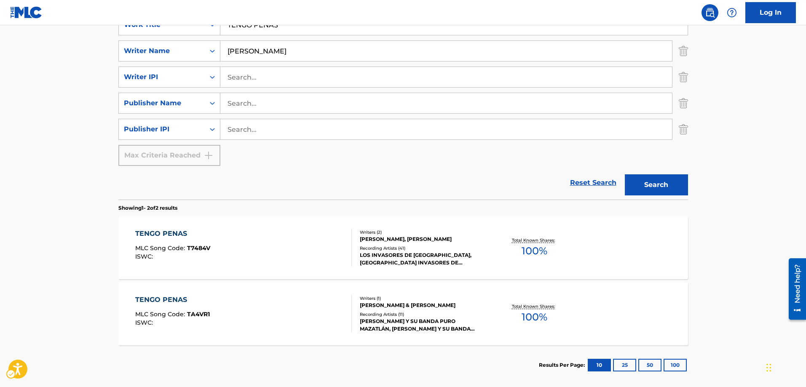
scroll to position [174, 0]
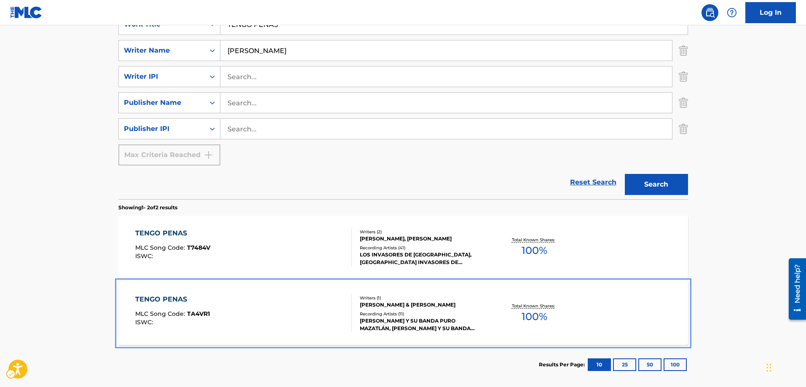
click at [196, 314] on span "TA4VR1" at bounding box center [198, 314] width 23 height 8
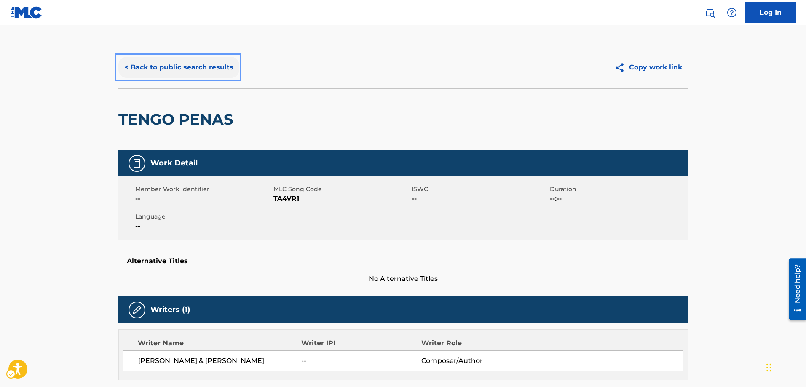
click at [123, 67] on button "< Back to public search results" at bounding box center [178, 67] width 121 height 21
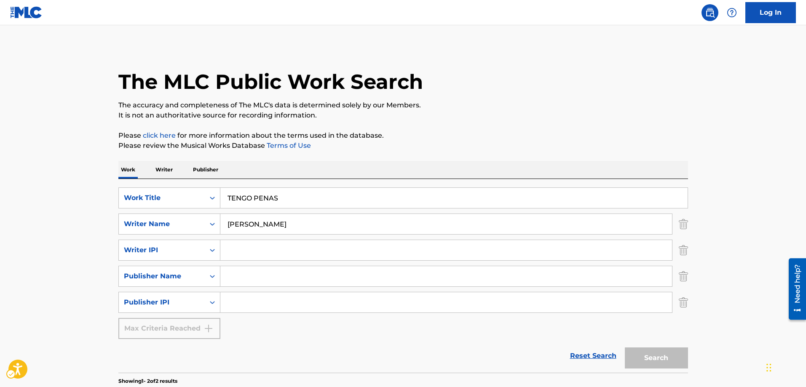
scroll to position [89, 0]
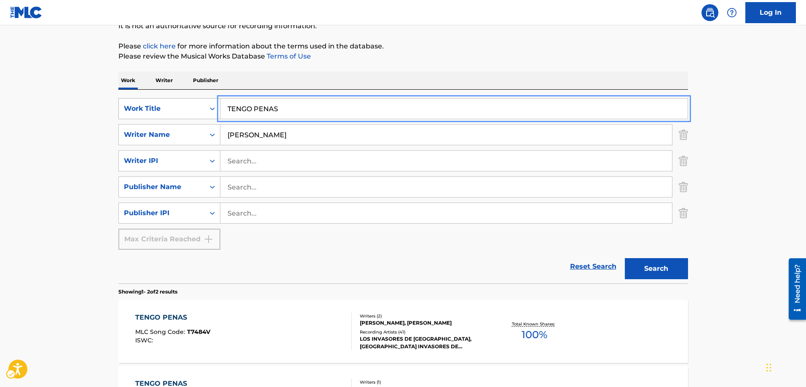
drag, startPoint x: 284, startPoint y: 110, endPoint x: 205, endPoint y: 113, distance: 79.7
type input "TU DECISION"
click at [625, 258] on button "Search" at bounding box center [656, 268] width 63 height 21
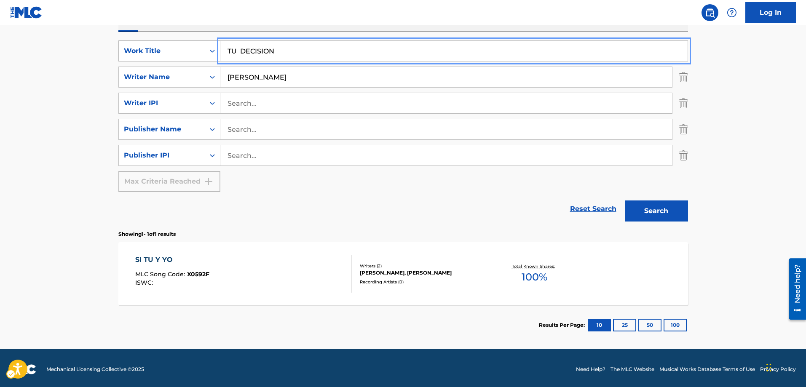
scroll to position [150, 0]
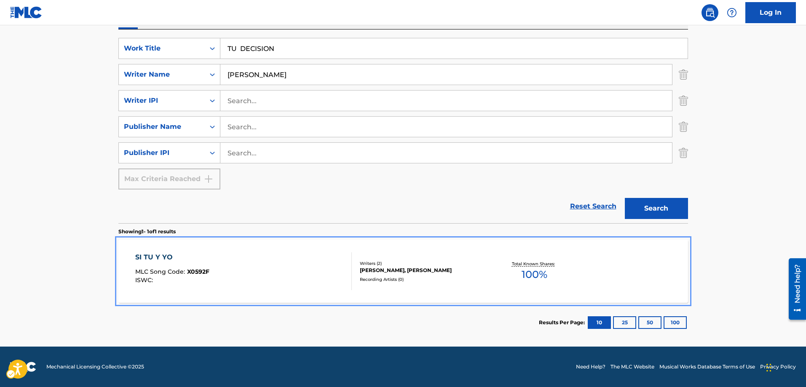
click at [199, 271] on span "X0592F" at bounding box center [198, 272] width 22 height 8
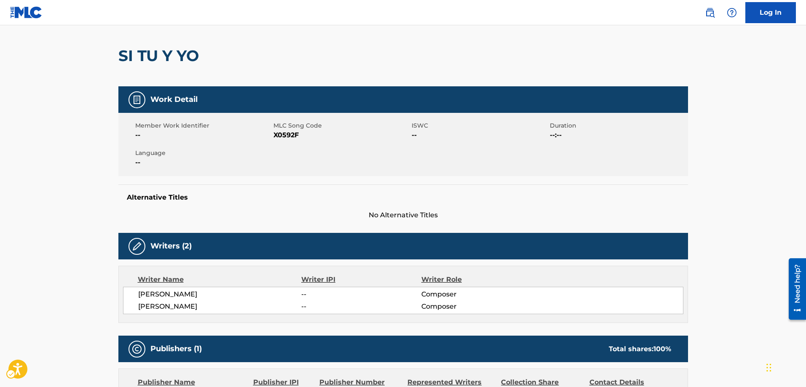
scroll to position [42, 0]
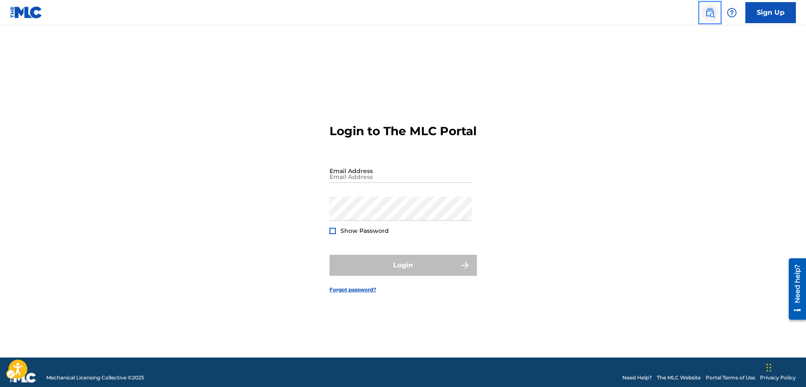
click at [712, 16] on img "Page Menu" at bounding box center [710, 13] width 10 height 10
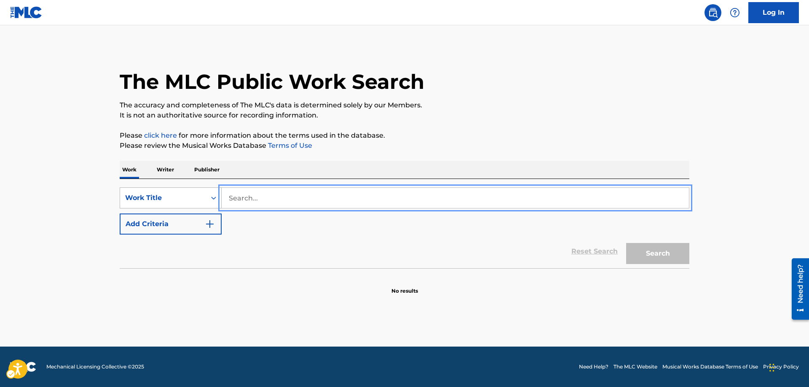
drag, startPoint x: 264, startPoint y: 194, endPoint x: 220, endPoint y: 198, distance: 44.0
type input "R"
type input "EL EMIGRANTE"
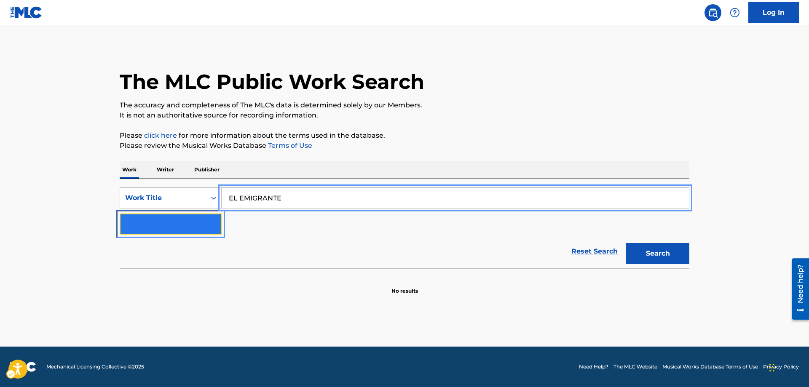
click at [219, 221] on button "Add Criteria" at bounding box center [171, 224] width 102 height 21
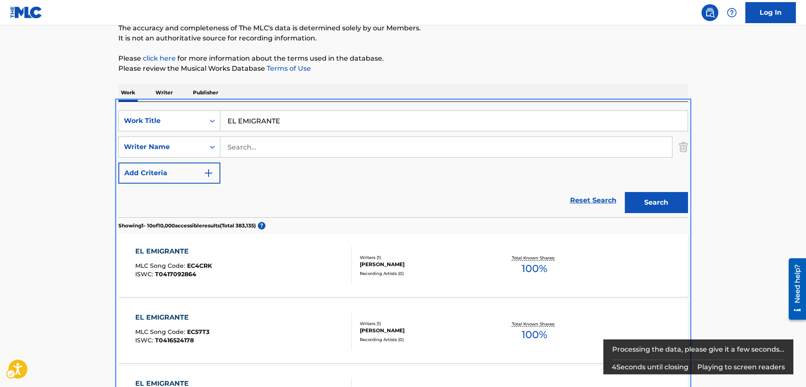
scroll to position [53, 0]
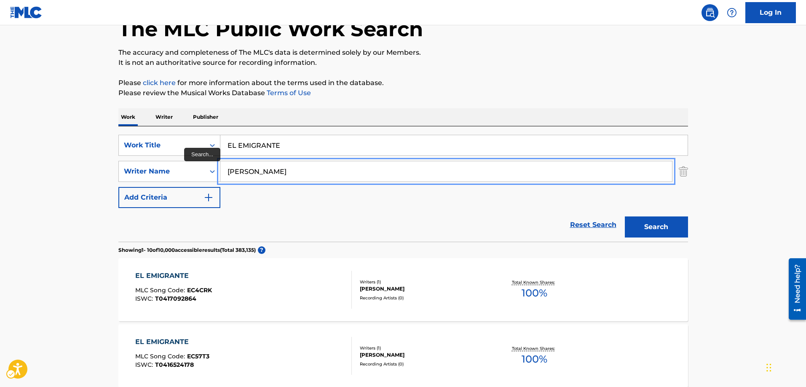
type input "[PERSON_NAME]"
click at [118, 187] on button "Add Criteria" at bounding box center [169, 197] width 102 height 21
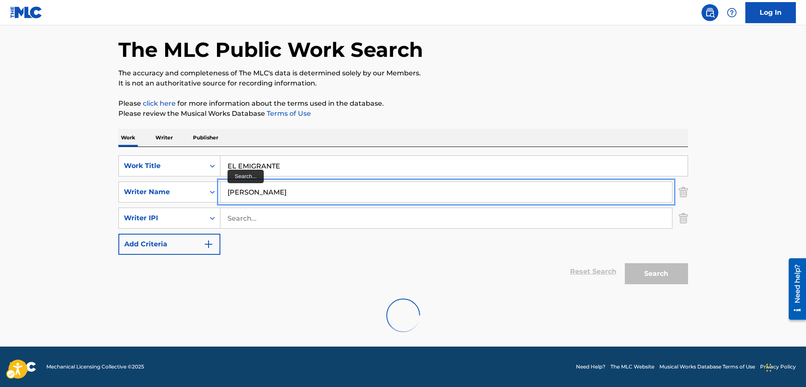
scroll to position [5, 0]
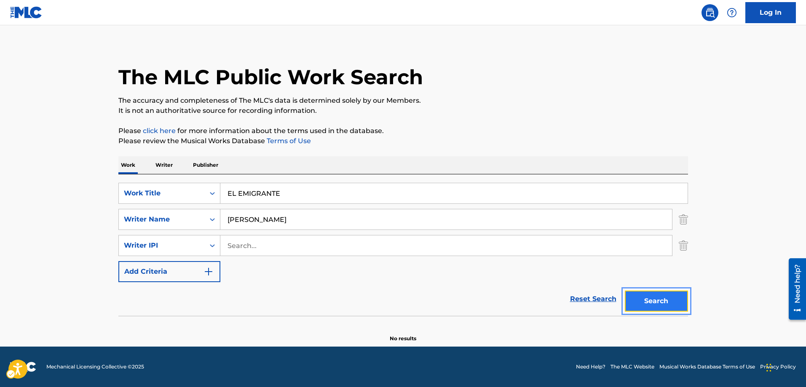
click at [648, 298] on button "Search" at bounding box center [656, 301] width 63 height 21
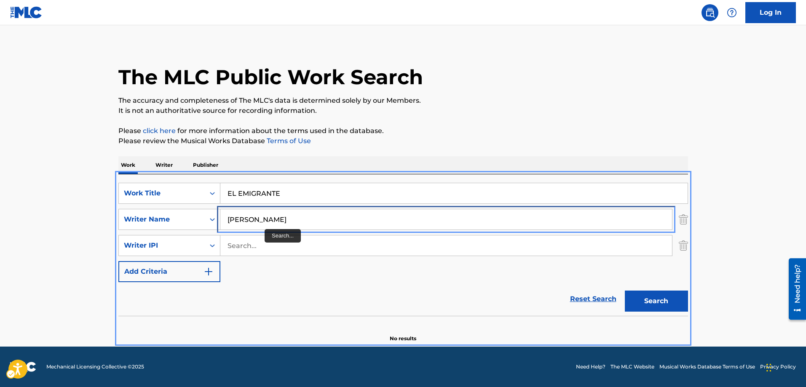
click at [283, 221] on input "[PERSON_NAME]" at bounding box center [446, 219] width 452 height 20
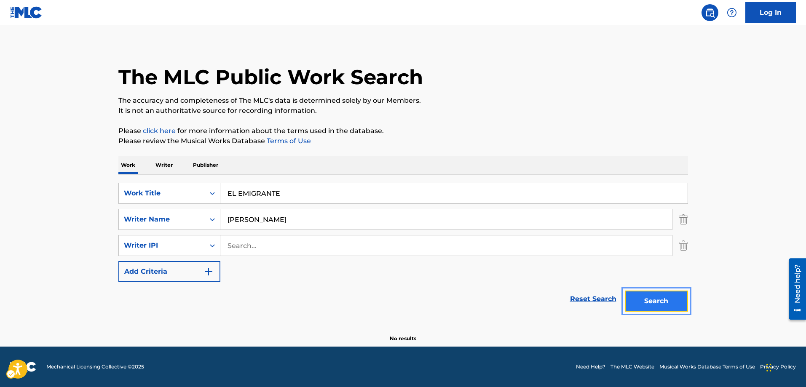
click at [646, 303] on button "Search" at bounding box center [656, 301] width 63 height 21
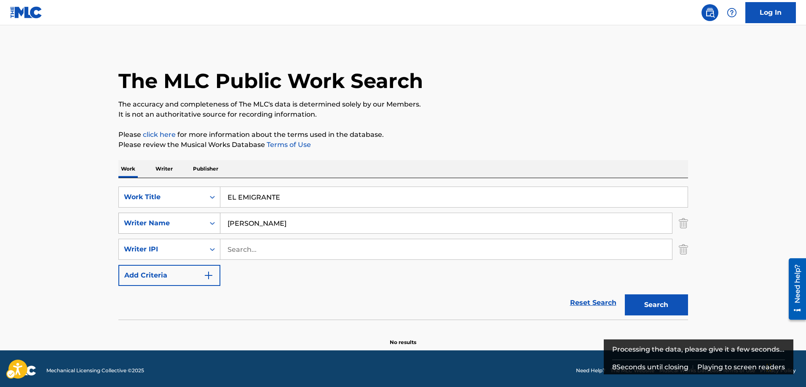
scroll to position [0, 0]
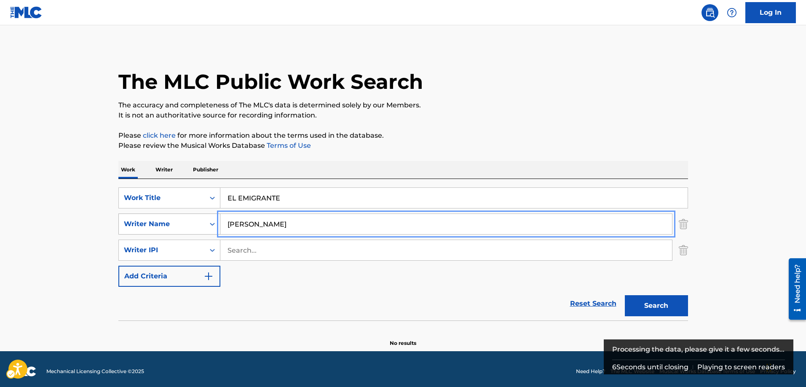
drag, startPoint x: 304, startPoint y: 222, endPoint x: 173, endPoint y: 215, distance: 130.8
click at [173, 215] on div "SearchWithCriteria8cf5b6de-d11e-4545-b745-19ead1a1170d Writer Name [PERSON_NAME]" at bounding box center [403, 224] width 570 height 21
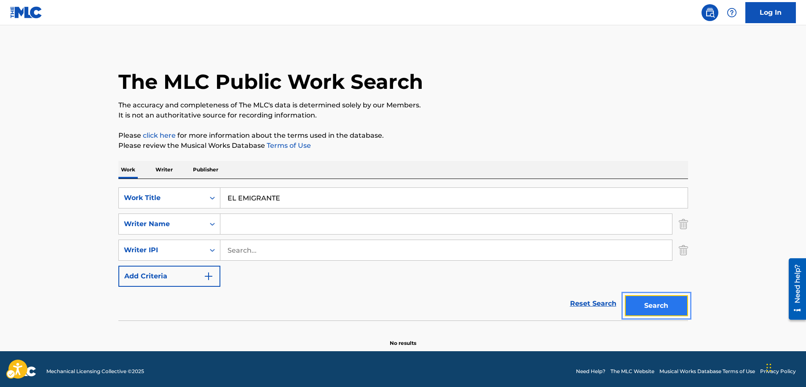
click at [632, 302] on button "Search" at bounding box center [656, 305] width 63 height 21
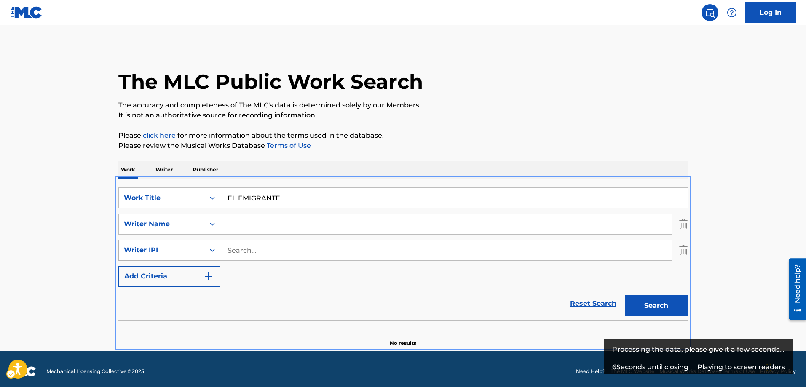
scroll to position [5, 0]
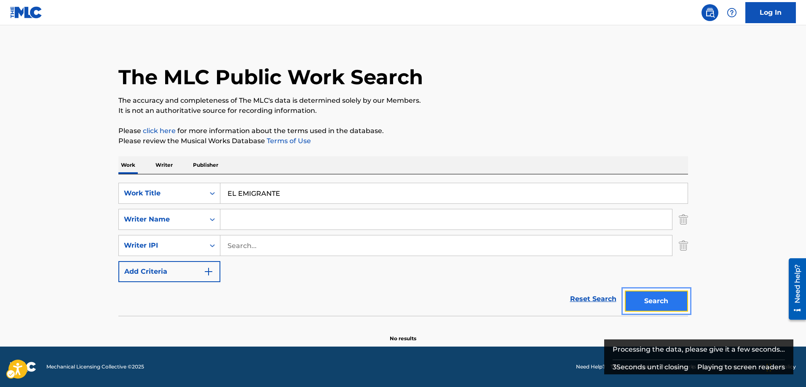
click at [654, 306] on button "Search" at bounding box center [656, 301] width 63 height 21
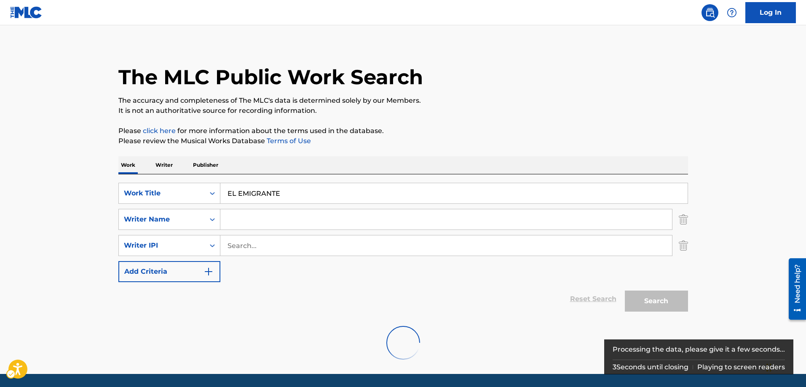
scroll to position [0, 0]
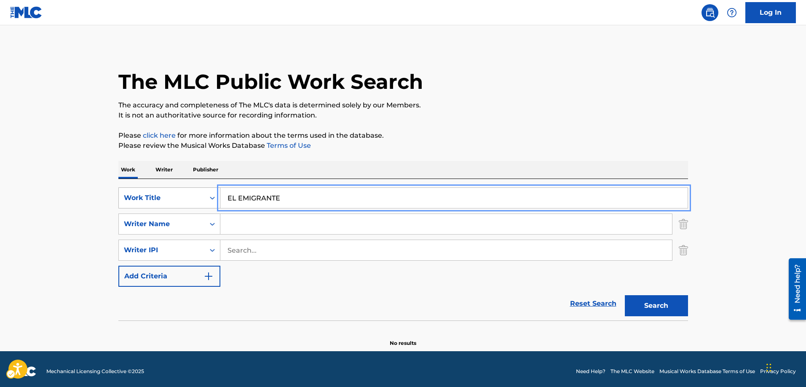
drag, startPoint x: 295, startPoint y: 200, endPoint x: 214, endPoint y: 203, distance: 81.0
click at [214, 203] on div "SearchWithCriteria54968890-235e-4ee6-a259-90d777d810a1 Work Title EL EMIGRANTE" at bounding box center [403, 198] width 570 height 21
type input "NO TE ACOBARDES"
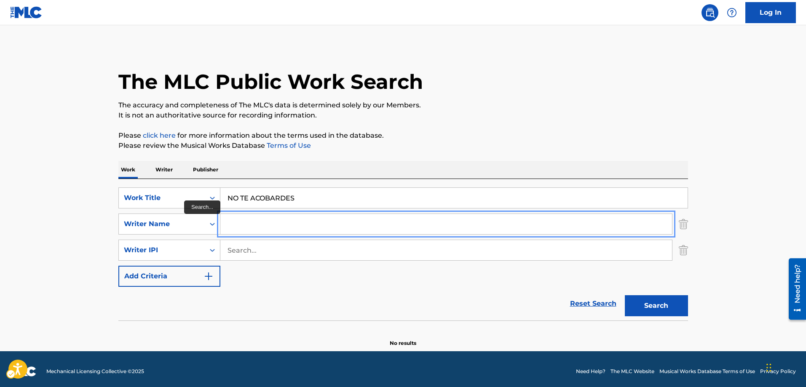
click at [229, 226] on input "Search..." at bounding box center [446, 224] width 452 height 20
type input "VALERIO LONGORIA"
click at [118, 266] on button "Add Criteria" at bounding box center [169, 276] width 102 height 21
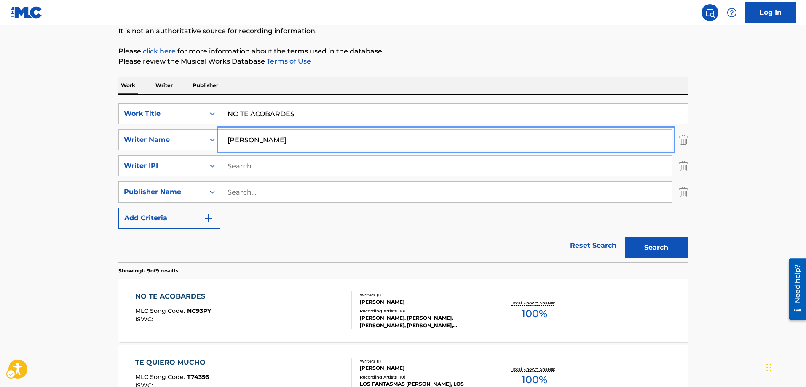
scroll to position [126, 0]
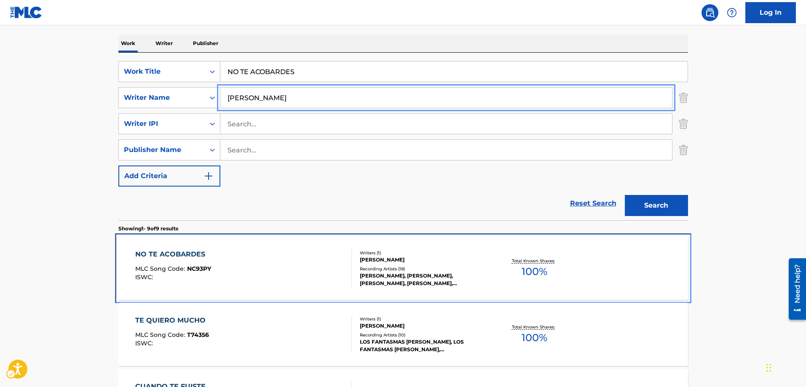
click at [196, 268] on span "NC93PY" at bounding box center [199, 269] width 24 height 8
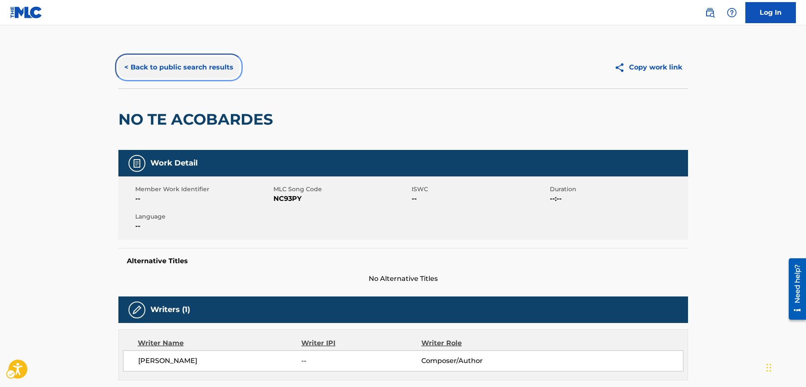
click at [122, 66] on button "< Back to public search results" at bounding box center [178, 67] width 121 height 21
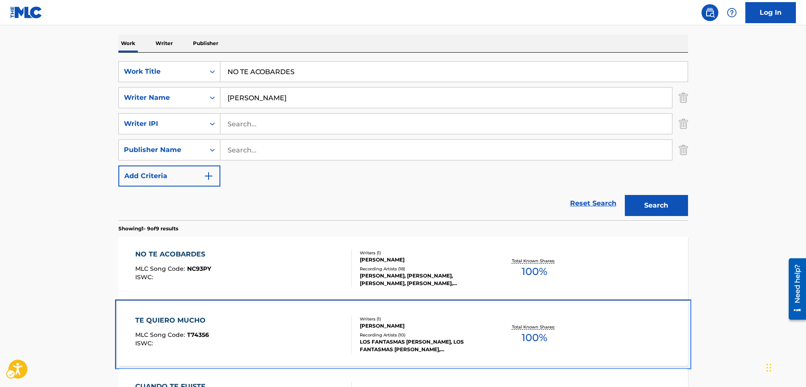
click at [198, 335] on span "T74356" at bounding box center [198, 335] width 22 height 8
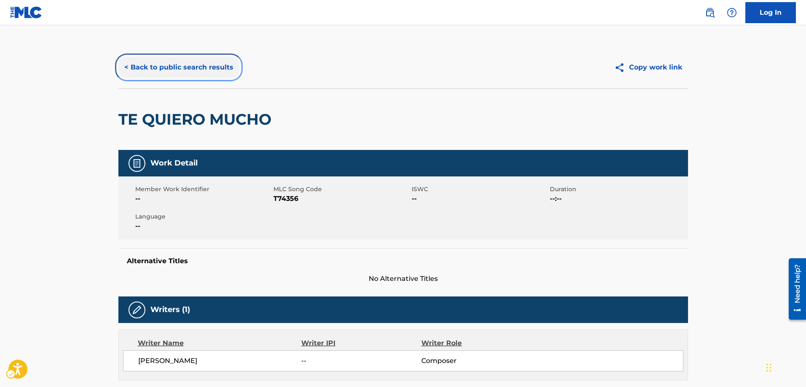
click at [126, 67] on button "< Back to public search results" at bounding box center [178, 67] width 121 height 21
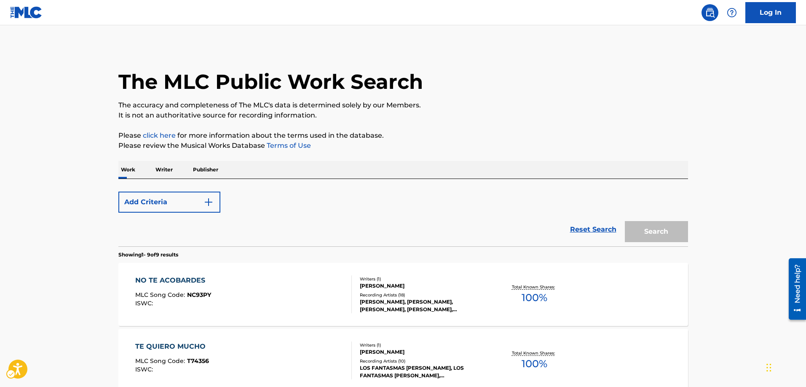
scroll to position [126, 0]
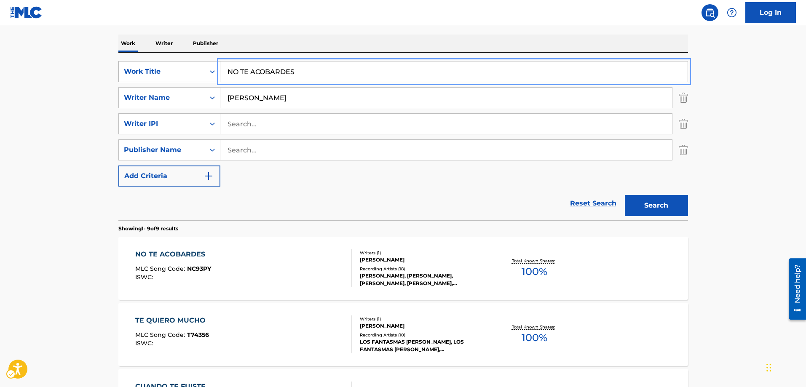
drag, startPoint x: 310, startPoint y: 77, endPoint x: 183, endPoint y: 72, distance: 126.5
type input "TE QUIERO MUCHO"
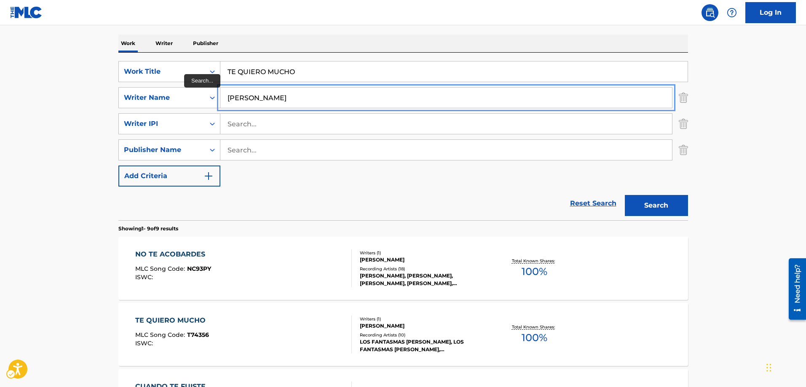
drag, startPoint x: 305, startPoint y: 96, endPoint x: 220, endPoint y: 97, distance: 84.7
click at [625, 195] on button "Search" at bounding box center [656, 205] width 63 height 21
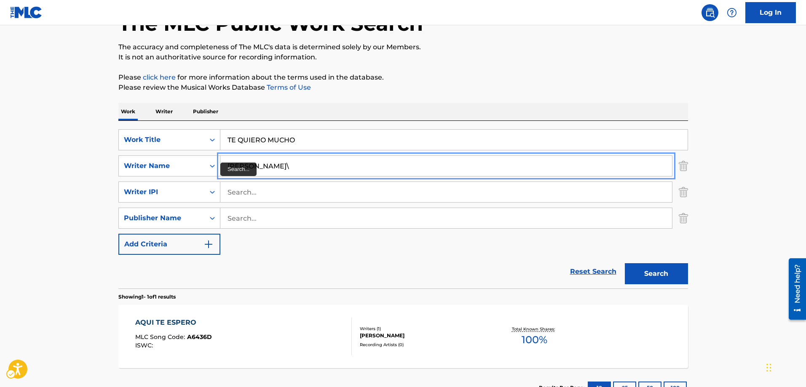
scroll to position [123, 0]
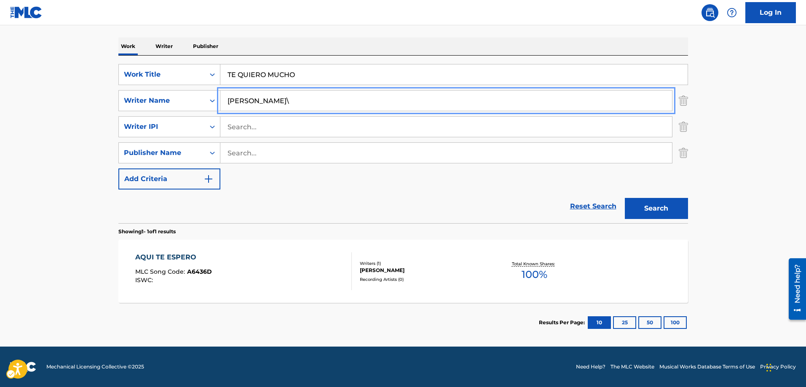
type input "HOMERO CAMUNEZ\"
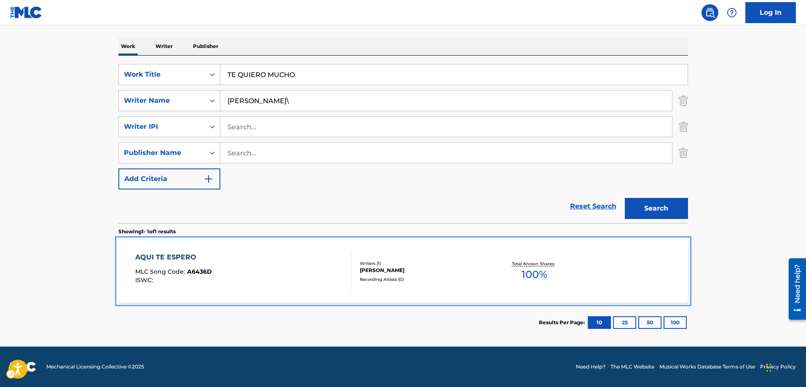
click at [206, 273] on span "A6436D" at bounding box center [199, 272] width 25 height 8
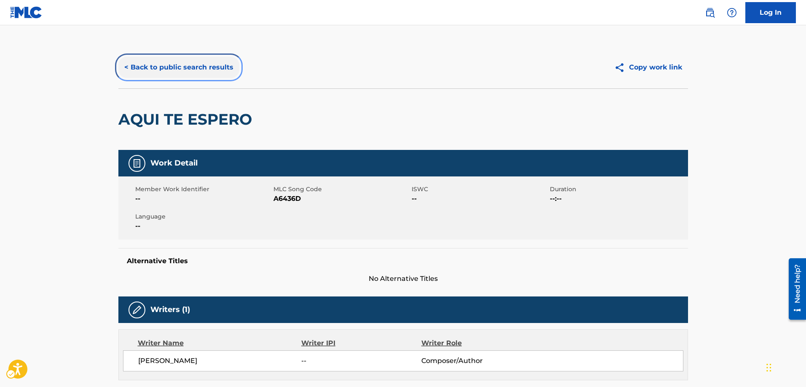
click at [126, 66] on button "< Back to public search results" at bounding box center [178, 67] width 121 height 21
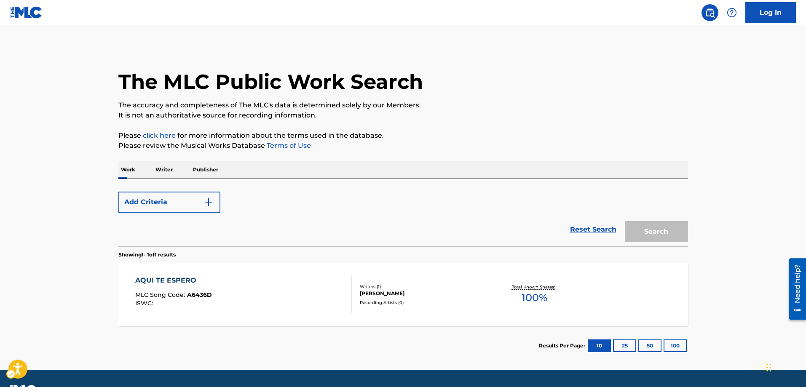
scroll to position [23, 0]
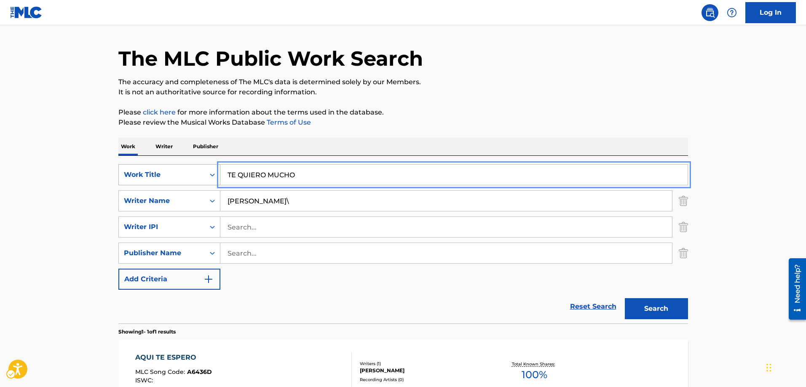
drag, startPoint x: 316, startPoint y: 177, endPoint x: 206, endPoint y: 179, distance: 110.0
click at [625, 298] on button "Search" at bounding box center [656, 308] width 63 height 21
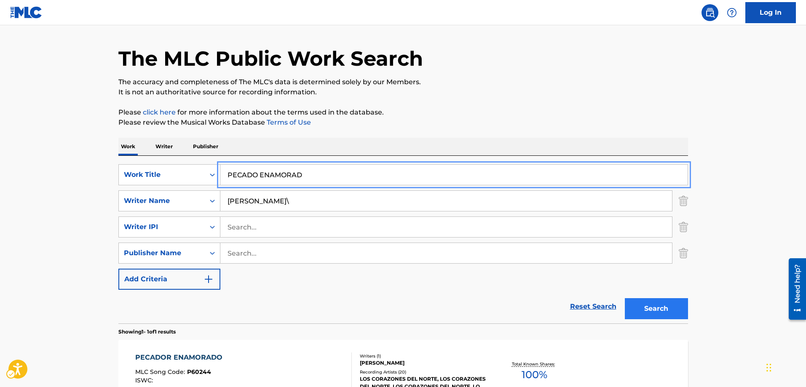
type input "PECADO ENAMORAD"
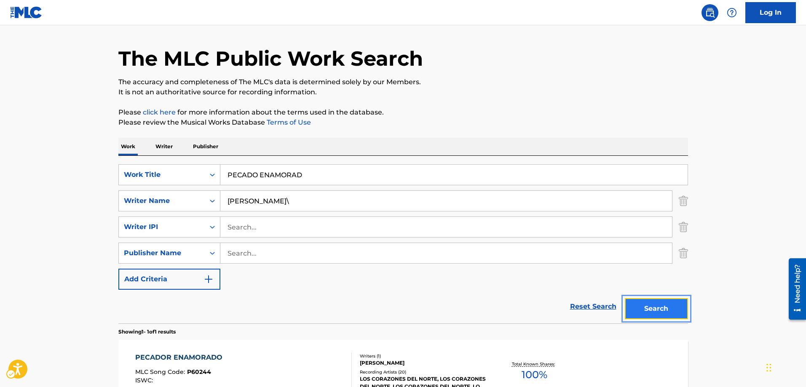
click at [647, 302] on button "Search" at bounding box center [656, 308] width 63 height 21
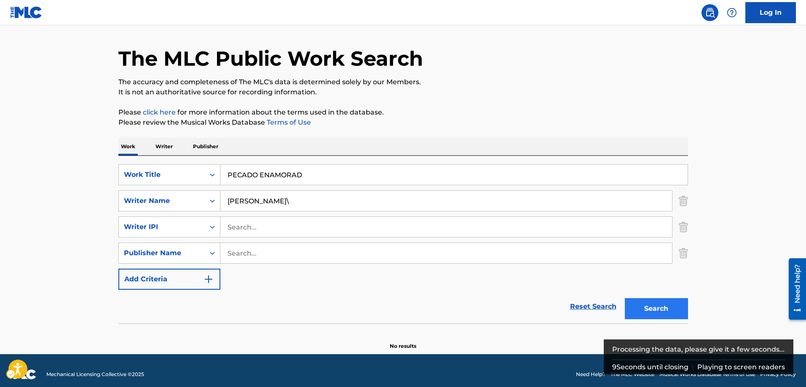
scroll to position [31, 0]
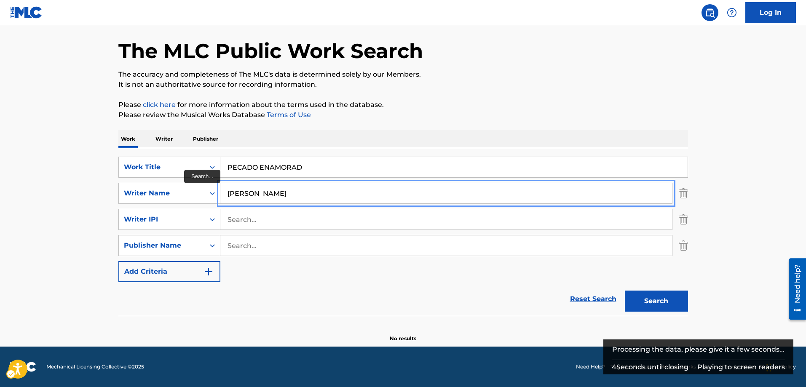
type input "HOMERO CAMUNEZ"
click at [625, 291] on button "Search" at bounding box center [656, 301] width 63 height 21
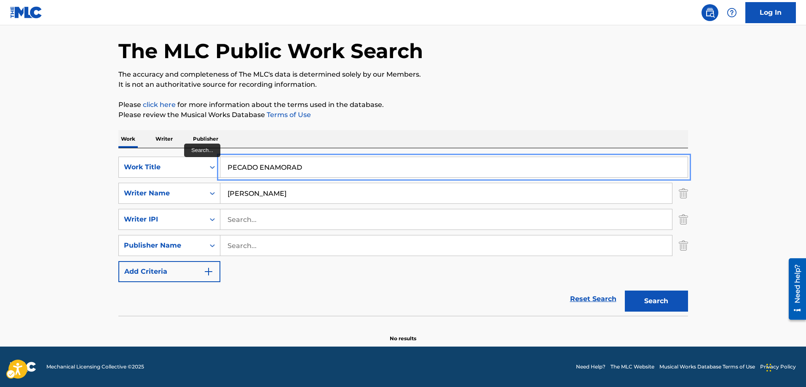
click at [258, 168] on input "PECADO ENAMORAD" at bounding box center [453, 167] width 467 height 20
click at [625, 291] on button "Search" at bounding box center [656, 301] width 63 height 21
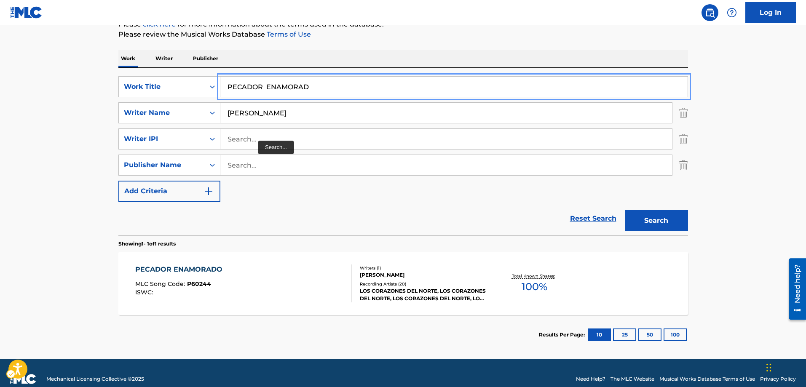
scroll to position [123, 0]
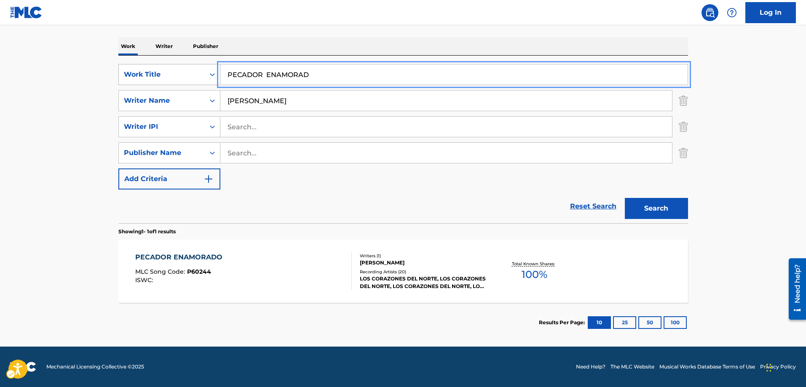
drag, startPoint x: 312, startPoint y: 68, endPoint x: 204, endPoint y: 68, distance: 107.9
click at [204, 68] on div "SearchWithCriteria54968890-235e-4ee6-a259-90d777d810a1 Work Title PECADOR ENAMO…" at bounding box center [403, 74] width 570 height 21
type input "EL BORRACHO QUE SUDRE"
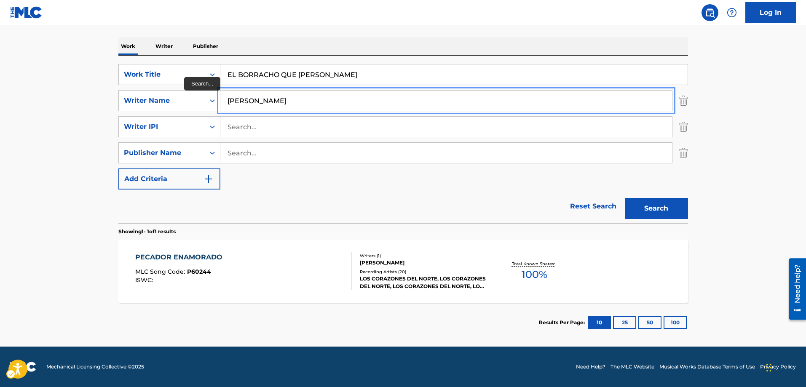
click at [315, 104] on input "HOMERO CAMUNEZ" at bounding box center [446, 101] width 452 height 20
type input "HOMERO OMAR VELA"
click at [625, 198] on button "Search" at bounding box center [656, 208] width 63 height 21
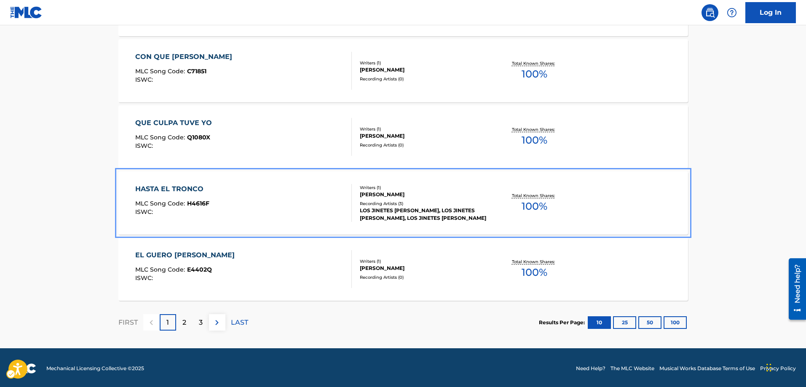
scroll to position [723, 0]
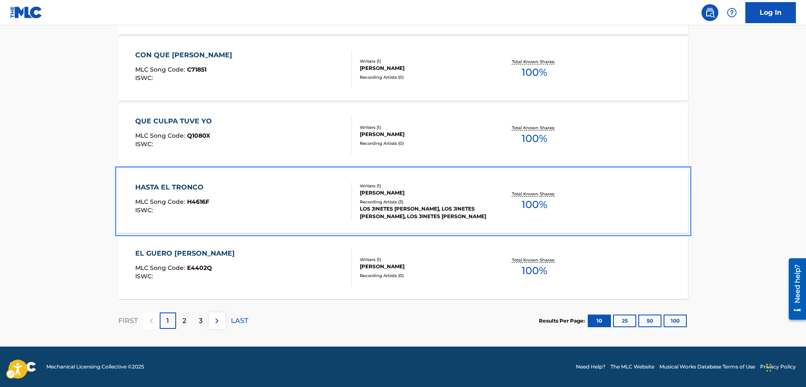
click at [201, 201] on span "H4616F" at bounding box center [198, 202] width 22 height 8
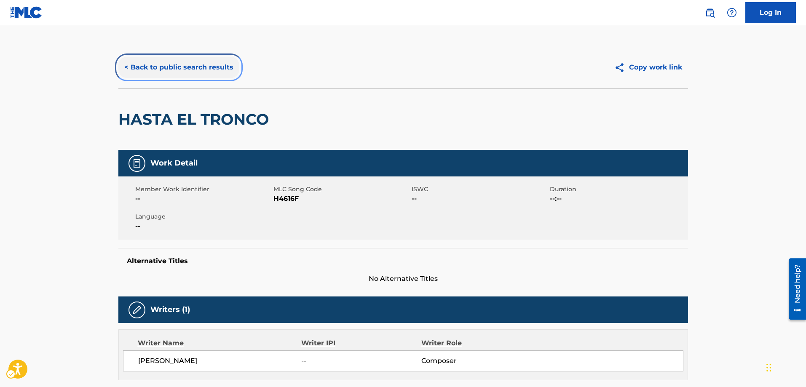
click at [122, 65] on button "< Back to public search results" at bounding box center [178, 67] width 121 height 21
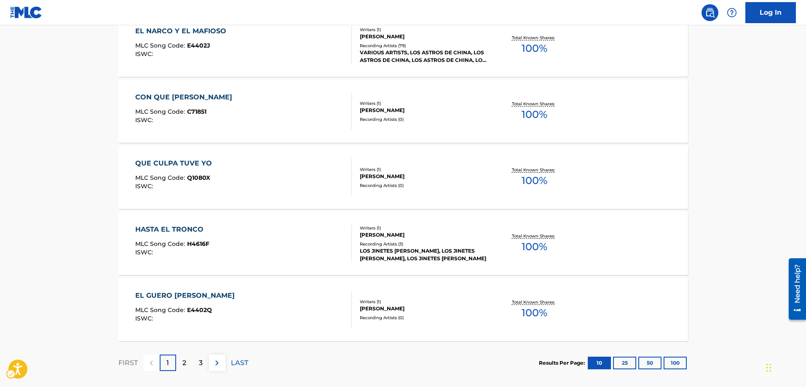
scroll to position [638, 0]
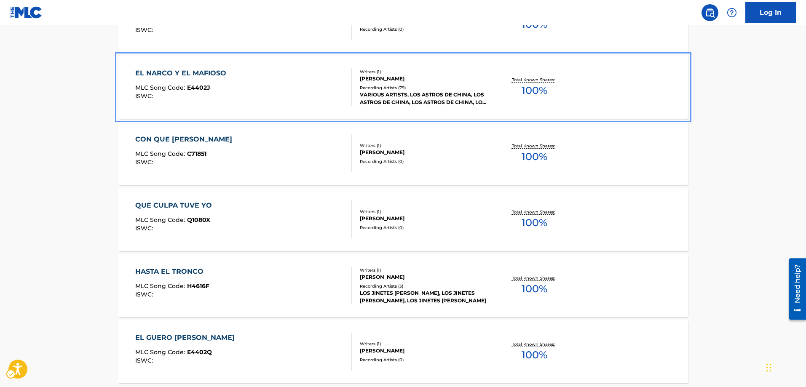
click at [204, 85] on span "E4402J" at bounding box center [198, 88] width 23 height 8
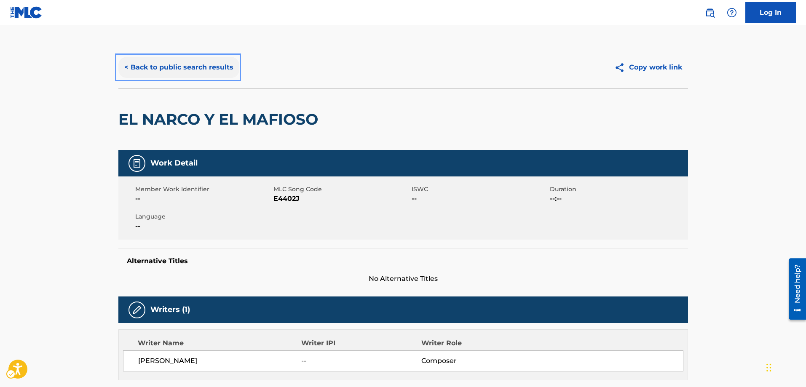
click at [127, 69] on button "< Back to public search results" at bounding box center [178, 67] width 121 height 21
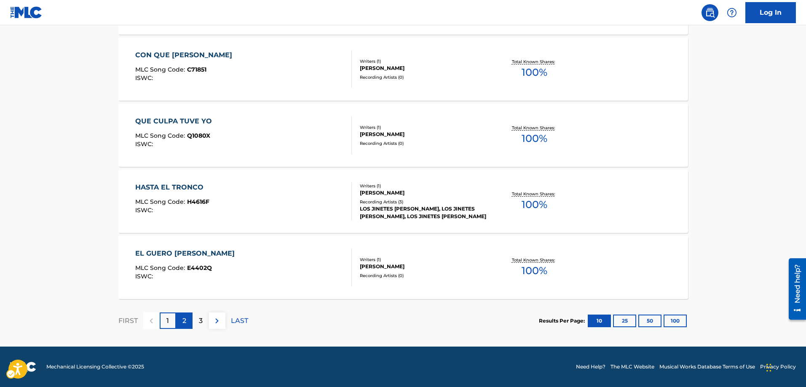
click at [186, 319] on p "2" at bounding box center [184, 321] width 4 height 10
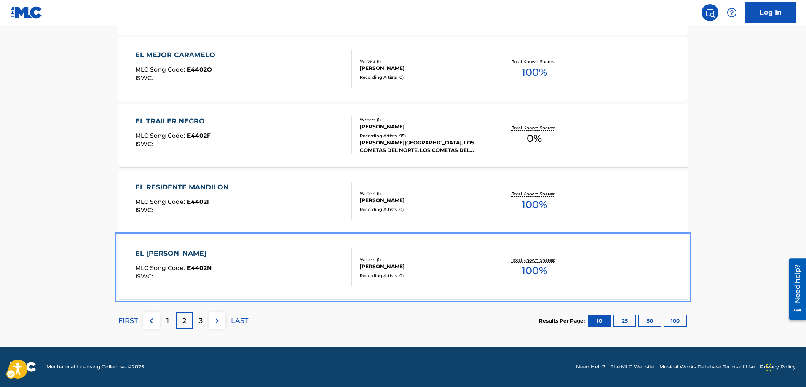
click at [202, 268] on span "E4402N" at bounding box center [199, 268] width 24 height 8
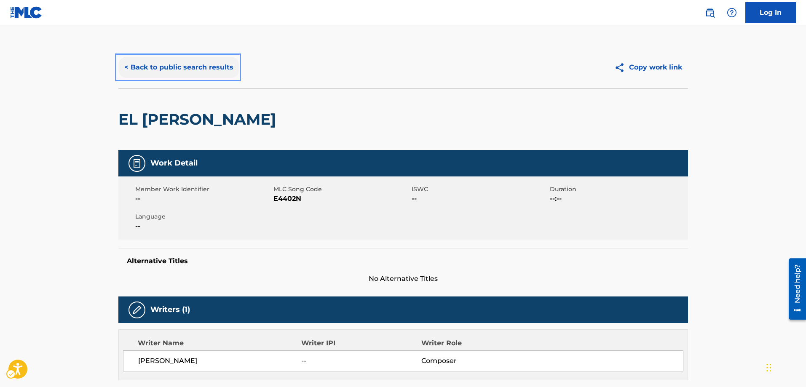
click at [126, 66] on button "< Back to public search results" at bounding box center [178, 67] width 121 height 21
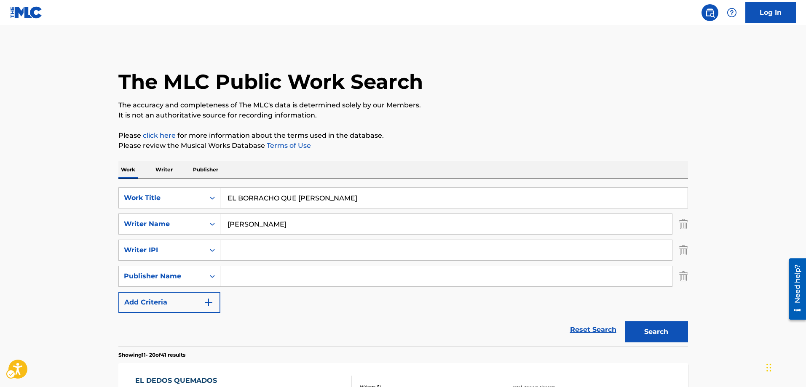
scroll to position [723, 0]
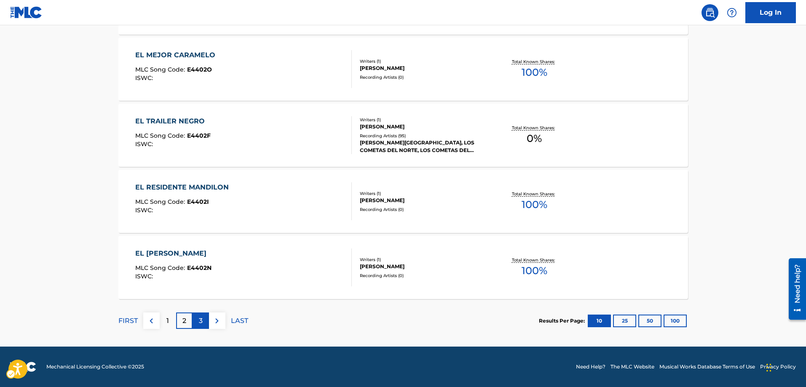
click at [203, 322] on div "3" at bounding box center [201, 321] width 16 height 16
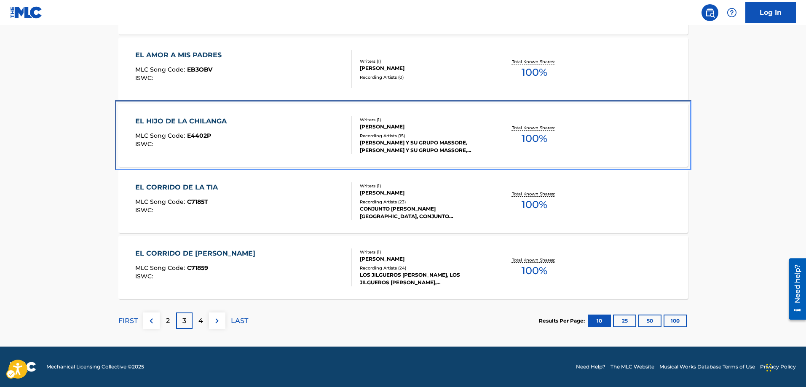
click at [202, 136] on span "E4402P" at bounding box center [199, 136] width 24 height 8
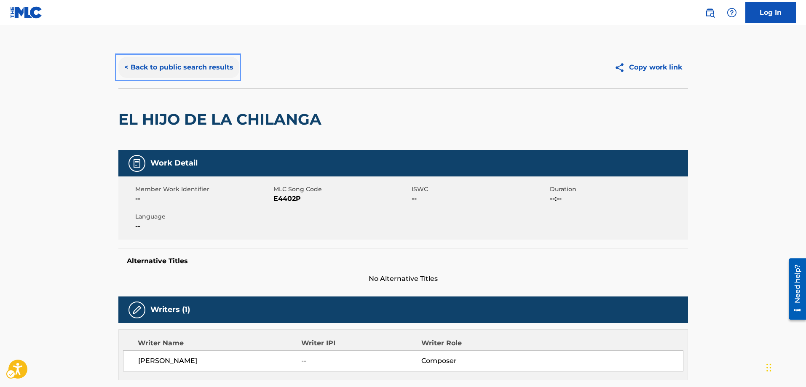
click at [126, 67] on button "< Back to public search results" at bounding box center [178, 67] width 121 height 21
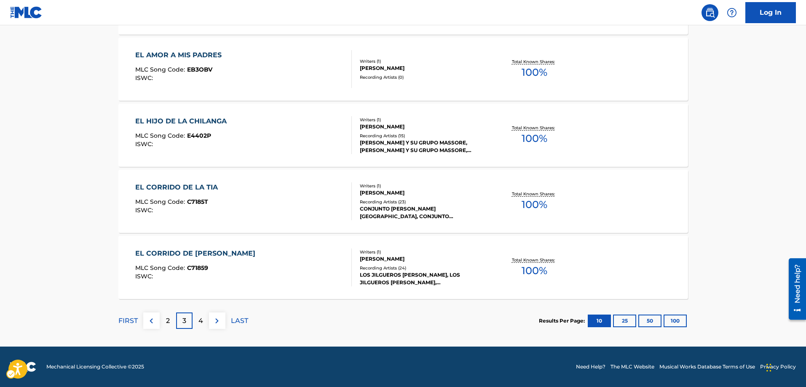
scroll to position [680, 0]
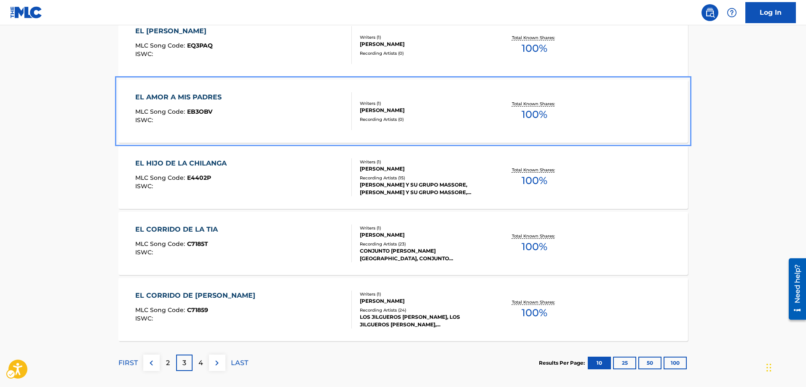
click at [205, 114] on span "EB3OBV" at bounding box center [199, 112] width 25 height 8
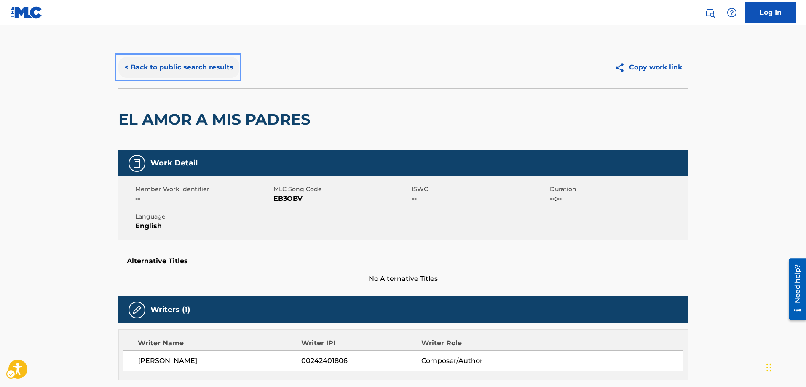
click at [125, 68] on button "< Back to public search results" at bounding box center [178, 67] width 121 height 21
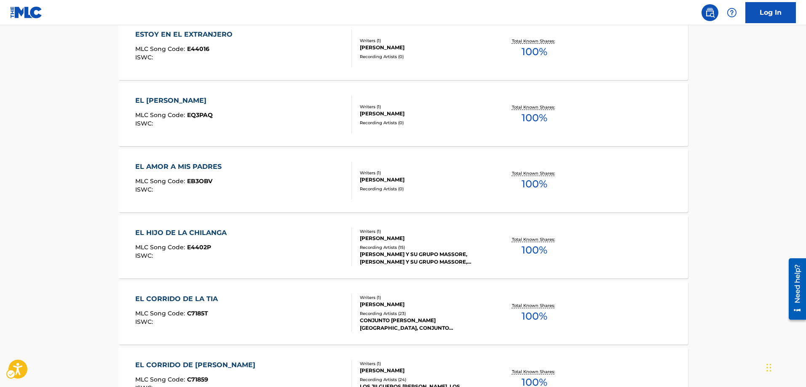
scroll to position [596, 0]
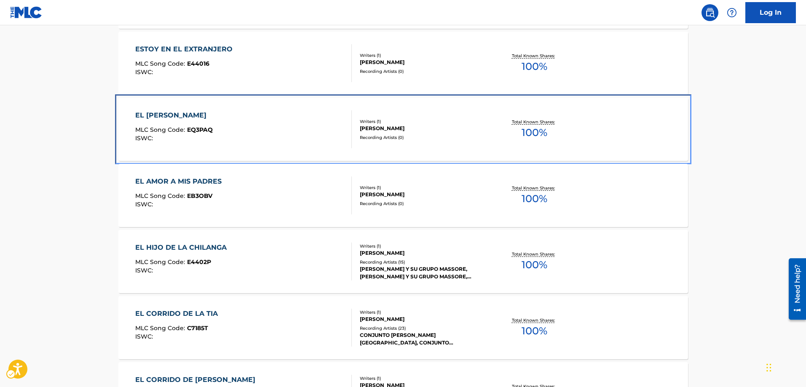
click at [198, 129] on span "EQ3PAQ" at bounding box center [200, 130] width 26 height 8
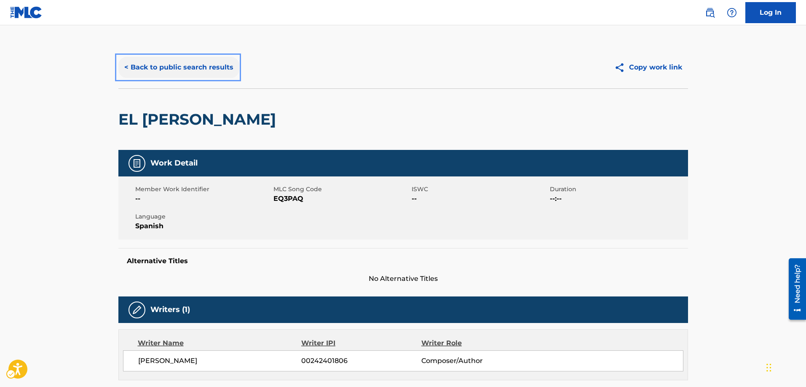
click at [127, 69] on button "< Back to public search results" at bounding box center [178, 67] width 121 height 21
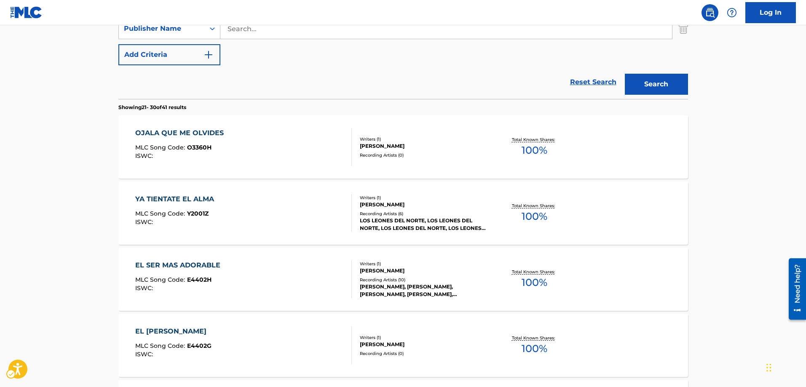
scroll to position [233, 0]
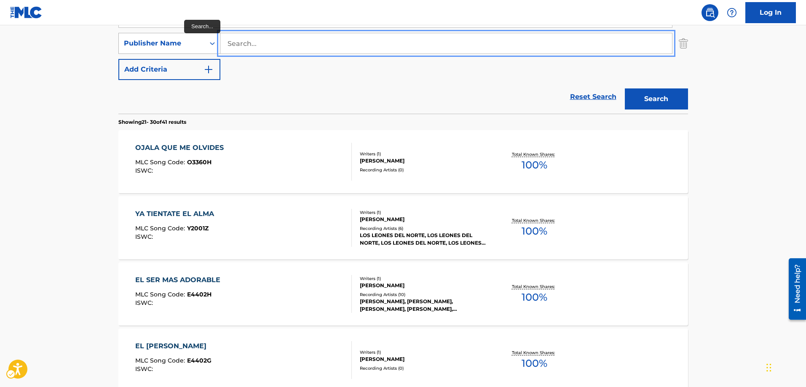
drag, startPoint x: 272, startPoint y: 39, endPoint x: 218, endPoint y: 44, distance: 54.2
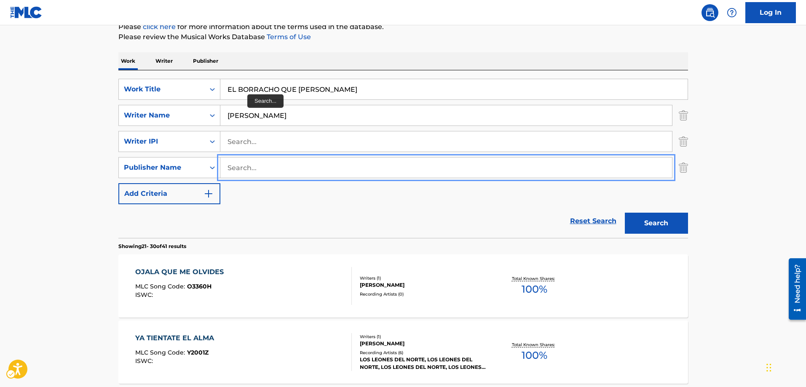
scroll to position [107, 0]
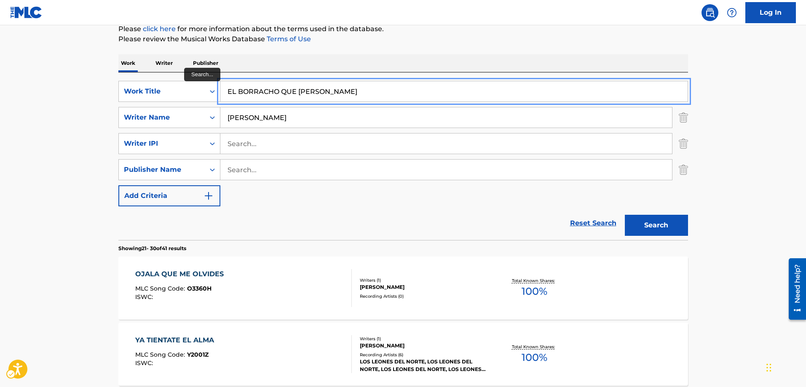
drag, startPoint x: 337, startPoint y: 91, endPoint x: 305, endPoint y: 86, distance: 32.4
click at [303, 86] on input "EL BORRACHO QUE SUDRE" at bounding box center [453, 91] width 467 height 20
click at [311, 92] on input "EL BORRACHO QUE SUDRE" at bounding box center [453, 91] width 467 height 20
type input "EL BORRACHO QUE SUFRE"
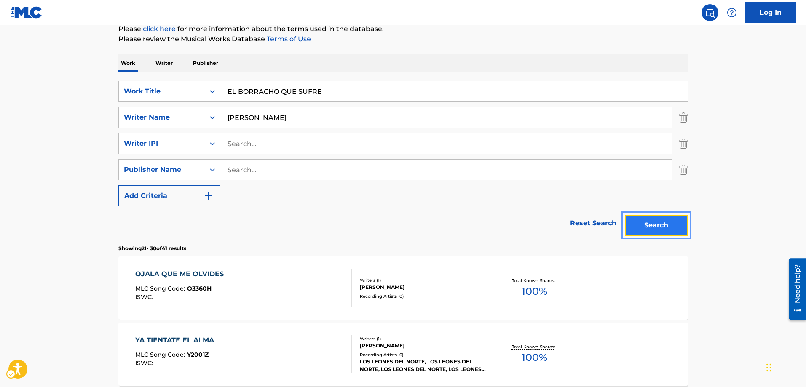
click at [664, 222] on button "Search" at bounding box center [656, 225] width 63 height 21
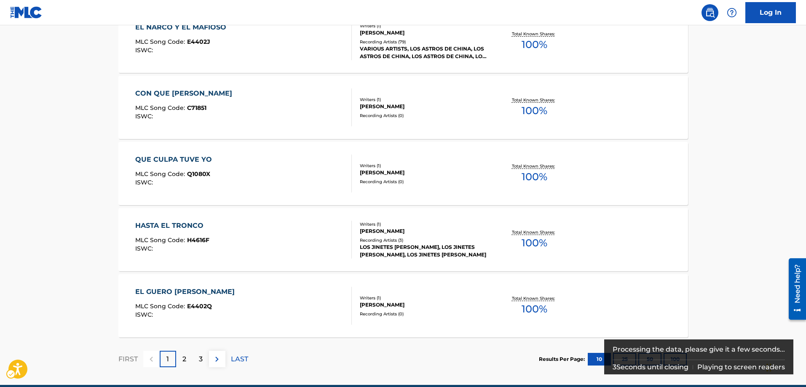
scroll to position [723, 0]
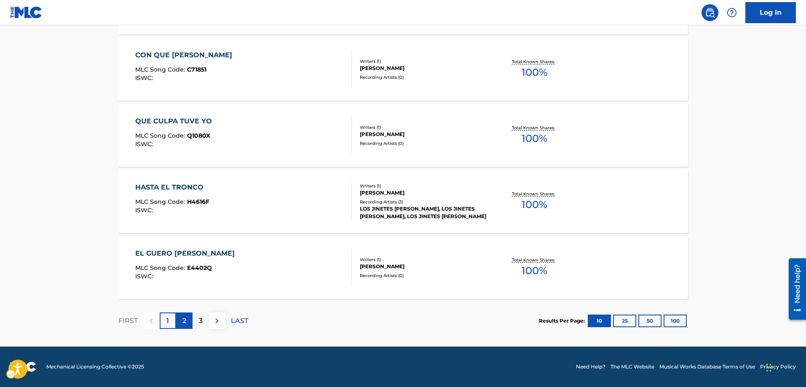
click at [185, 318] on p "2" at bounding box center [184, 321] width 4 height 10
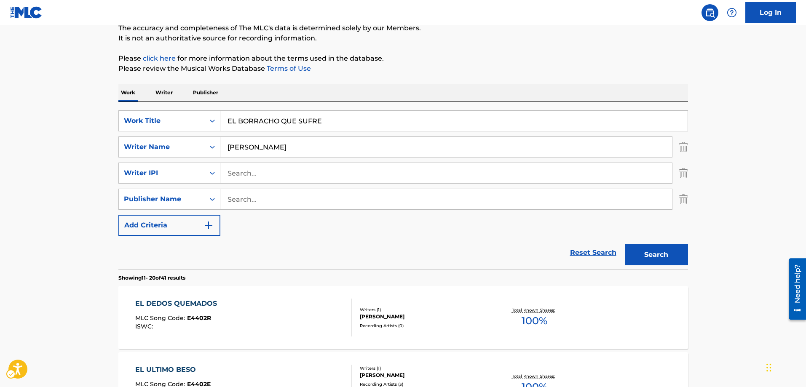
scroll to position [0, 0]
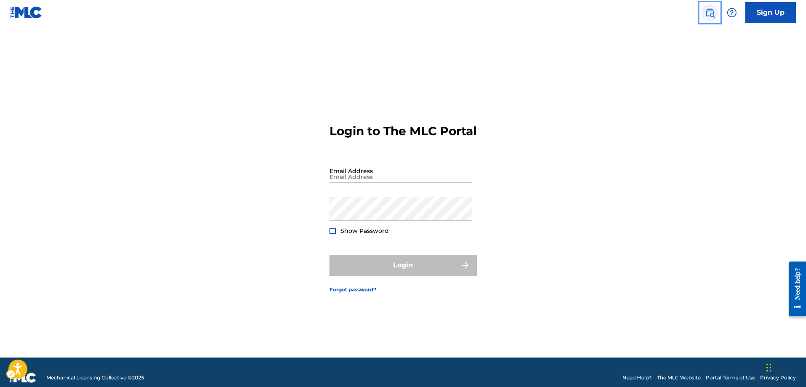
click at [712, 14] on img "Page Menu" at bounding box center [710, 13] width 10 height 10
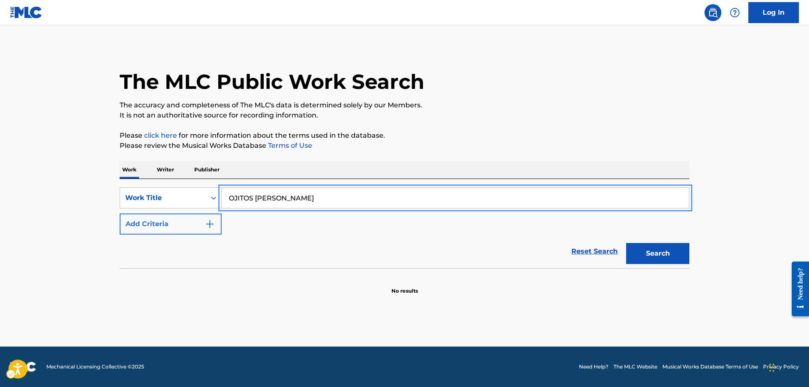
type input "OJITOS [PERSON_NAME]"
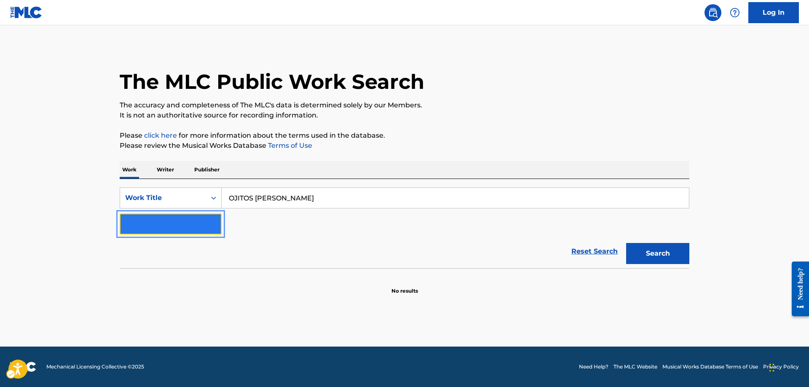
click at [208, 221] on img "Search Form" at bounding box center [210, 224] width 10 height 10
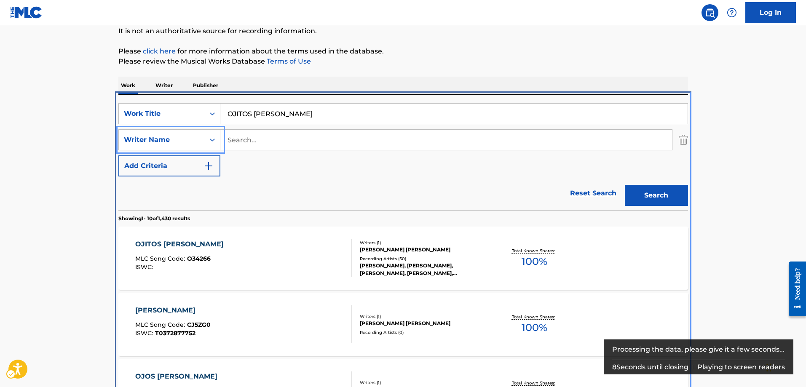
scroll to position [179, 0]
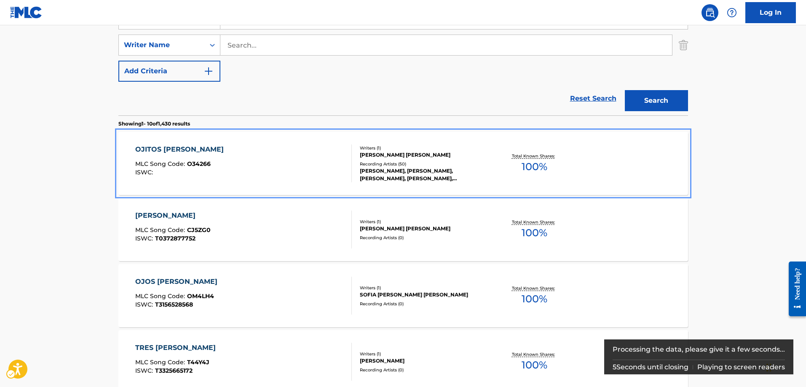
click at [202, 160] on span "O34266" at bounding box center [199, 164] width 24 height 8
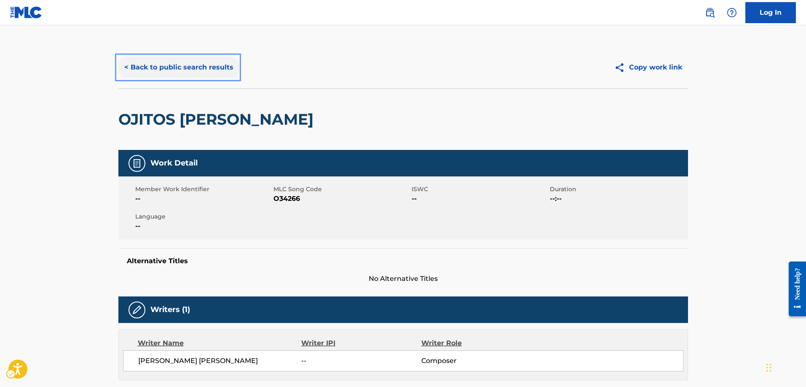
click at [126, 67] on button "< Back to public search results" at bounding box center [178, 67] width 121 height 21
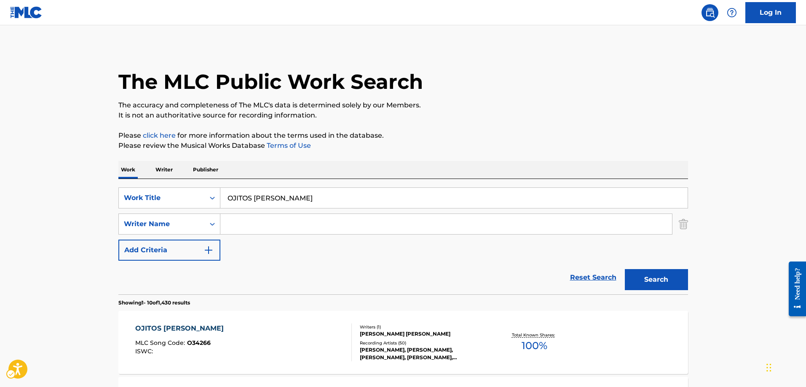
scroll to position [179, 0]
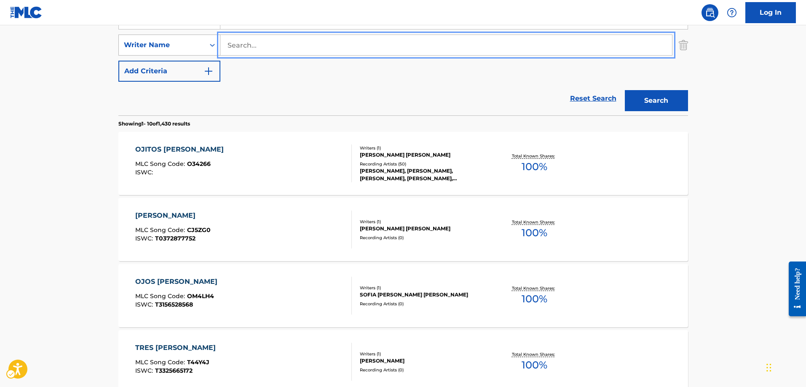
drag, startPoint x: 264, startPoint y: 44, endPoint x: 214, endPoint y: 47, distance: 50.2
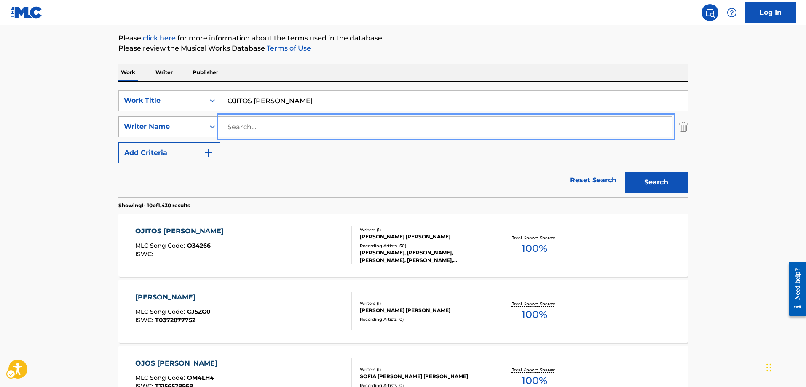
scroll to position [95, 0]
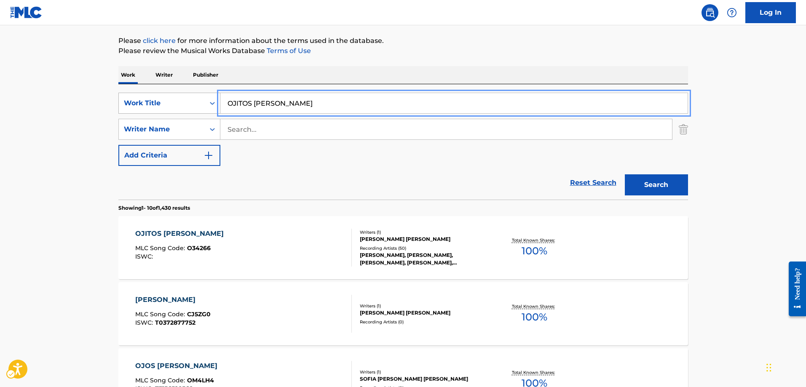
drag, startPoint x: 298, startPoint y: 102, endPoint x: 203, endPoint y: 102, distance: 94.8
click at [340, 103] on input "QUIERO CANTARLE AL AMORRA" at bounding box center [453, 103] width 467 height 20
type input "QUIERO CANTARLE AL AMOR"
click at [625, 174] on button "Search" at bounding box center [656, 184] width 63 height 21
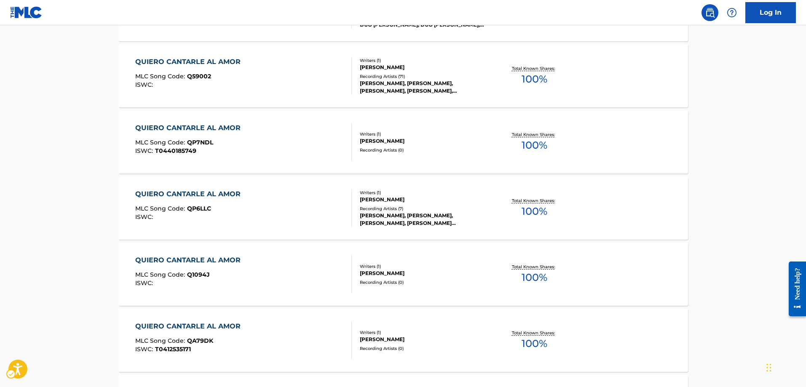
scroll to position [348, 0]
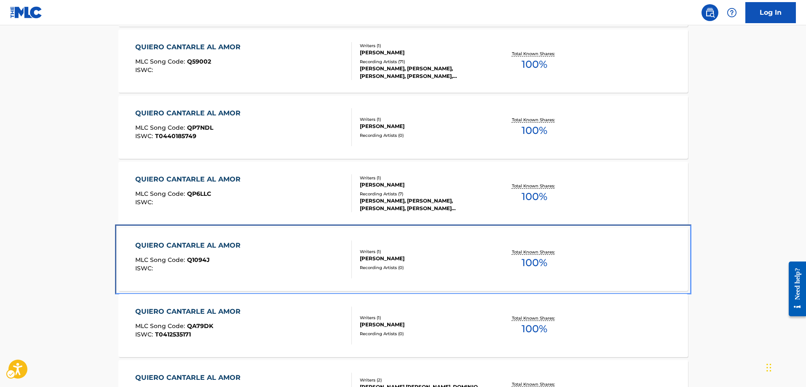
click at [202, 260] on span "Q1094J" at bounding box center [198, 260] width 23 height 8
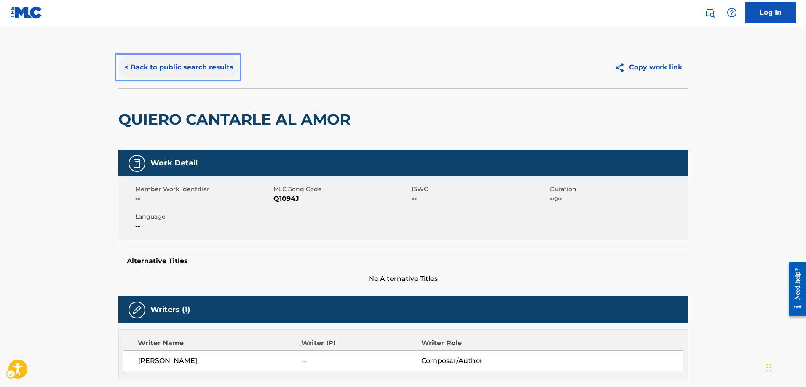
click at [126, 65] on button "< Back to public search results" at bounding box center [178, 67] width 121 height 21
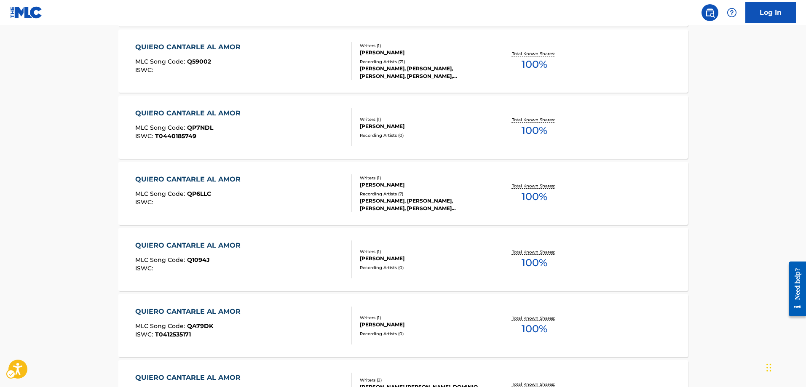
scroll to position [396, 0]
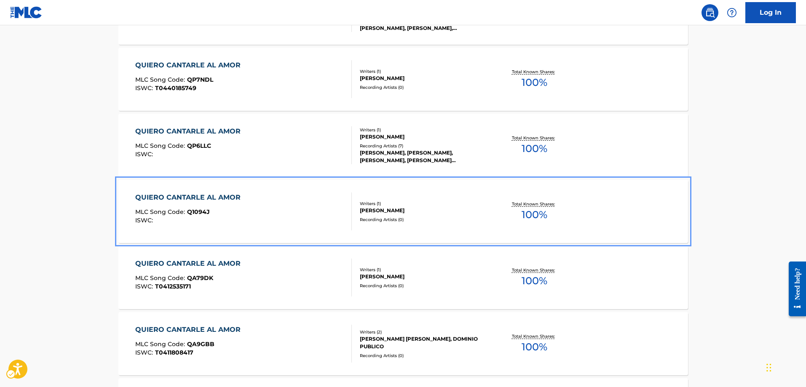
click at [201, 213] on span "Q1094J" at bounding box center [198, 212] width 23 height 8
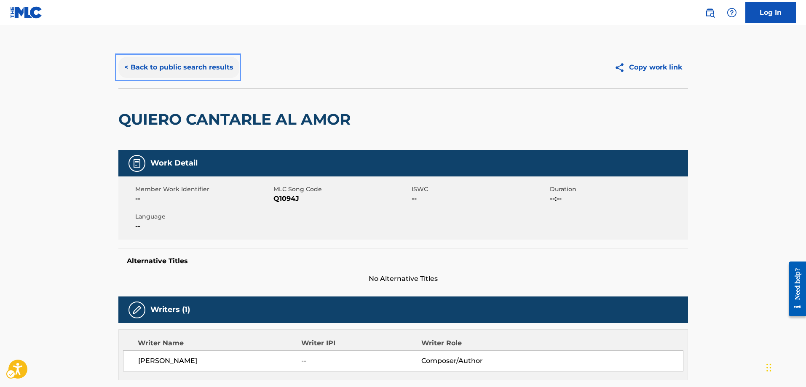
click at [126, 65] on button "< Back to public search results" at bounding box center [178, 67] width 121 height 21
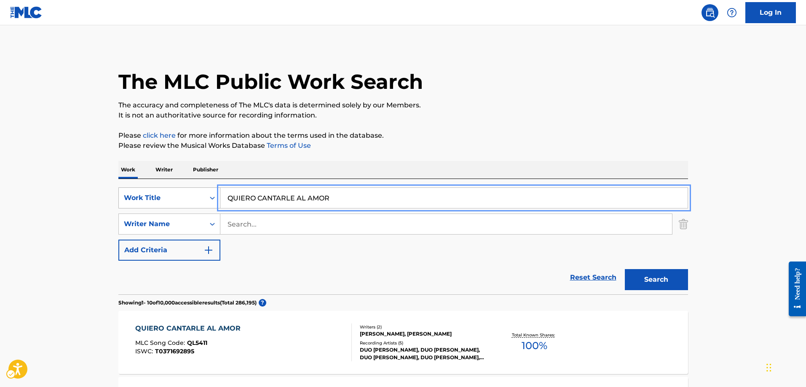
drag, startPoint x: 359, startPoint y: 198, endPoint x: 194, endPoint y: 193, distance: 164.4
type input "LAGRIMAS NEGRAS"
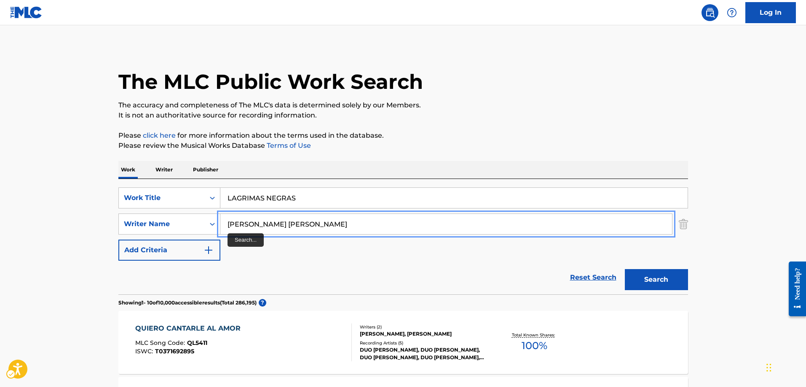
type input "BULFRANO JOVE REYES"
click at [625, 269] on button "Search" at bounding box center [656, 279] width 63 height 21
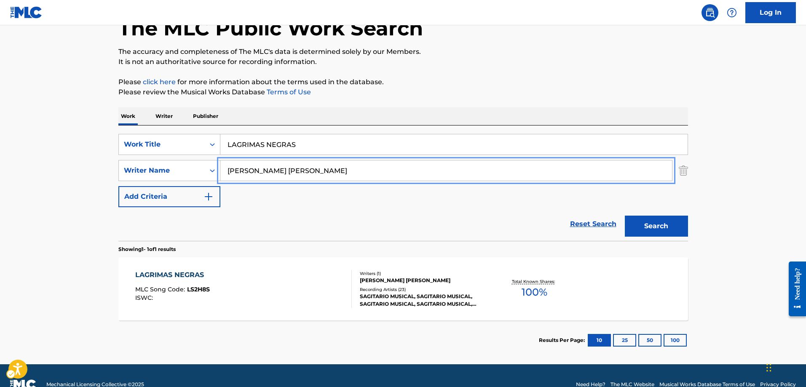
scroll to position [71, 0]
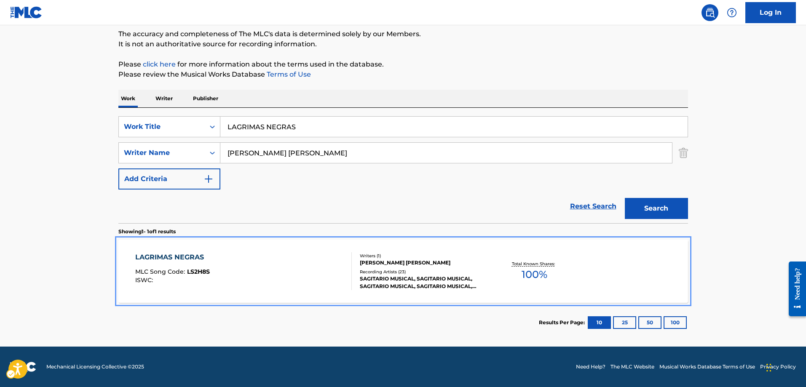
click at [201, 273] on span "LS2H8S" at bounding box center [198, 272] width 23 height 8
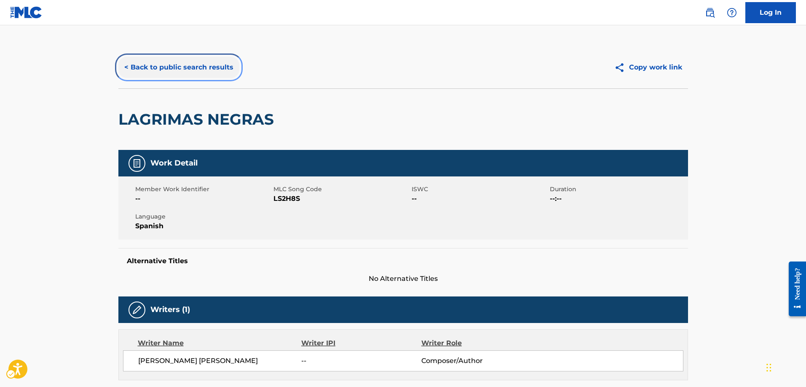
click at [126, 67] on button "< Back to public search results" at bounding box center [178, 67] width 121 height 21
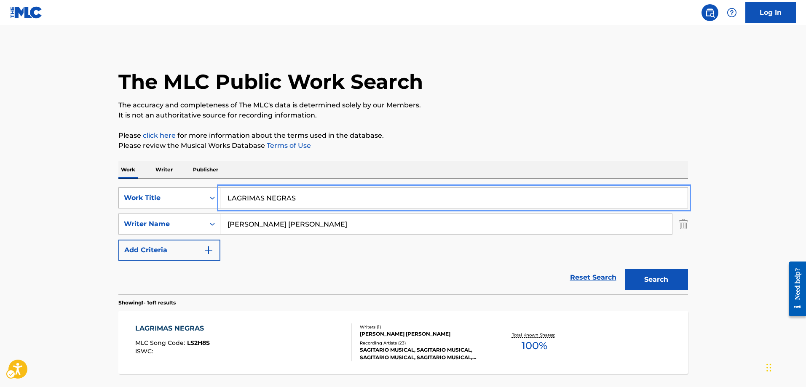
drag, startPoint x: 296, startPoint y: 198, endPoint x: 204, endPoint y: 198, distance: 92.3
type input "OJITOS CHINOS"
click at [625, 269] on button "Search" at bounding box center [656, 279] width 63 height 21
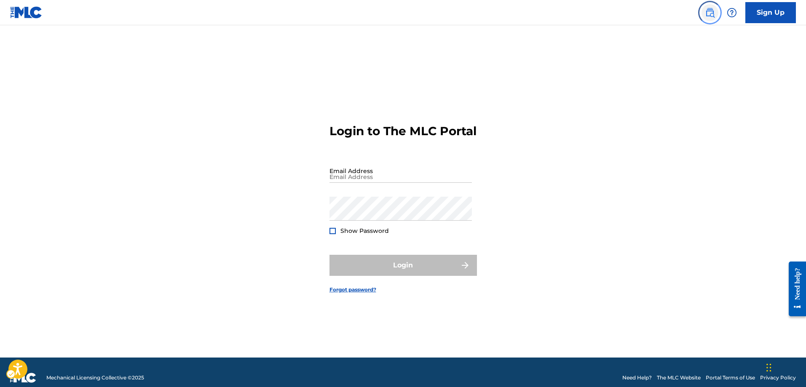
click at [712, 15] on img "Page Menu" at bounding box center [710, 13] width 10 height 10
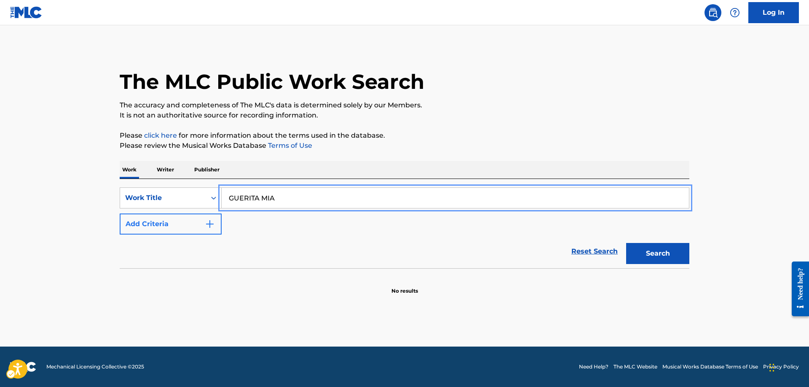
type input "GUERITA MIA"
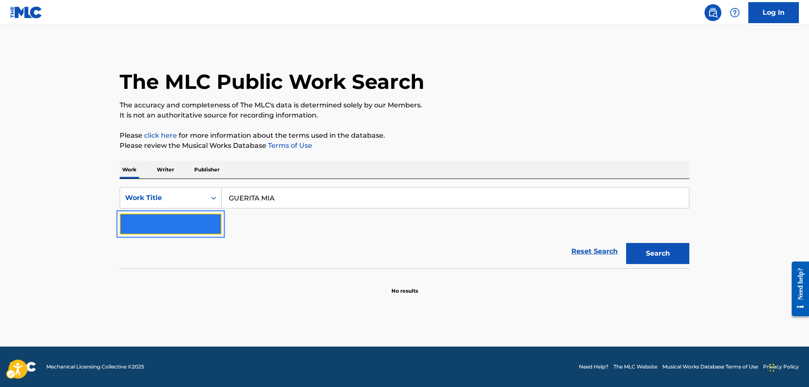
click at [211, 222] on img "Search Form" at bounding box center [210, 224] width 10 height 10
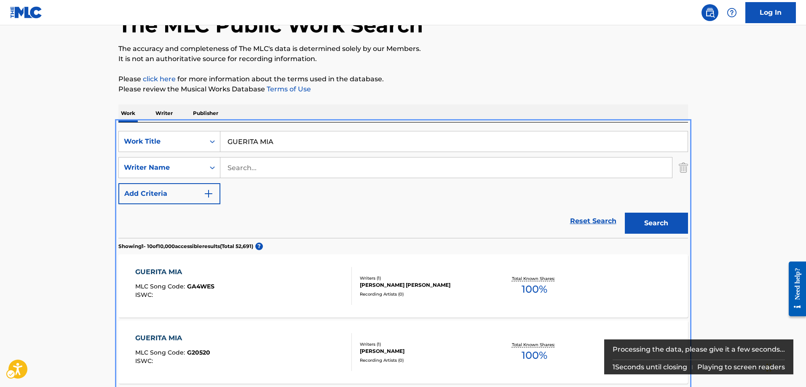
scroll to position [53, 0]
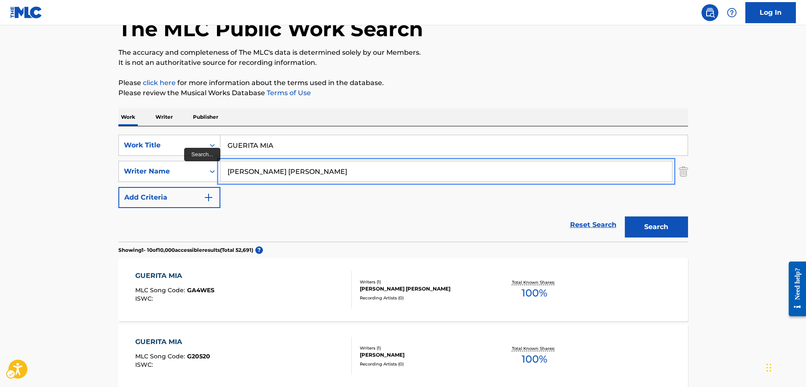
type input "BULFRANO JOVE REYES"
click at [118, 187] on button "Add Criteria" at bounding box center [169, 197] width 102 height 21
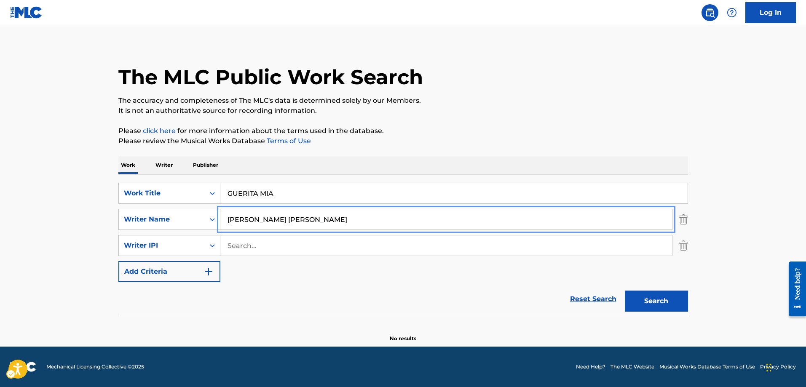
scroll to position [5, 0]
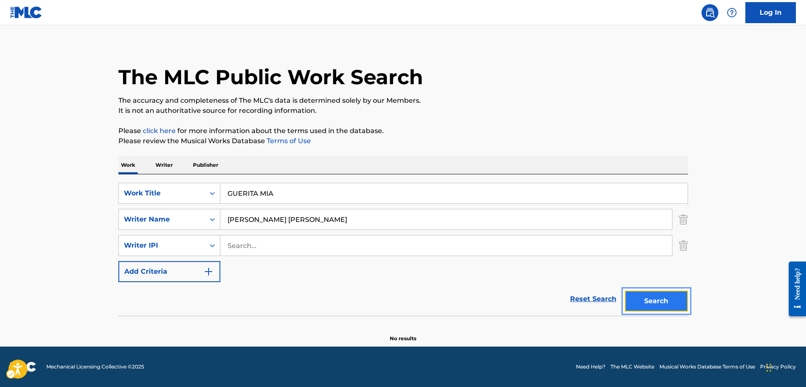
click at [650, 300] on button "Search" at bounding box center [656, 301] width 63 height 21
click at [651, 304] on button "Search" at bounding box center [656, 301] width 63 height 21
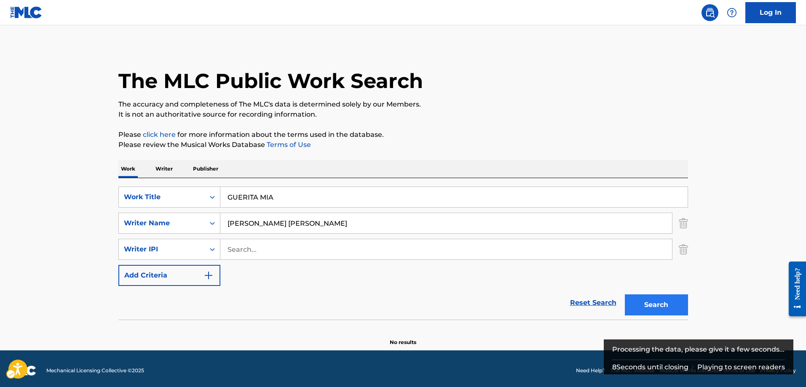
scroll to position [0, 0]
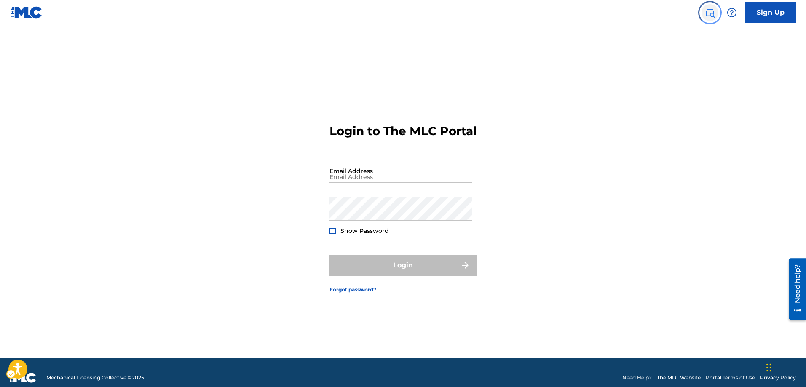
click at [711, 12] on img "Page Menu" at bounding box center [710, 13] width 10 height 10
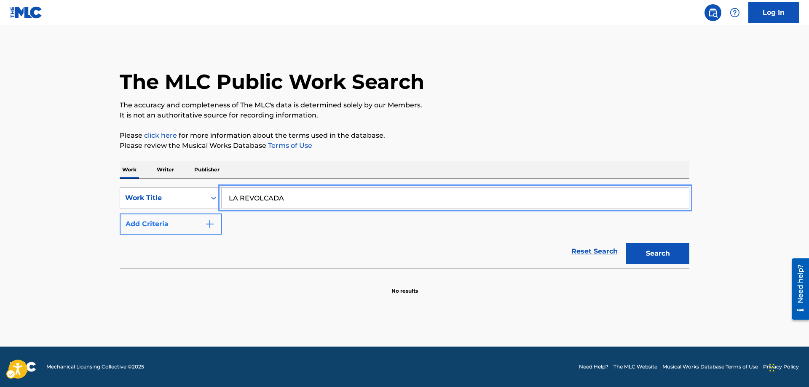
type input "LA REVOLCADA"
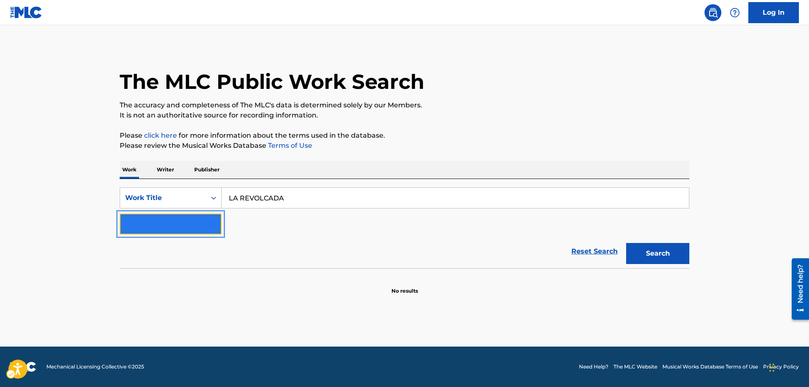
click at [214, 223] on img "Search Form" at bounding box center [210, 224] width 10 height 10
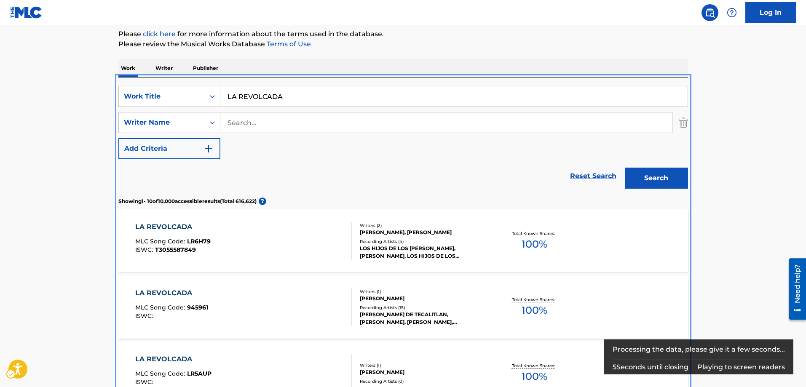
scroll to position [95, 0]
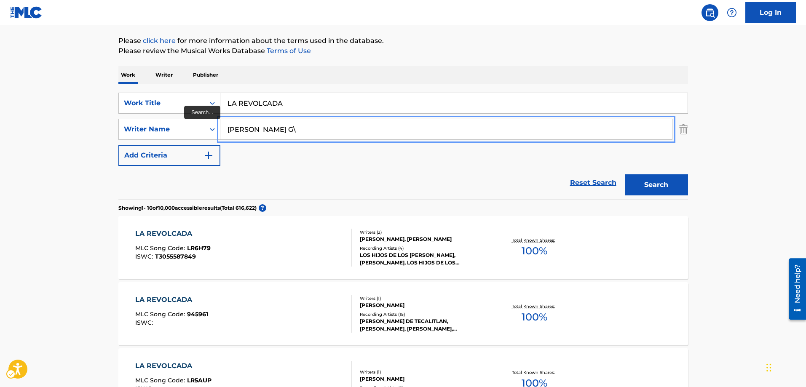
click at [118, 145] on button "Add Criteria" at bounding box center [169, 155] width 102 height 21
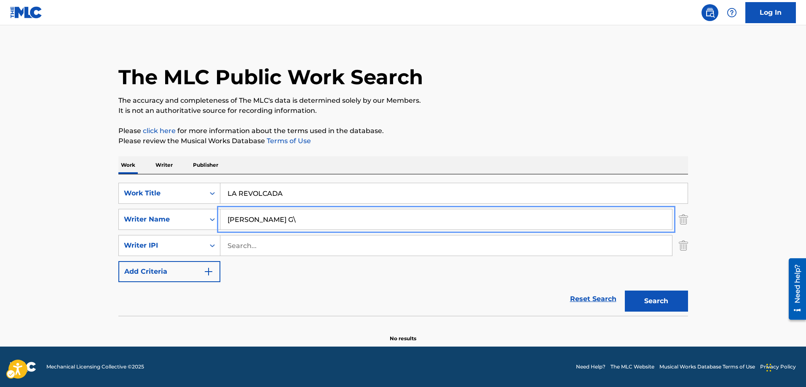
scroll to position [5, 0]
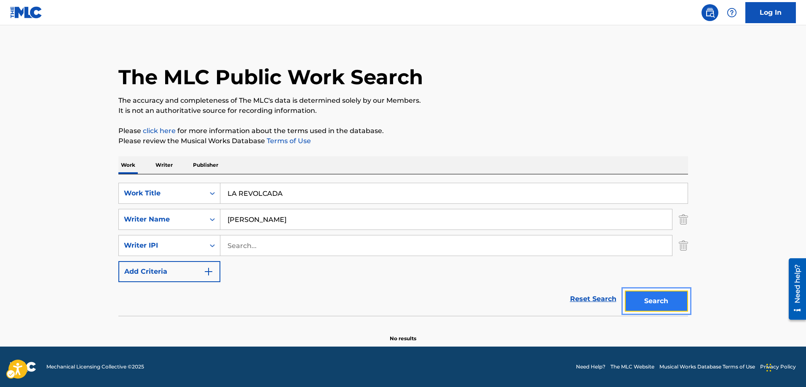
click at [659, 298] on button "Search" at bounding box center [656, 301] width 63 height 21
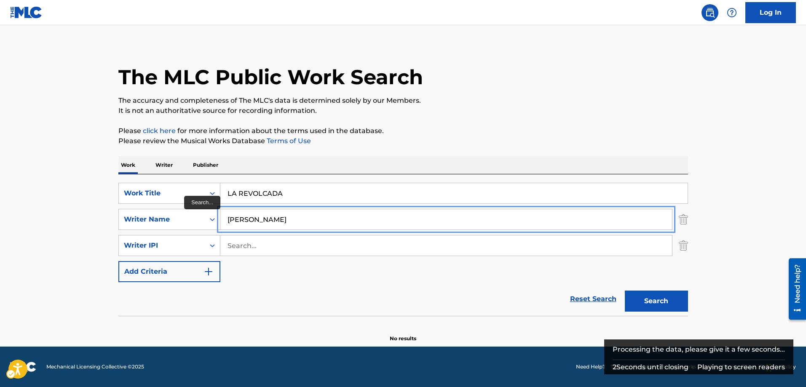
click at [304, 221] on input "[PERSON_NAME]" at bounding box center [446, 219] width 452 height 20
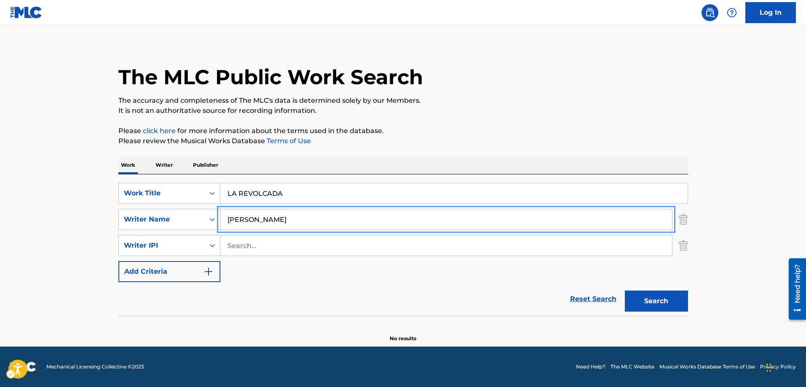
type input "[PERSON_NAME]"
click at [118, 261] on button "Add Criteria" at bounding box center [169, 271] width 102 height 21
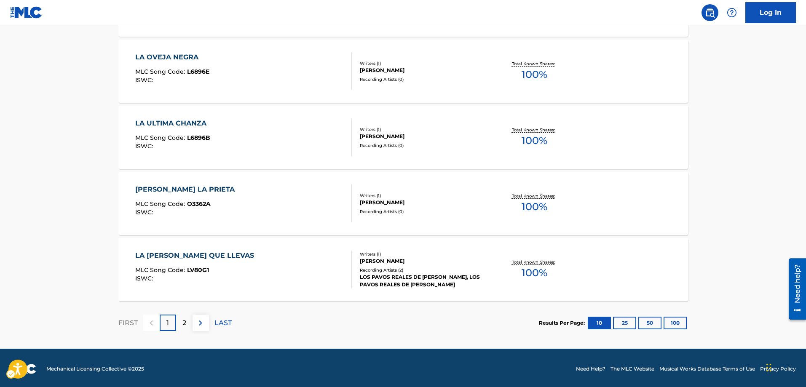
scroll to position [721, 0]
click at [181, 321] on div "2" at bounding box center [184, 322] width 16 height 16
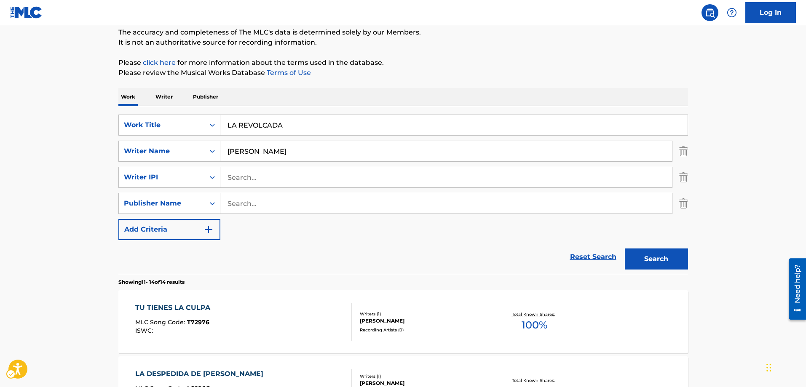
scroll to position [31, 0]
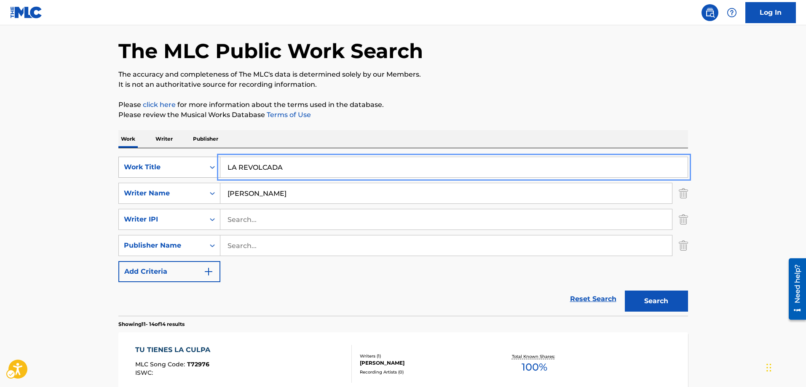
drag, startPoint x: 294, startPoint y: 162, endPoint x: 217, endPoint y: 169, distance: 77.4
click at [217, 169] on div "SearchWithCriteriaf2dd45d6-1fa3-42da-b41c-634bddb6383b Work Title LA REVOLCADA" at bounding box center [403, 167] width 570 height 21
click at [118, 261] on button "Add Criteria" at bounding box center [169, 271] width 102 height 21
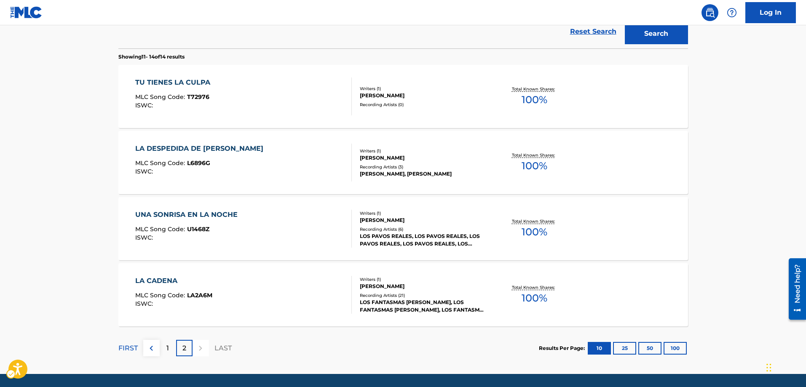
scroll to position [310, 0]
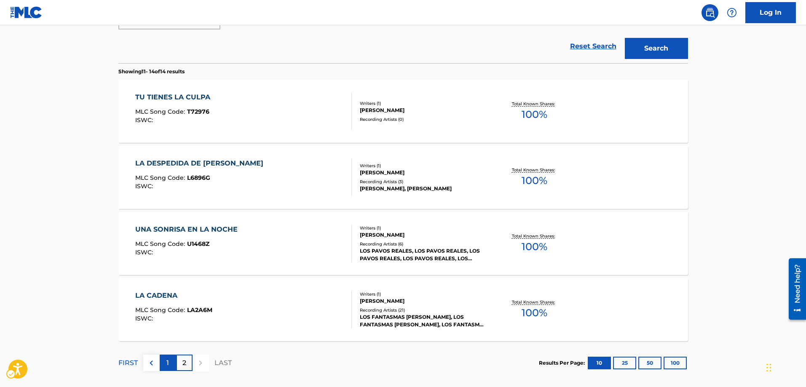
click at [167, 367] on p "1" at bounding box center [167, 363] width 3 height 10
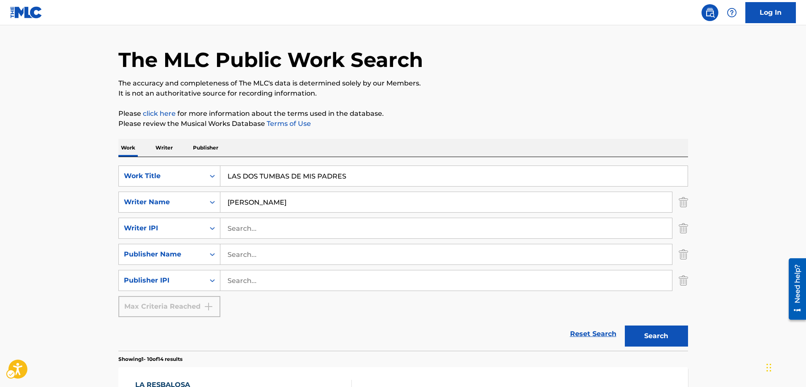
scroll to position [15, 0]
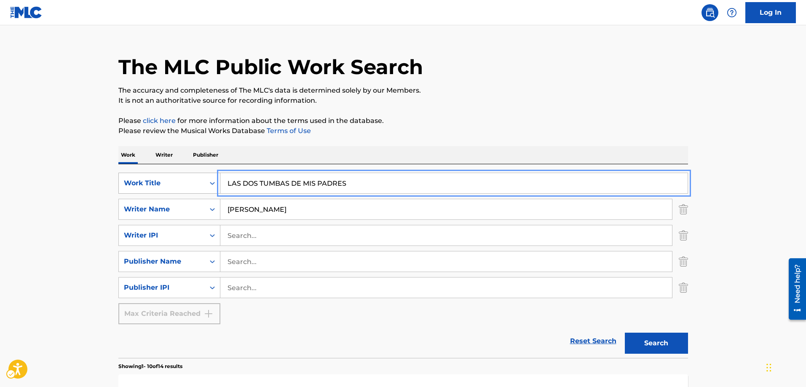
drag, startPoint x: 364, startPoint y: 185, endPoint x: 211, endPoint y: 184, distance: 153.0
click at [211, 184] on div "SearchWithCriteriaf2dd45d6-1fa3-42da-b41c-634bddb6383b Work Title LAS DOS TUMBA…" at bounding box center [403, 183] width 570 height 21
type input "EL PATIO"
click at [666, 344] on button "Search" at bounding box center [656, 343] width 63 height 21
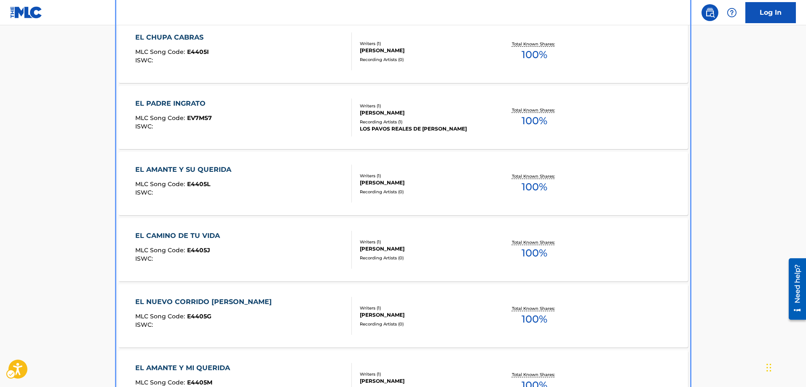
scroll to position [707, 0]
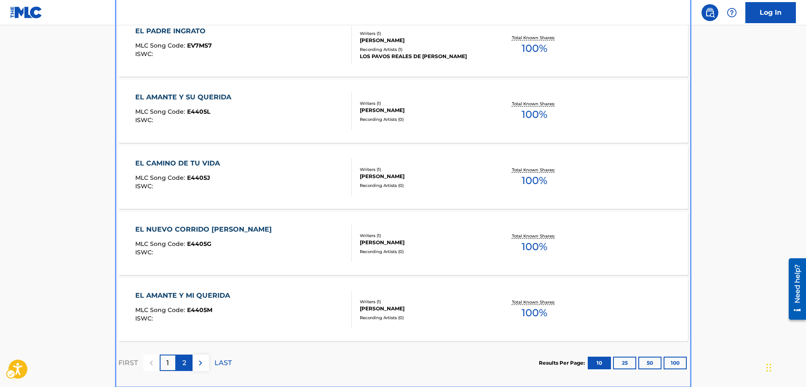
click at [186, 361] on p "2" at bounding box center [184, 363] width 4 height 10
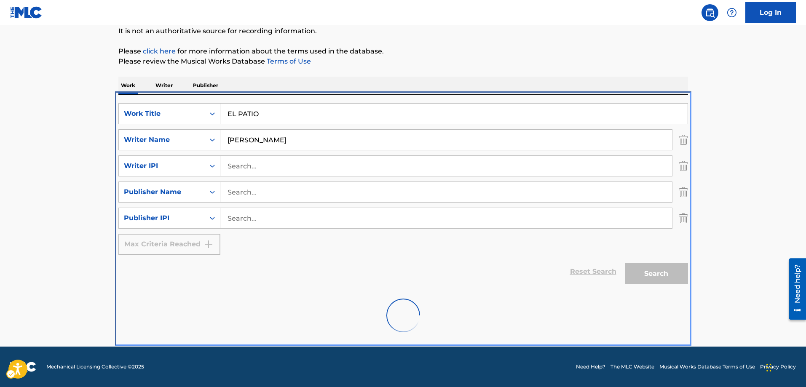
scroll to position [153, 0]
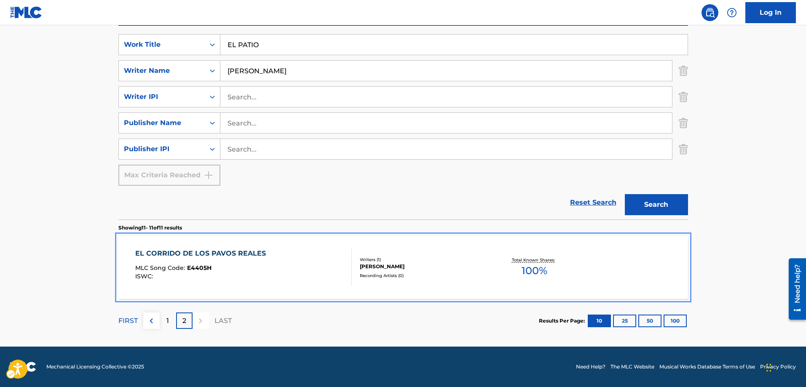
click at [205, 267] on span "E4405H" at bounding box center [199, 268] width 24 height 8
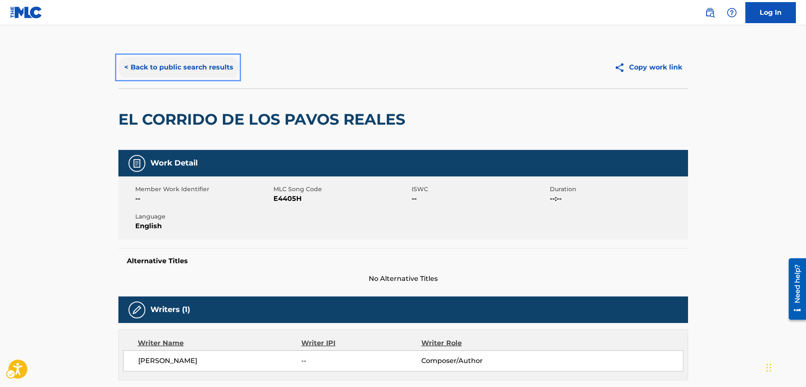
click at [128, 65] on button "< Back to public search results" at bounding box center [178, 67] width 121 height 21
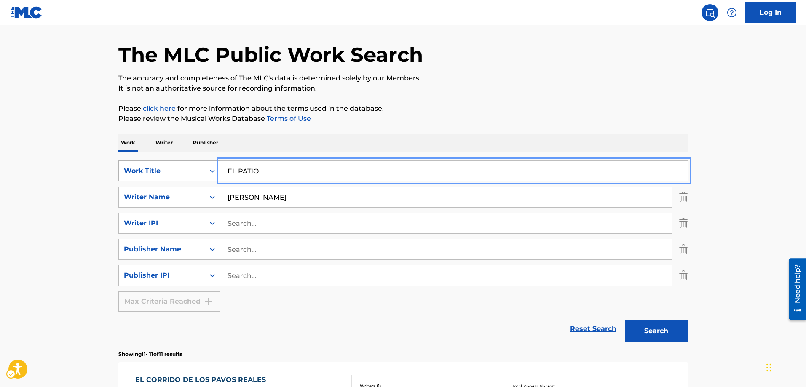
drag, startPoint x: 262, startPoint y: 168, endPoint x: 208, endPoint y: 168, distance: 53.9
type input "DOCTOR [PERSON_NAME]"
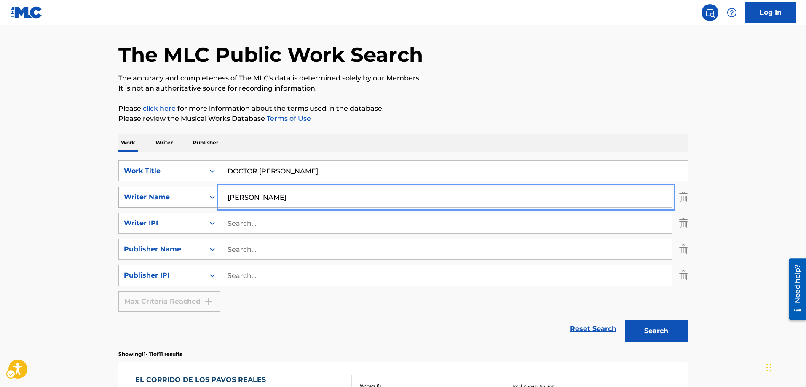
drag, startPoint x: 337, startPoint y: 197, endPoint x: 210, endPoint y: 192, distance: 127.4
click at [210, 192] on div "SearchWithCriteria433ce45f-4c59-438b-ad11-ec523b1a6481 Writer Name SALVADOR TOR…" at bounding box center [403, 197] width 570 height 21
type input "LEONEL PULIDO"
click at [625, 321] on button "Search" at bounding box center [656, 331] width 63 height 21
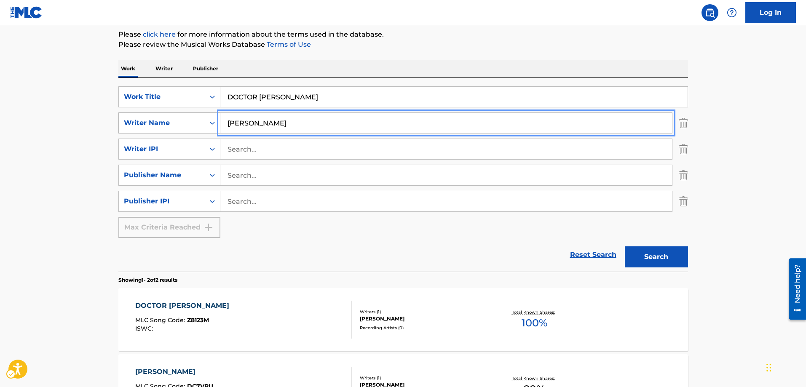
scroll to position [111, 0]
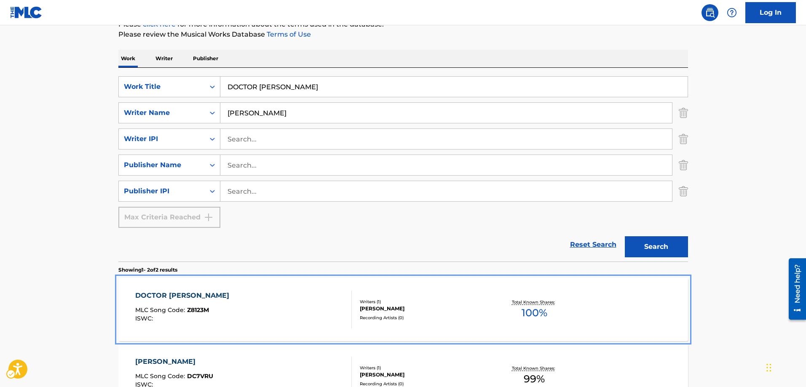
click at [198, 308] on span "Z8123M" at bounding box center [198, 310] width 22 height 8
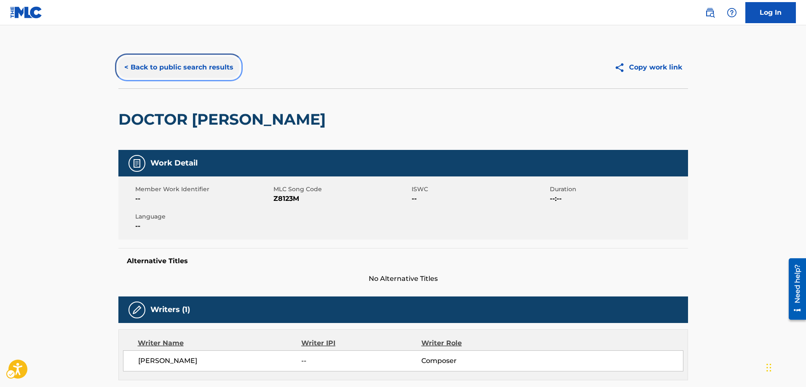
click at [126, 68] on button "< Back to public search results" at bounding box center [178, 67] width 121 height 21
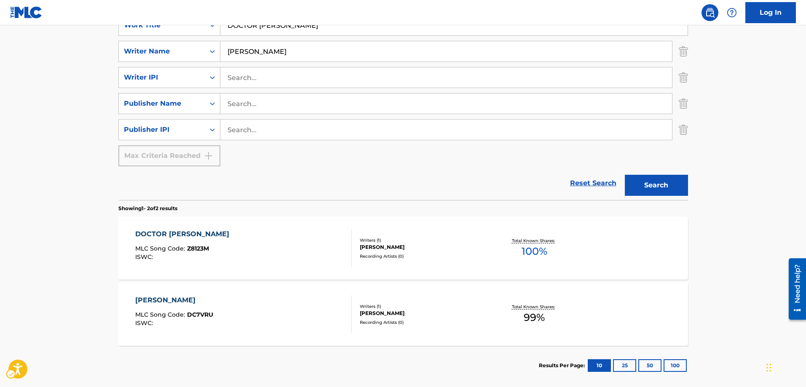
scroll to position [174, 0]
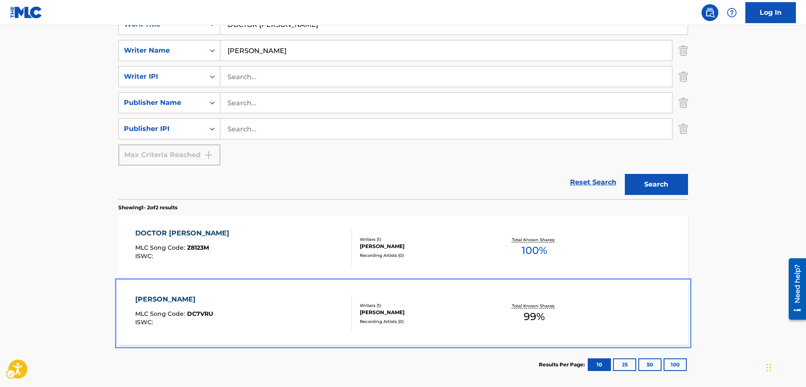
click at [202, 311] on span "DC7VRU" at bounding box center [200, 314] width 26 height 8
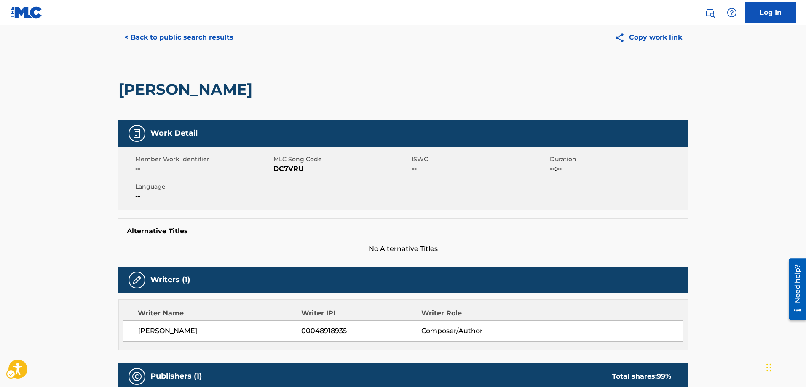
scroll to position [126, 0]
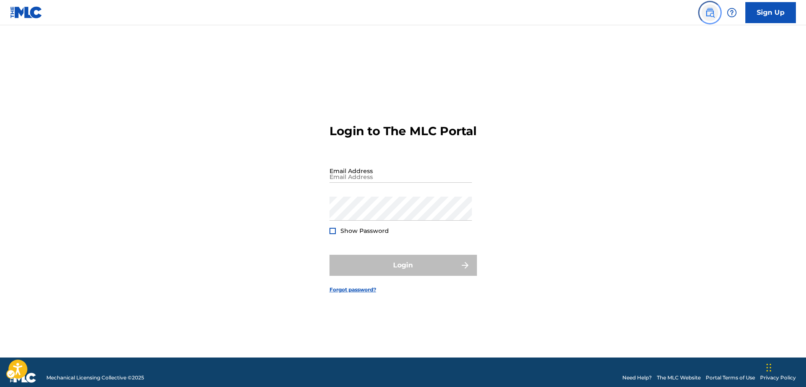
click at [708, 12] on img "Page Menu" at bounding box center [710, 13] width 10 height 10
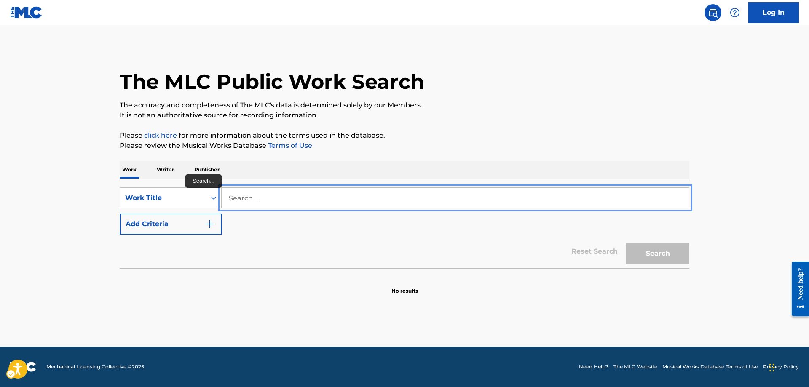
drag, startPoint x: 257, startPoint y: 197, endPoint x: 223, endPoint y: 194, distance: 33.5
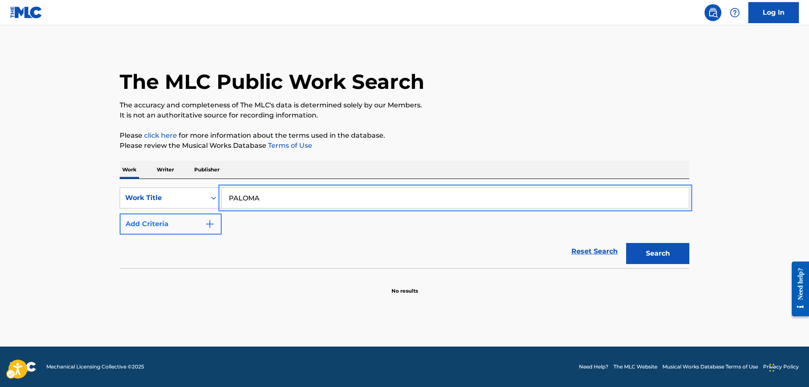
type input "PALOMA"
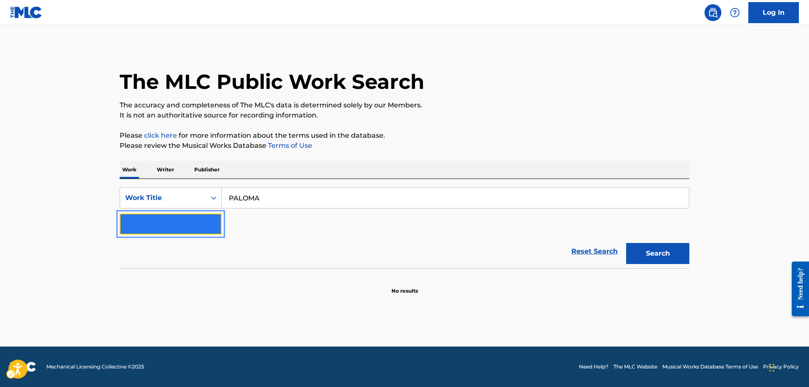
click at [209, 221] on img "Search Form" at bounding box center [210, 224] width 10 height 10
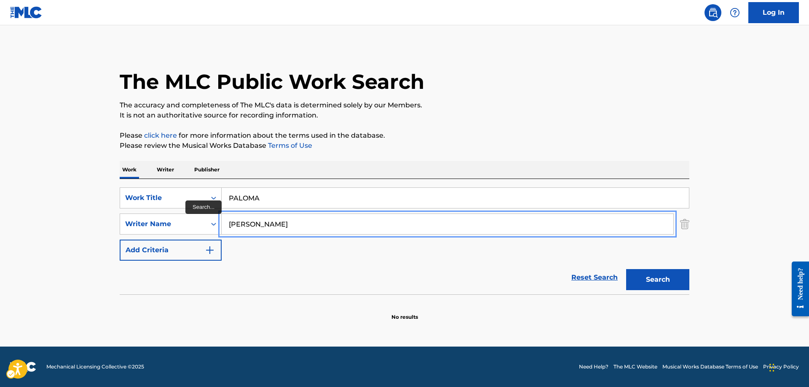
type input "JUAN SIFUENTES"
click at [626, 269] on button "Search" at bounding box center [657, 279] width 63 height 21
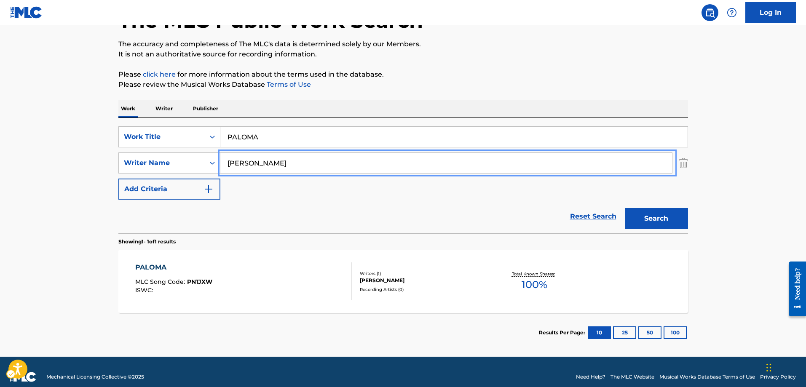
scroll to position [71, 0]
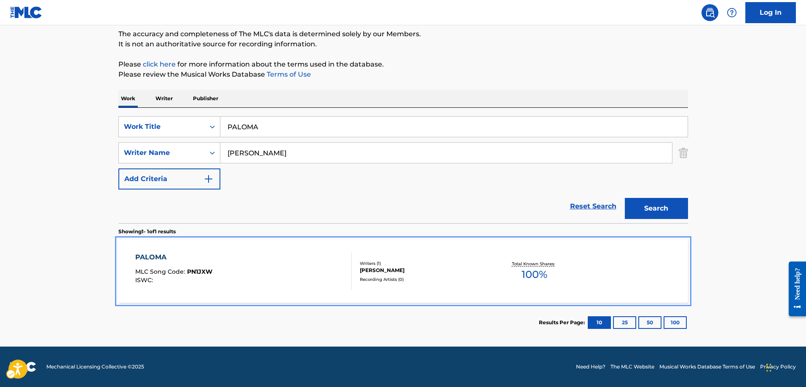
click at [199, 273] on span "PN1JXW" at bounding box center [199, 272] width 25 height 8
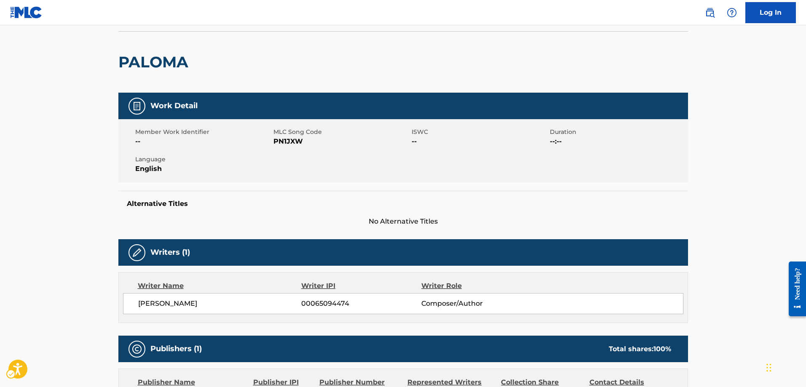
scroll to position [17, 0]
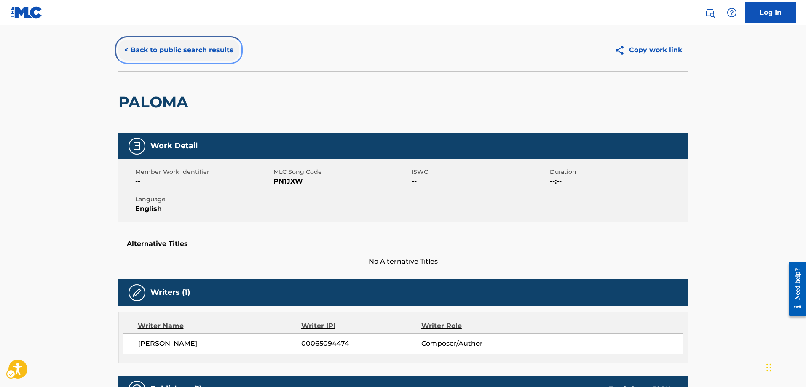
click at [126, 50] on button "< Back to public search results" at bounding box center [178, 50] width 121 height 21
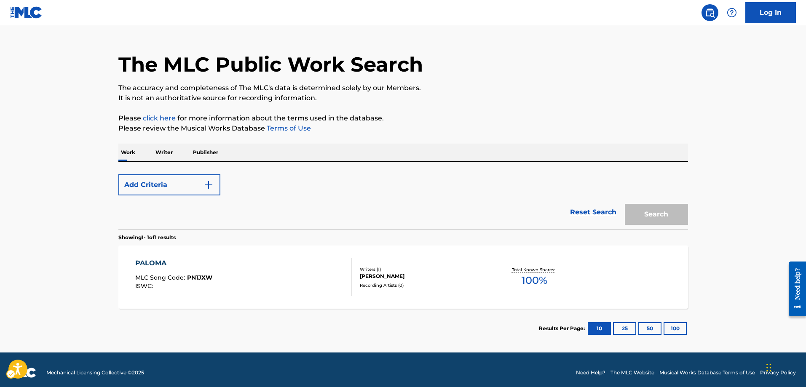
scroll to position [23, 0]
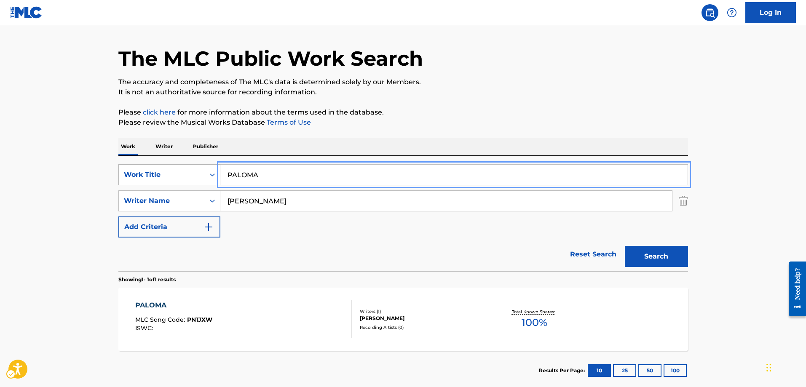
drag, startPoint x: 264, startPoint y: 174, endPoint x: 206, endPoint y: 177, distance: 58.2
click at [206, 177] on div "SearchWithCriteriaa0cf6e74-b2c5-4d16-a6e9-9adfa635d687 Work Title PALOMA" at bounding box center [403, 174] width 570 height 21
type input "SE ACABO EL ANO"
click at [625, 246] on button "Search" at bounding box center [656, 256] width 63 height 21
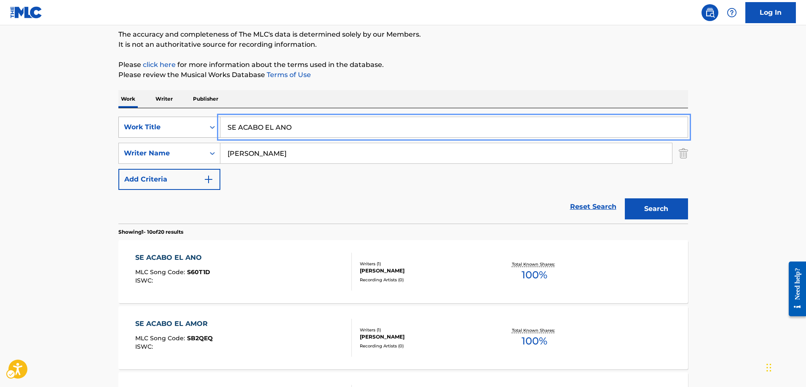
scroll to position [150, 0]
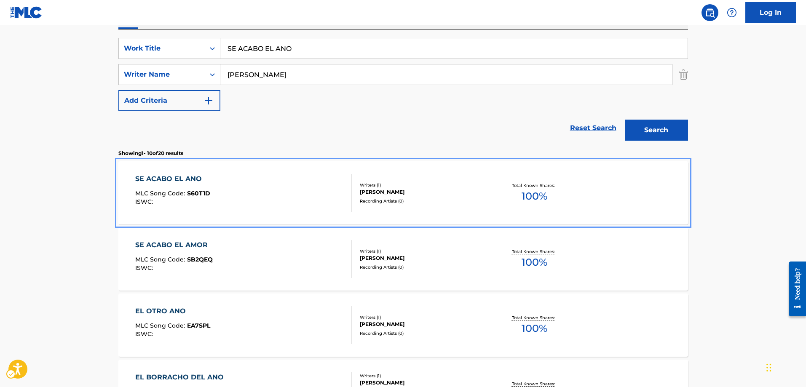
click at [194, 192] on span "S60T1D" at bounding box center [198, 194] width 23 height 8
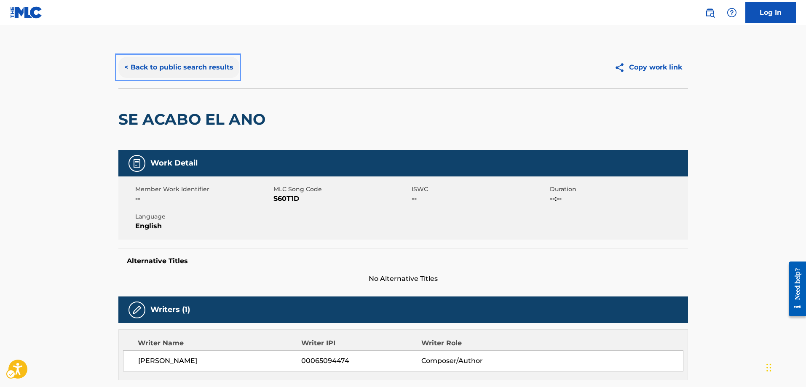
click at [124, 67] on button "< Back to public search results" at bounding box center [178, 67] width 121 height 21
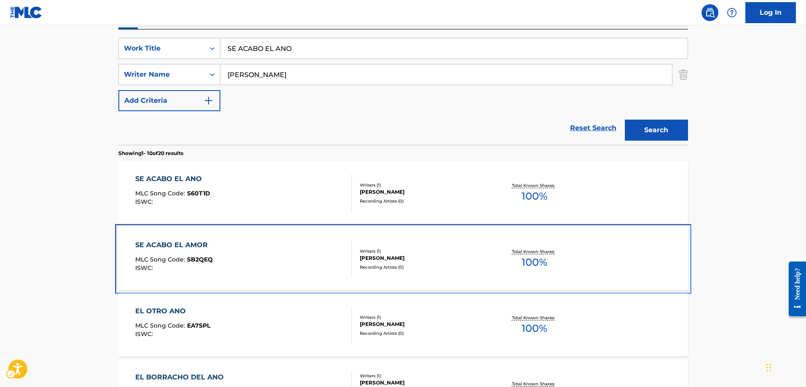
click at [201, 258] on span "SB2QEQ" at bounding box center [200, 260] width 26 height 8
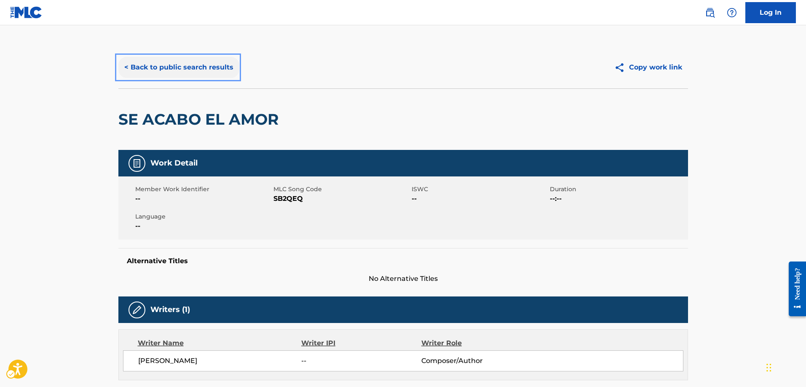
click at [124, 68] on button "< Back to public search results" at bounding box center [178, 67] width 121 height 21
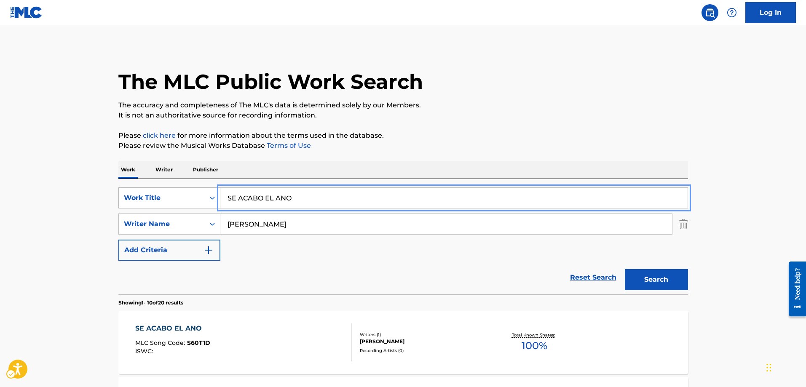
drag, startPoint x: 301, startPoint y: 197, endPoint x: 173, endPoint y: 193, distance: 127.7
type input "NUNCA TE EQUIVOCASTE"
click at [625, 269] on button "Search" at bounding box center [656, 279] width 63 height 21
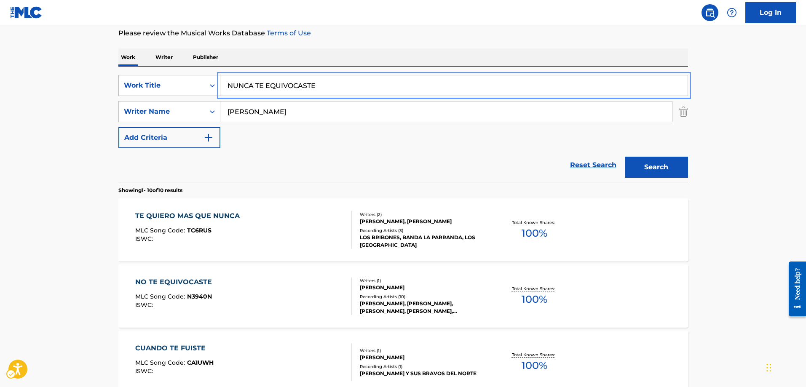
scroll to position [126, 0]
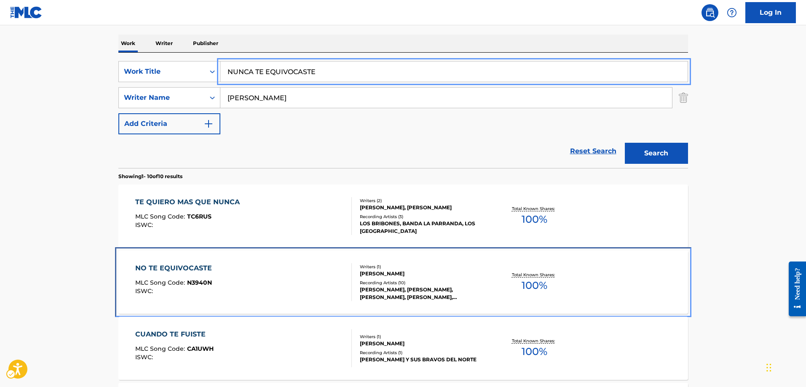
click at [204, 281] on span "N3940N" at bounding box center [199, 283] width 25 height 8
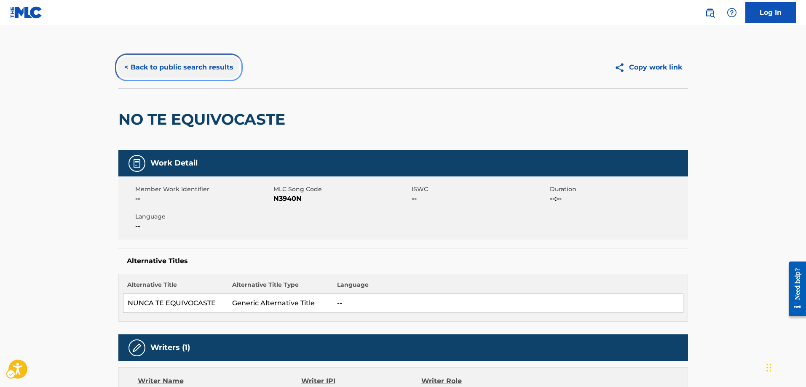
click at [127, 68] on button "< Back to public search results" at bounding box center [178, 67] width 121 height 21
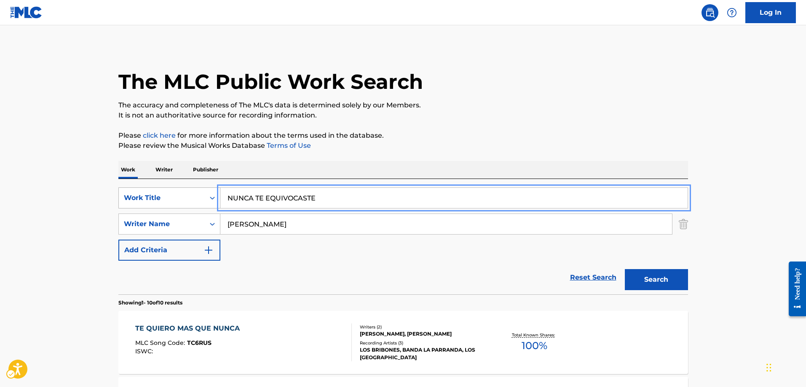
drag, startPoint x: 316, startPoint y: 197, endPoint x: 204, endPoint y: 198, distance: 112.1
type input "DE SAN BENITO A HARLINGEN"
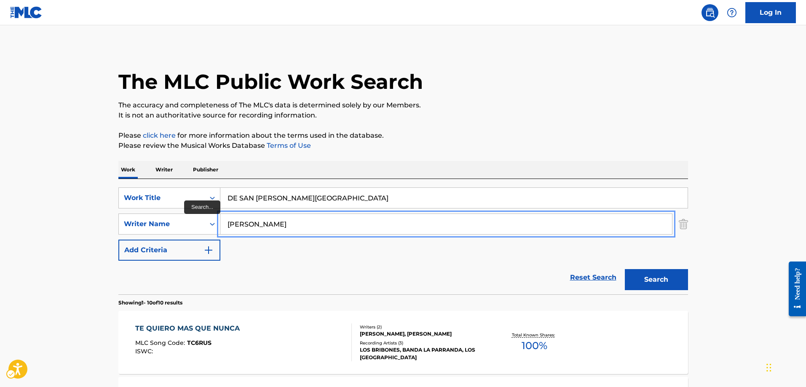
type input "JUAN LOPEZ"
click at [625, 269] on button "Search" at bounding box center [656, 279] width 63 height 21
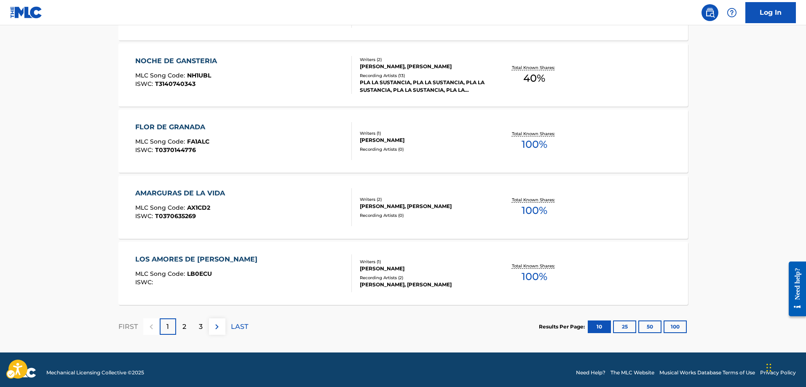
scroll to position [670, 0]
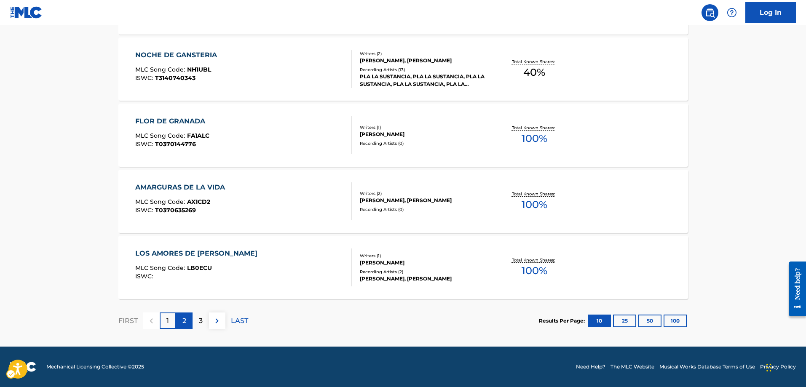
click at [182, 323] on p "2" at bounding box center [184, 321] width 4 height 10
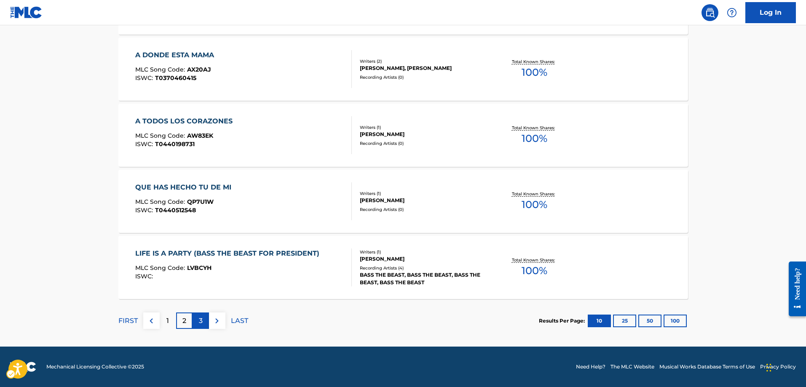
click at [201, 323] on p "3" at bounding box center [201, 321] width 4 height 10
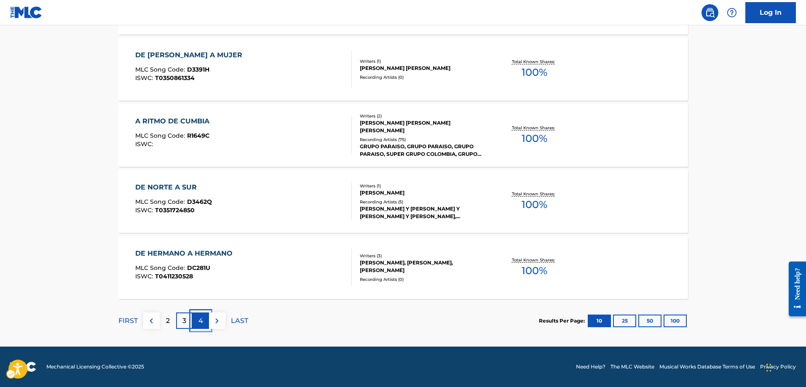
click at [201, 323] on p "4" at bounding box center [200, 321] width 5 height 10
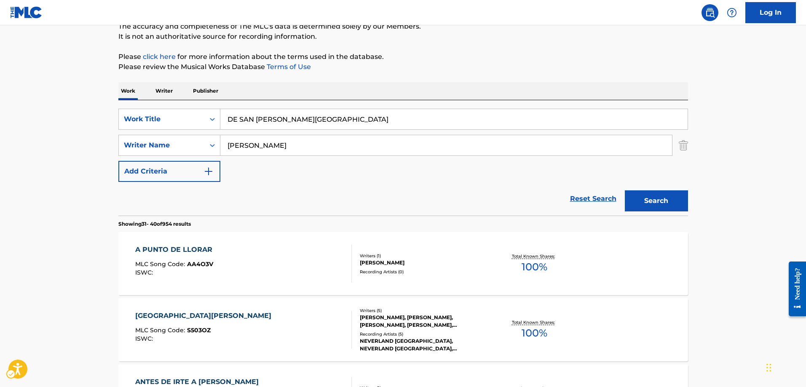
scroll to position [84, 0]
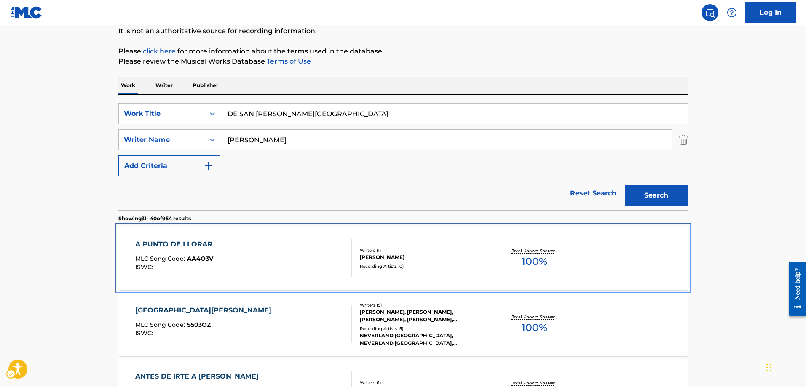
click at [210, 257] on span "AA4O3V" at bounding box center [200, 259] width 26 height 8
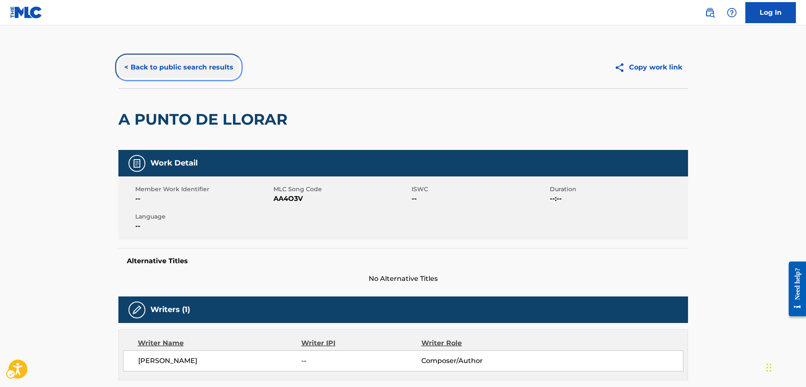
click at [123, 67] on button "< Back to public search results" at bounding box center [178, 67] width 121 height 21
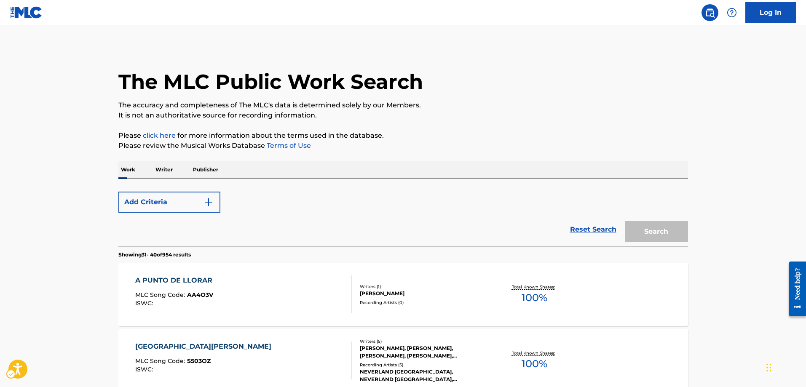
scroll to position [84, 0]
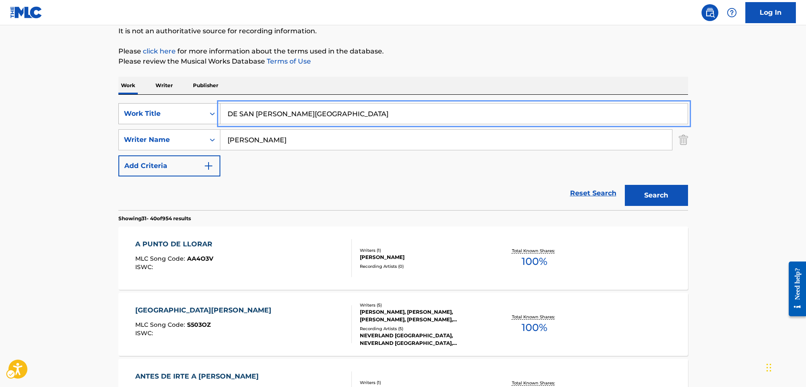
drag, startPoint x: 338, startPoint y: 111, endPoint x: 188, endPoint y: 113, distance: 150.4
type input "POR UNA PRIETITA LINDA"
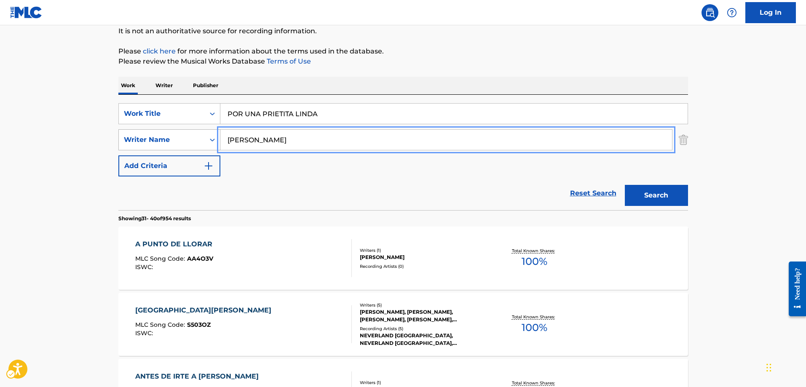
drag, startPoint x: 286, startPoint y: 136, endPoint x: 212, endPoint y: 140, distance: 73.9
click at [212, 140] on div "SearchWithCriteria21d1c5f1-c621-4001-94c7-ea6ebac75a18 Writer Name JUAN LOPEZ" at bounding box center [403, 139] width 570 height 21
type input "DOMINGO SALDIVAR"
click at [625, 185] on button "Search" at bounding box center [656, 195] width 63 height 21
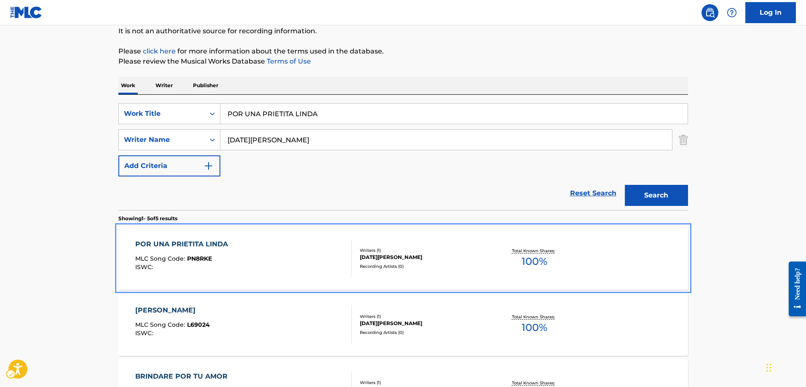
click at [205, 260] on span "PN8RKE" at bounding box center [199, 259] width 25 height 8
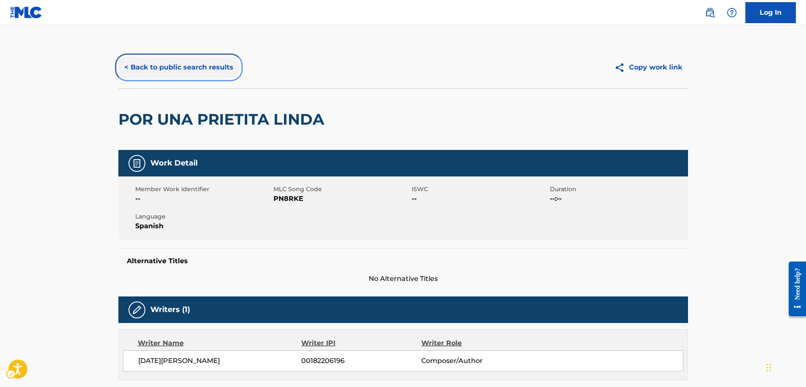
click at [125, 67] on button "< Back to public search results" at bounding box center [178, 67] width 121 height 21
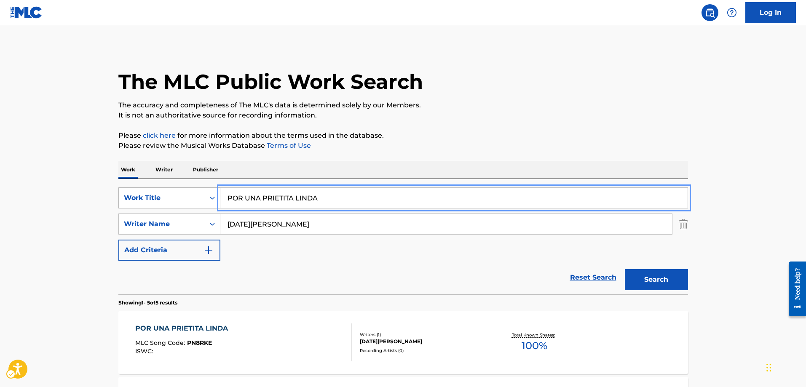
drag, startPoint x: 296, startPoint y: 200, endPoint x: 130, endPoint y: 201, distance: 165.6
type input "LEONELSALAZAR"
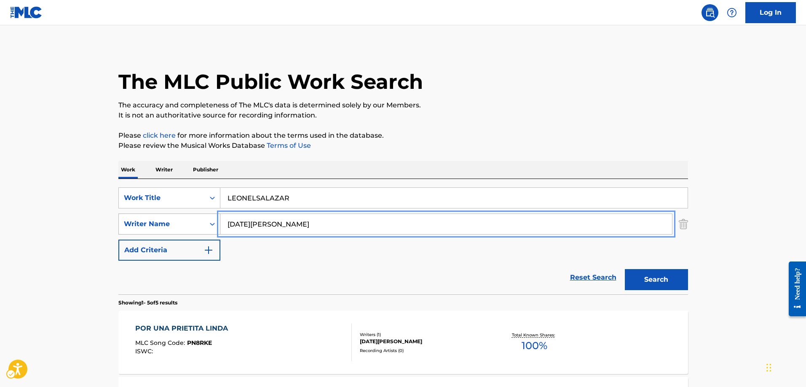
drag, startPoint x: 309, startPoint y: 228, endPoint x: 208, endPoint y: 231, distance: 101.2
type input "[PERSON_NAME]"
click at [625, 269] on button "Search" at bounding box center [656, 279] width 63 height 21
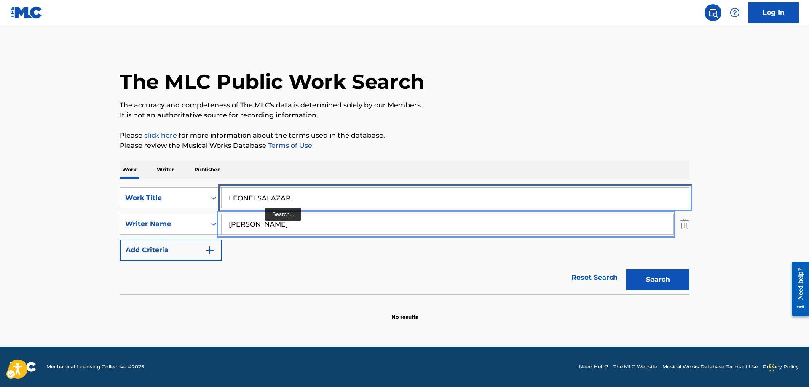
click at [256, 195] on input "LEONELSALAZAR" at bounding box center [455, 198] width 467 height 20
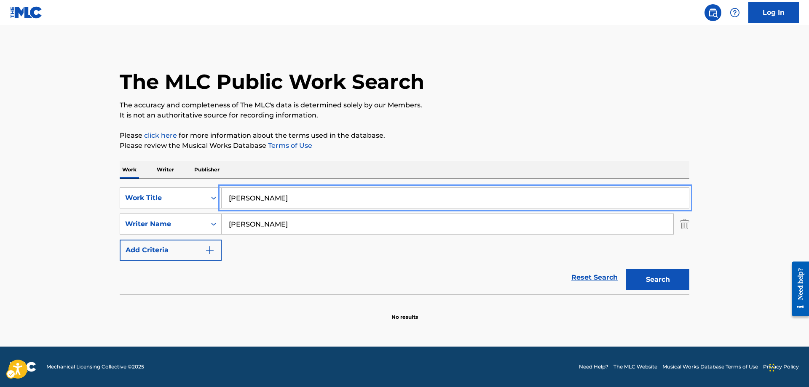
type input "[PERSON_NAME]"
click at [626, 269] on button "Search" at bounding box center [657, 279] width 63 height 21
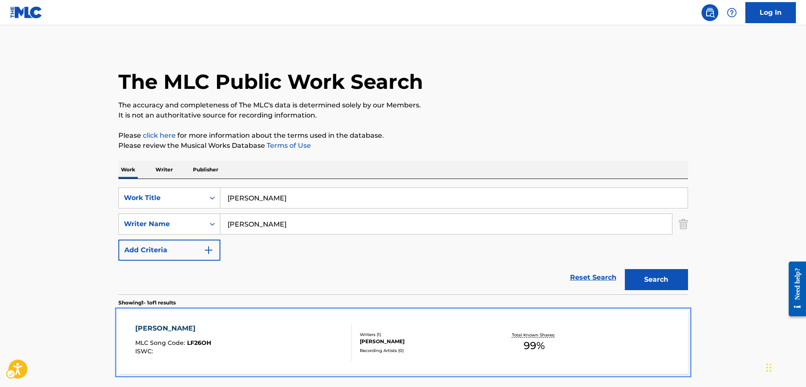
click at [189, 343] on span "LF26OH" at bounding box center [199, 343] width 24 height 8
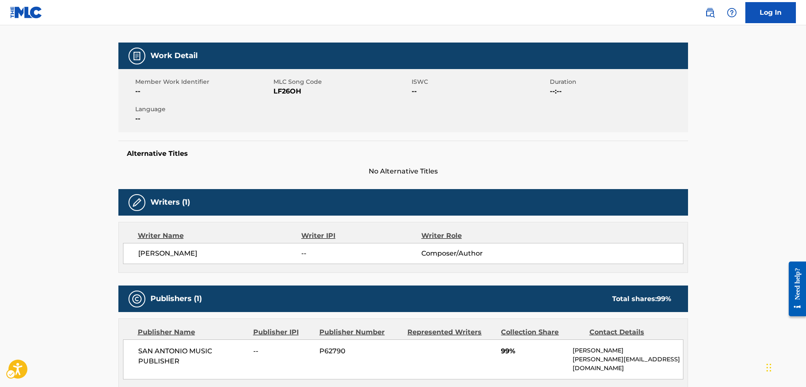
scroll to position [169, 0]
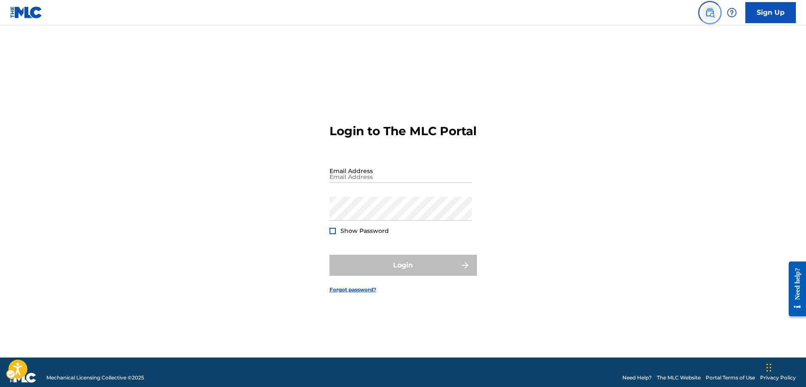
click at [712, 14] on img "Page Menu" at bounding box center [710, 13] width 10 height 10
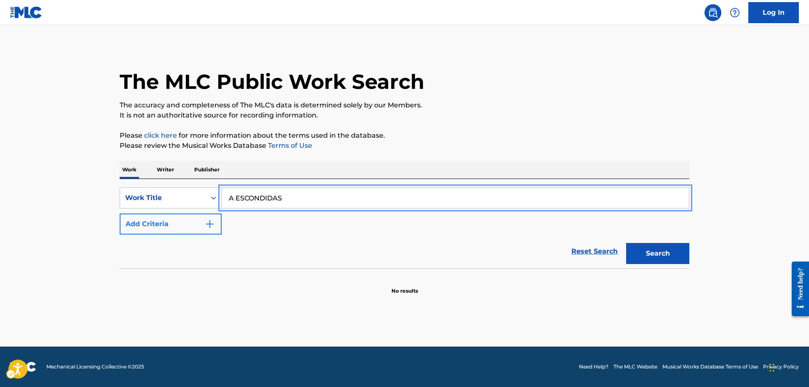
type input "A ESCONDIDAS"
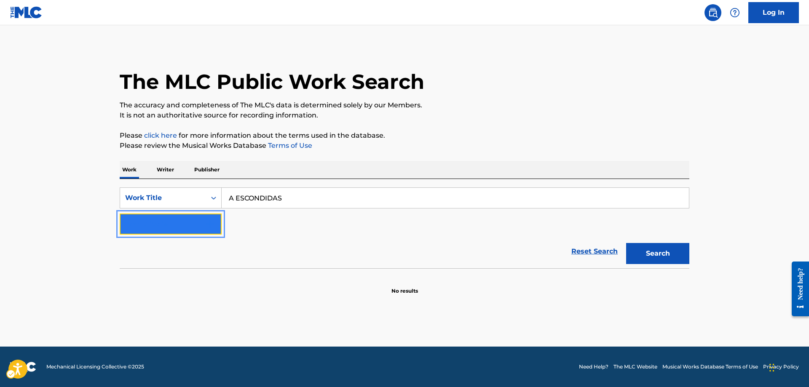
click at [218, 220] on button "Add Criteria" at bounding box center [171, 224] width 102 height 21
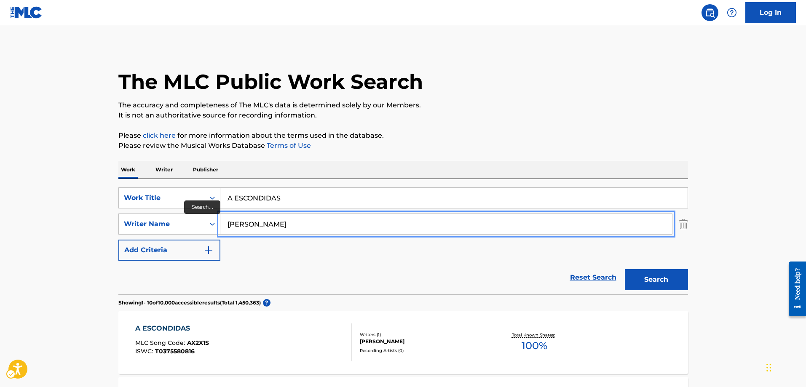
type input "SALOME GUTIERREZ"
click at [118, 240] on button "Add Criteria" at bounding box center [169, 250] width 102 height 21
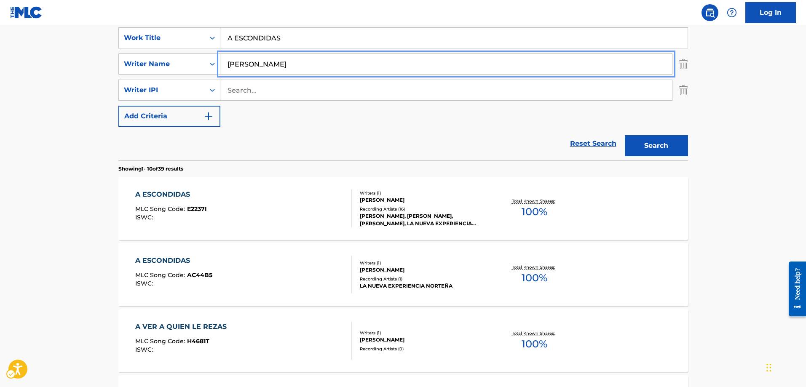
scroll to position [169, 0]
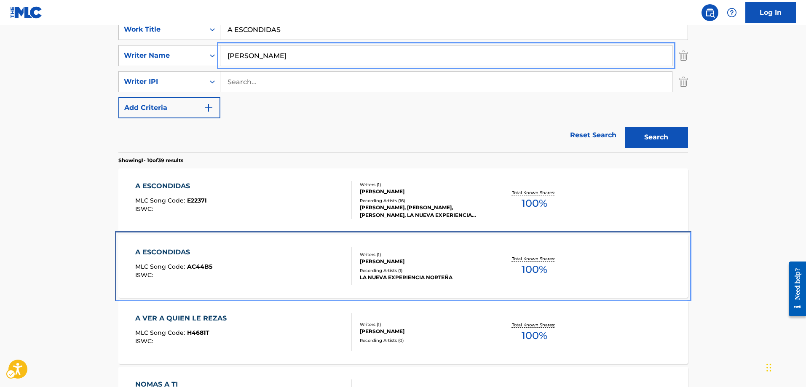
click at [196, 268] on span "AC44B5" at bounding box center [199, 267] width 25 height 8
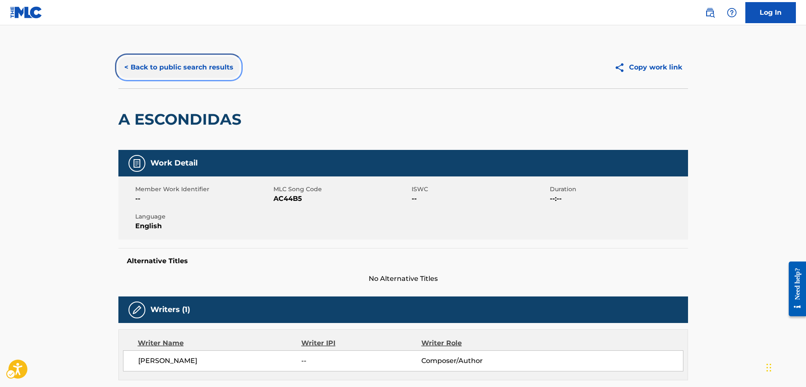
click at [125, 67] on button "< Back to public search results" at bounding box center [178, 67] width 121 height 21
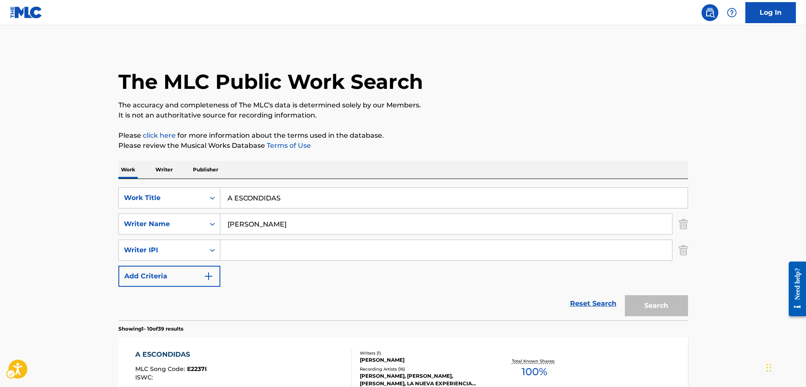
scroll to position [169, 0]
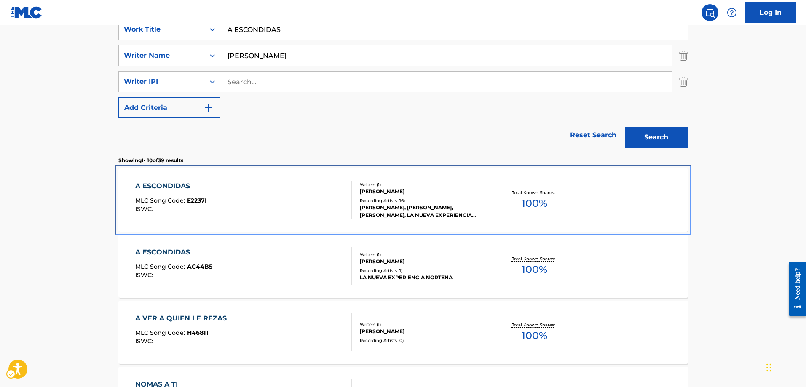
click at [198, 204] on span "E2237I" at bounding box center [197, 201] width 20 height 8
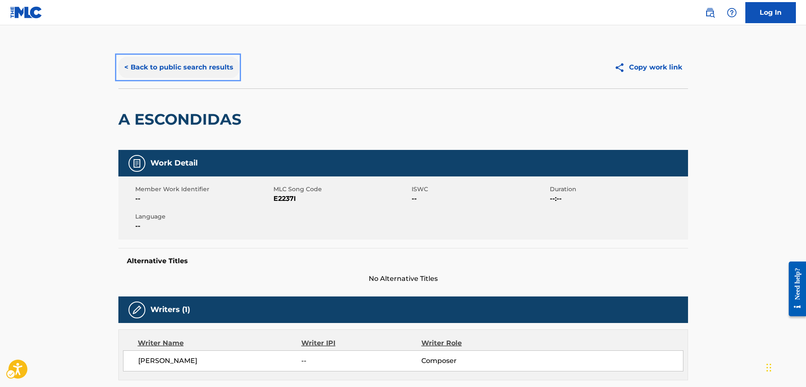
click at [125, 67] on button "< Back to public search results" at bounding box center [178, 67] width 121 height 21
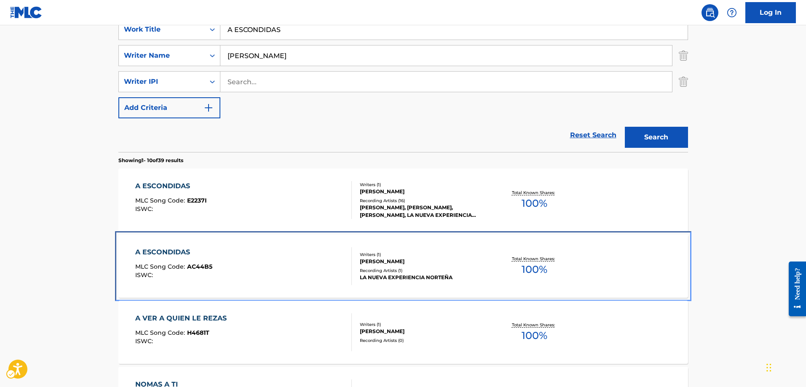
click at [201, 267] on span "AC44B5" at bounding box center [199, 267] width 25 height 8
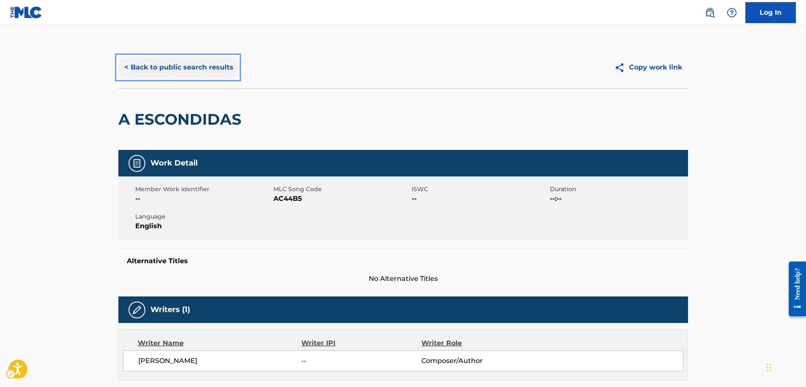
click at [123, 64] on button "< Back to public search results" at bounding box center [178, 67] width 121 height 21
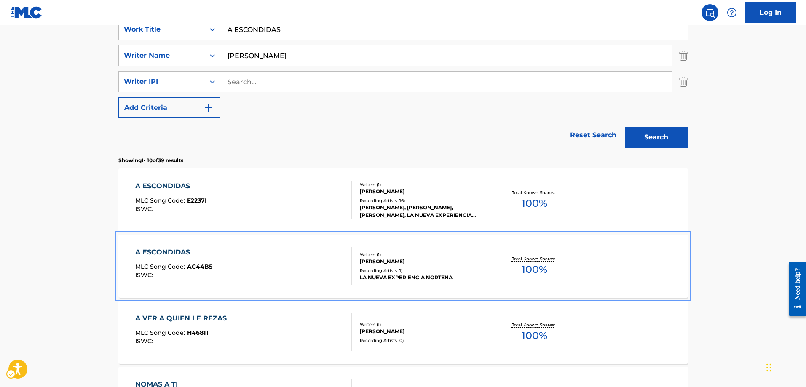
click at [202, 265] on span "AC44B5" at bounding box center [199, 267] width 25 height 8
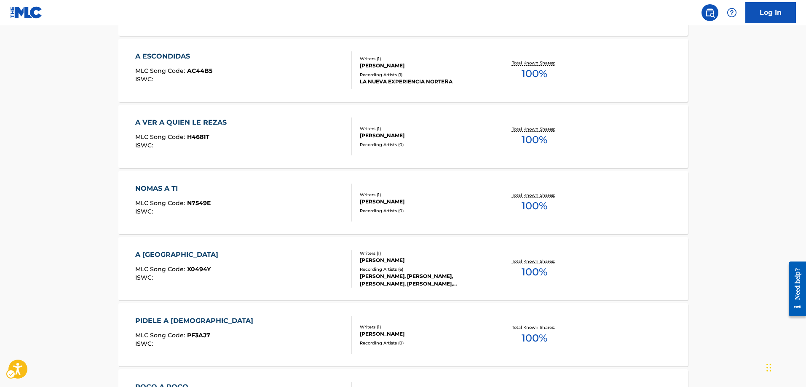
scroll to position [379, 0]
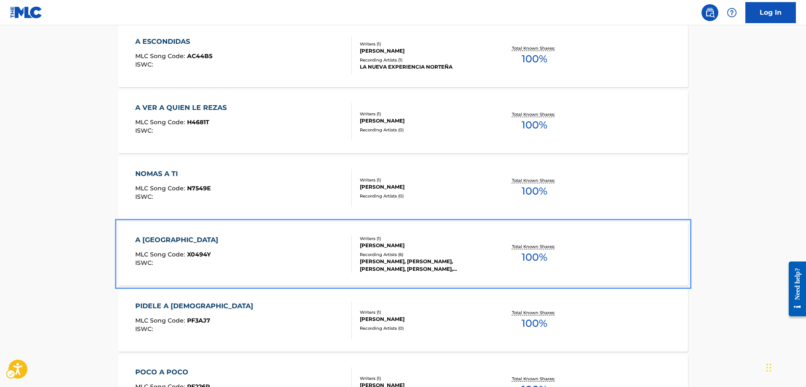
click at [198, 254] on span "X0494Y" at bounding box center [199, 255] width 24 height 8
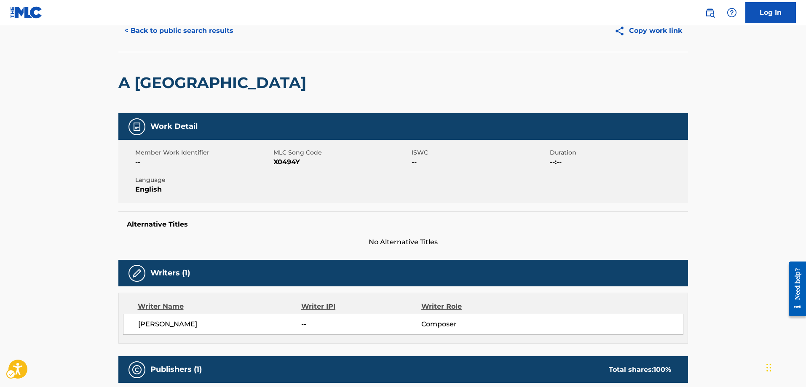
scroll to position [24, 0]
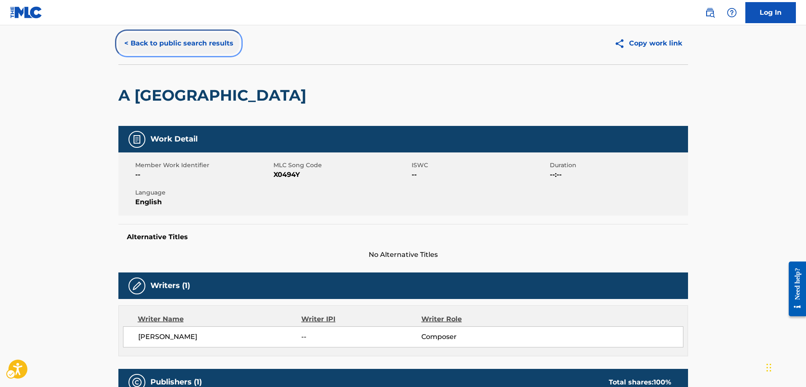
click at [125, 42] on button "< Back to public search results" at bounding box center [178, 43] width 121 height 21
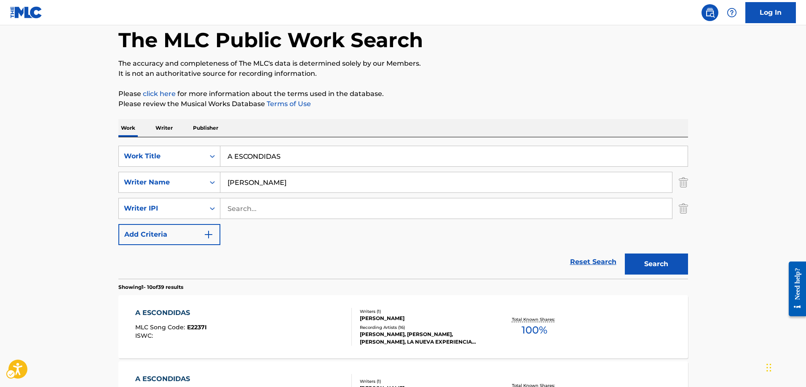
scroll to position [32, 0]
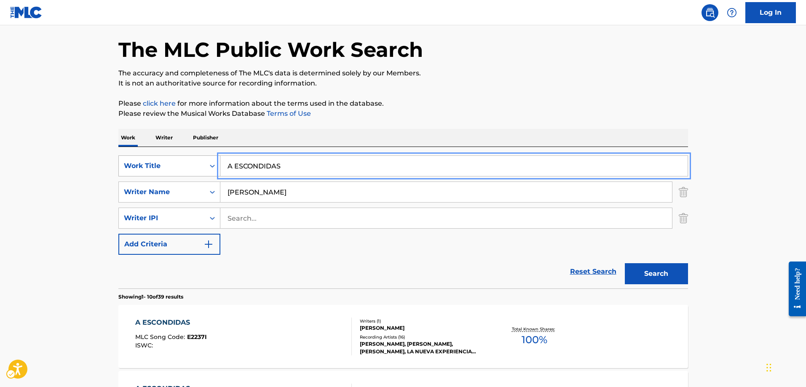
drag, startPoint x: 297, startPoint y: 168, endPoint x: 201, endPoint y: 173, distance: 96.2
click at [188, 164] on div "Work Title" at bounding box center [162, 166] width 86 height 16
drag, startPoint x: 284, startPoint y: 163, endPoint x: 222, endPoint y: 169, distance: 61.8
click at [222, 169] on input "A ESCONDIDAS" at bounding box center [453, 166] width 467 height 20
type input "SI VUELVES"
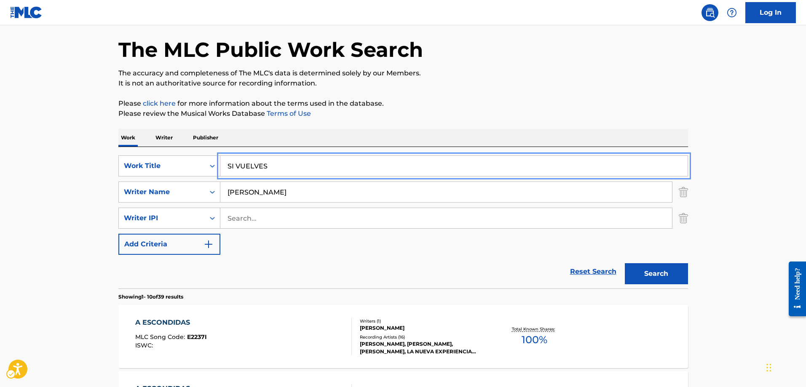
click at [625, 263] on button "Search" at bounding box center [656, 273] width 63 height 21
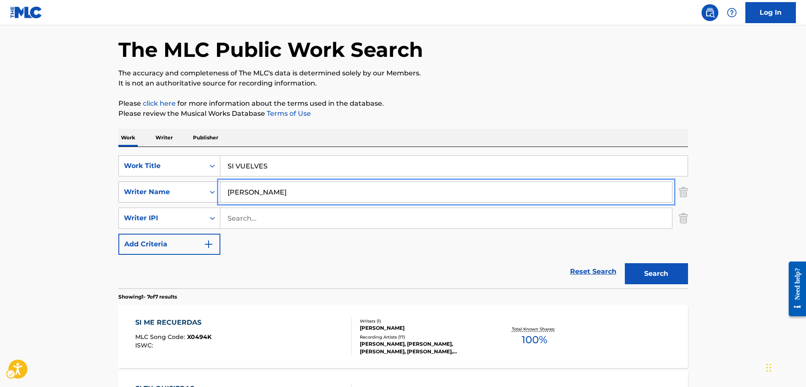
drag, startPoint x: 303, startPoint y: 191, endPoint x: 213, endPoint y: 191, distance: 89.3
type input "SALVADOR TORRES GARCIA"
click at [625, 263] on button "Search" at bounding box center [656, 273] width 63 height 21
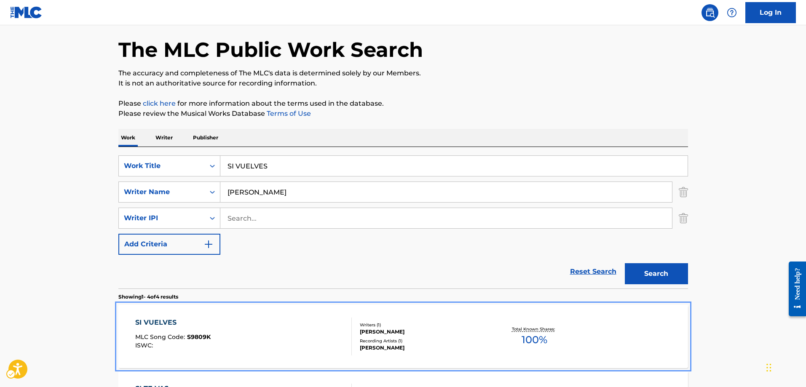
click at [190, 338] on span "S9809K" at bounding box center [199, 337] width 24 height 8
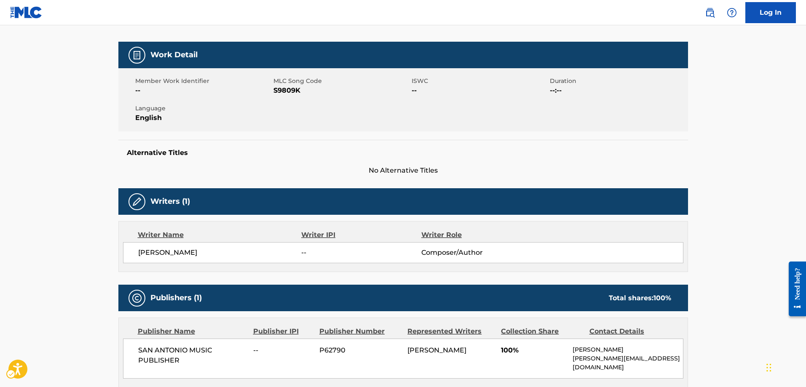
scroll to position [45, 0]
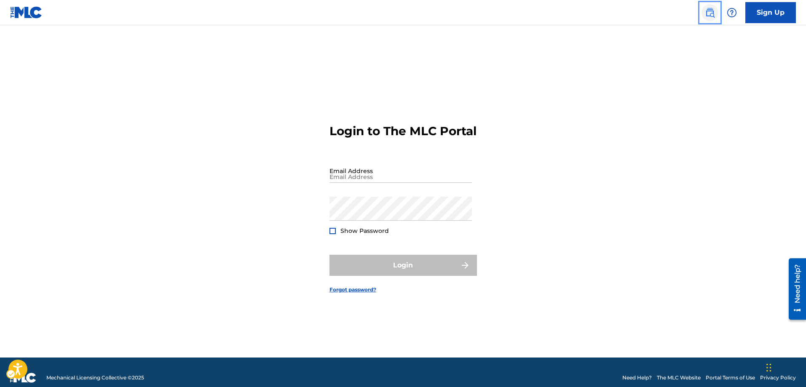
click at [707, 12] on img "Page Menu" at bounding box center [710, 13] width 10 height 10
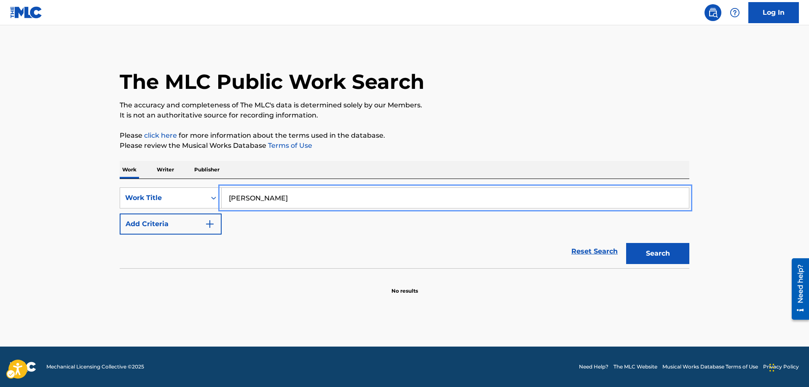
type input "[PERSON_NAME]"
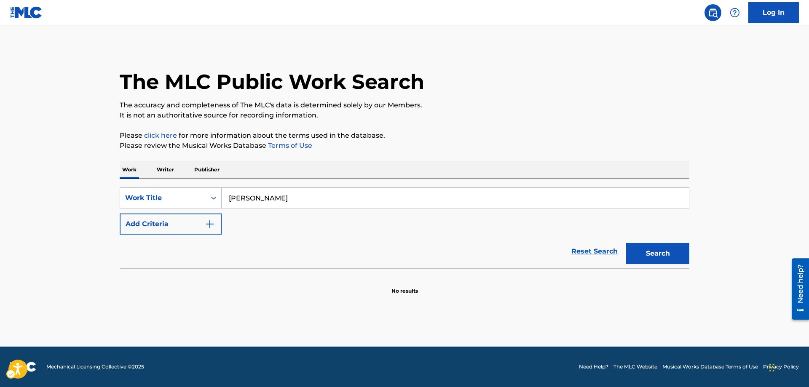
click at [235, 214] on div "SearchWithCriteria0763938d-7dba-4bad-92e5-f1cabc1e70b4 Work Title [PERSON_NAME]…" at bounding box center [405, 211] width 570 height 47
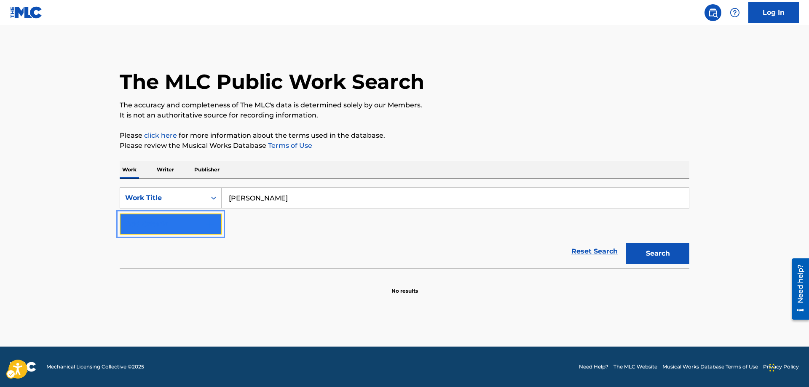
click at [210, 223] on img "Search Form" at bounding box center [210, 224] width 10 height 10
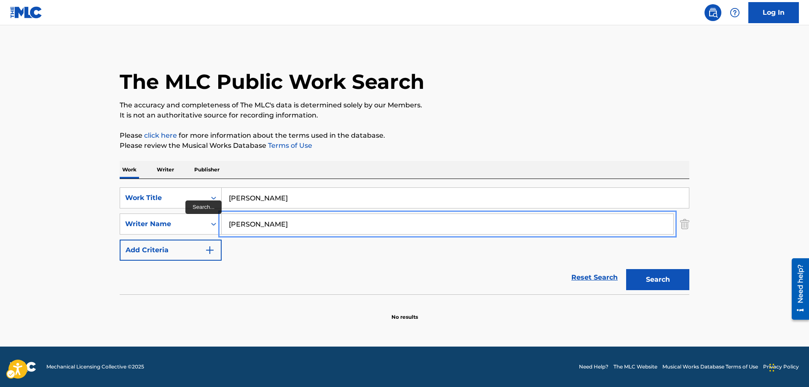
type input "[PERSON_NAME]"
click at [626, 269] on button "Search" at bounding box center [657, 279] width 63 height 21
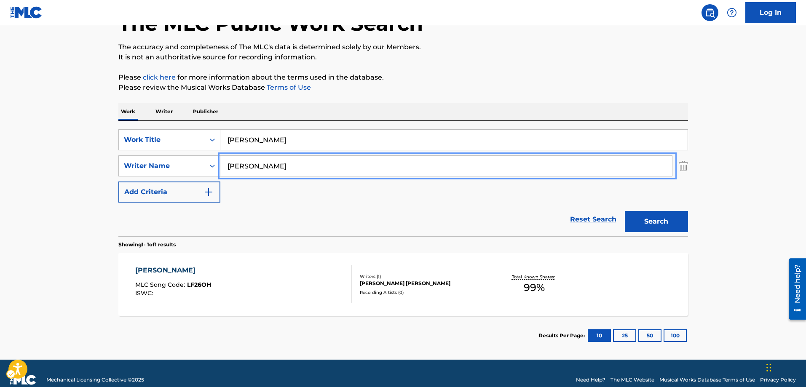
scroll to position [71, 0]
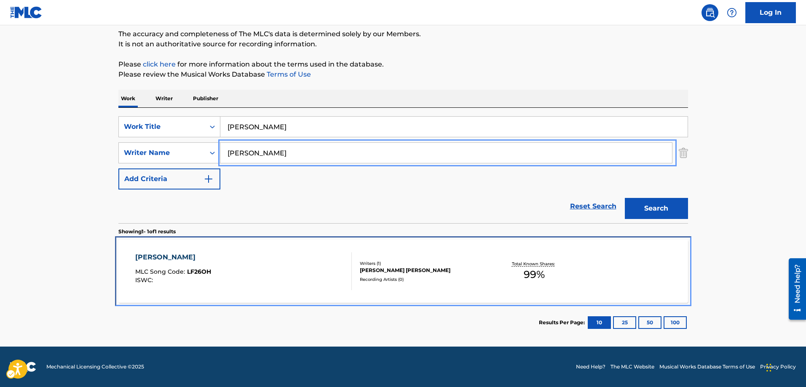
click at [209, 273] on span "LF26OH" at bounding box center [199, 272] width 24 height 8
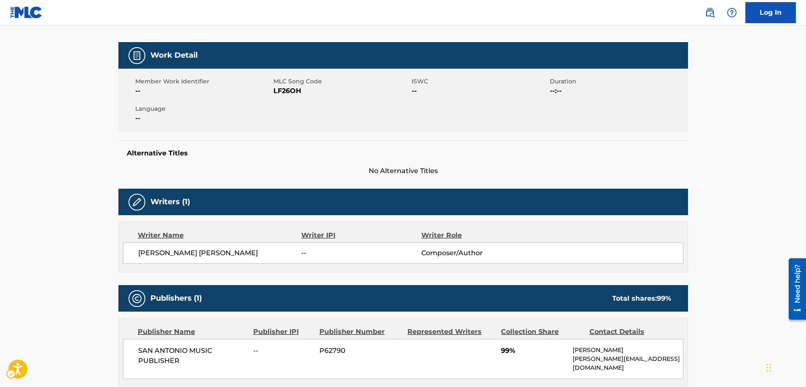
scroll to position [84, 0]
